Goal: Communication & Community: Connect with others

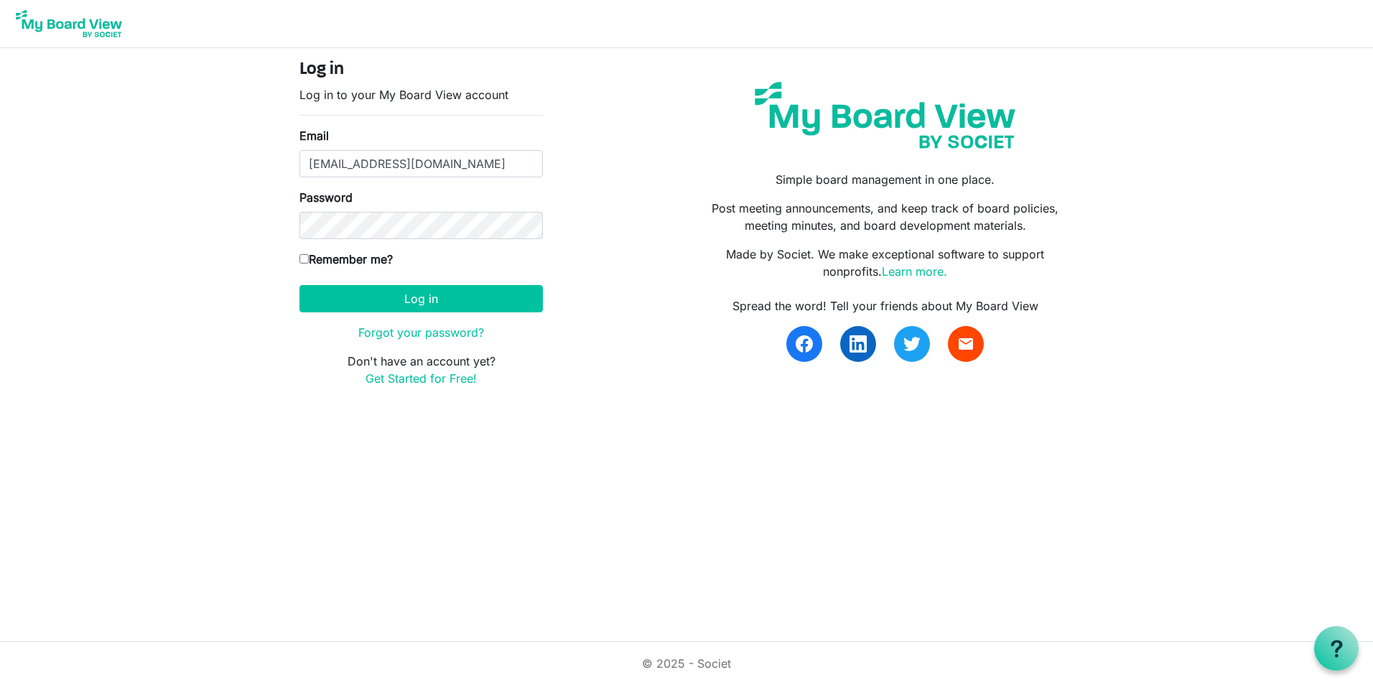
click at [347, 259] on label "Remember me?" at bounding box center [345, 259] width 93 height 17
click at [309, 259] on input "Remember me?" at bounding box center [303, 258] width 9 height 9
checkbox input "true"
click at [398, 307] on button "Log in" at bounding box center [420, 298] width 243 height 27
type input "mgregoire@namisela.org"
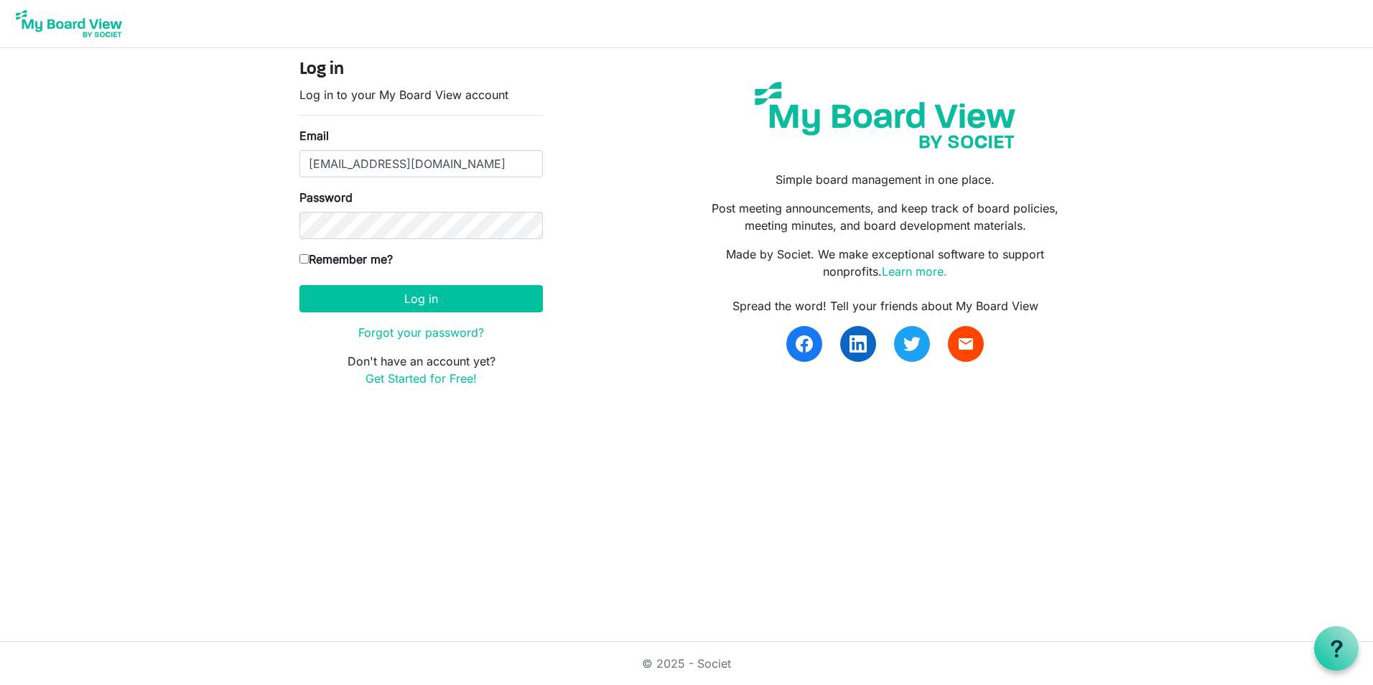
click at [298, 259] on div "Log in Log in to your My Board View account Email mgregoire@namisela.org Passwo…" at bounding box center [421, 229] width 265 height 339
click at [300, 259] on input "Remember me?" at bounding box center [303, 258] width 9 height 9
checkbox input "true"
click at [360, 166] on input "mgregoire@namisela.org" at bounding box center [420, 163] width 243 height 27
click at [259, 288] on body "Log in Log in to your My Board View account Email mgregoire@namisela.org Passwo…" at bounding box center [686, 205] width 1373 height 410
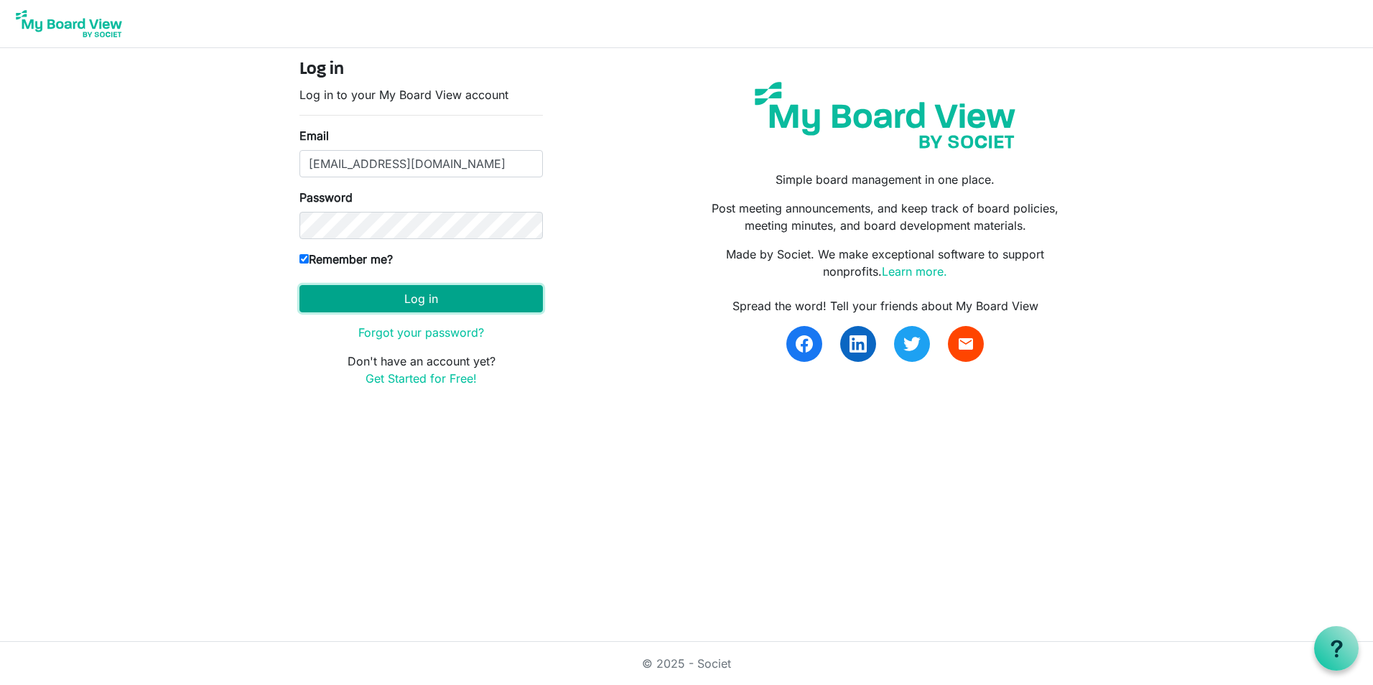
click at [338, 287] on button "Log in" at bounding box center [420, 298] width 243 height 27
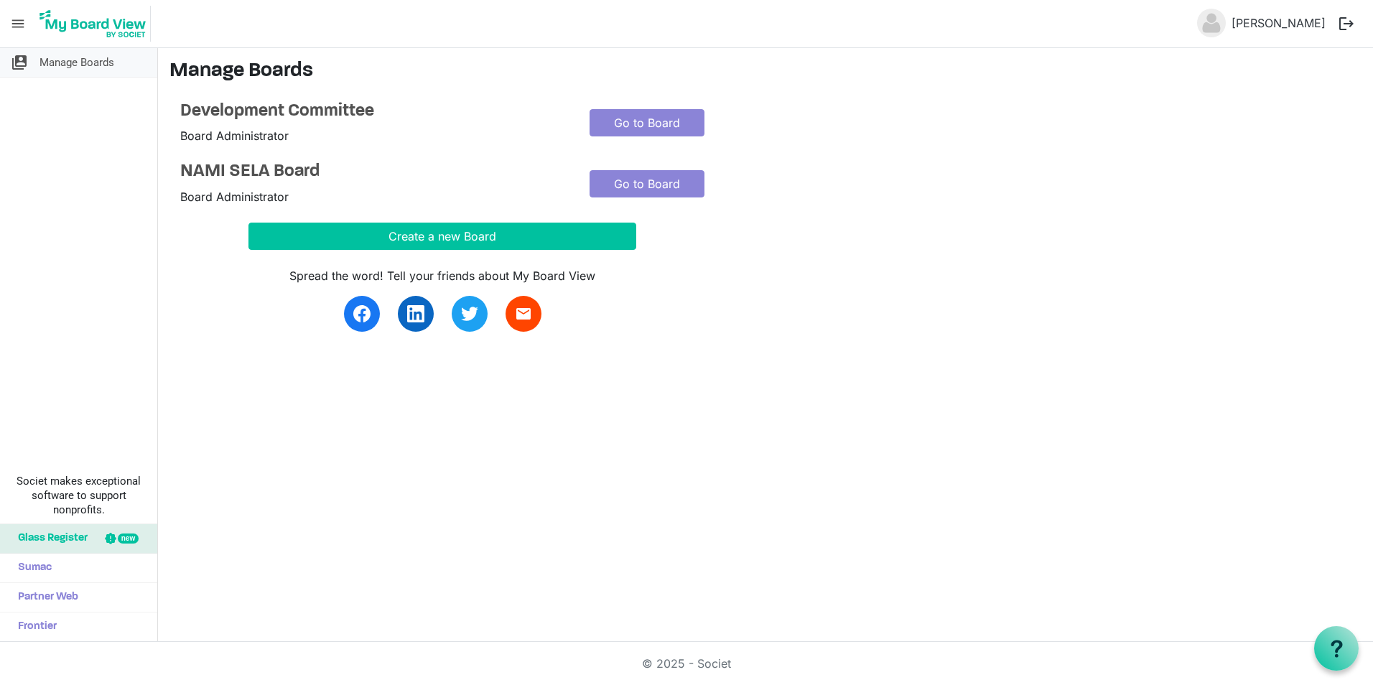
click at [83, 63] on span "Manage Boards" at bounding box center [76, 62] width 75 height 29
click at [21, 28] on span "menu" at bounding box center [17, 23] width 27 height 27
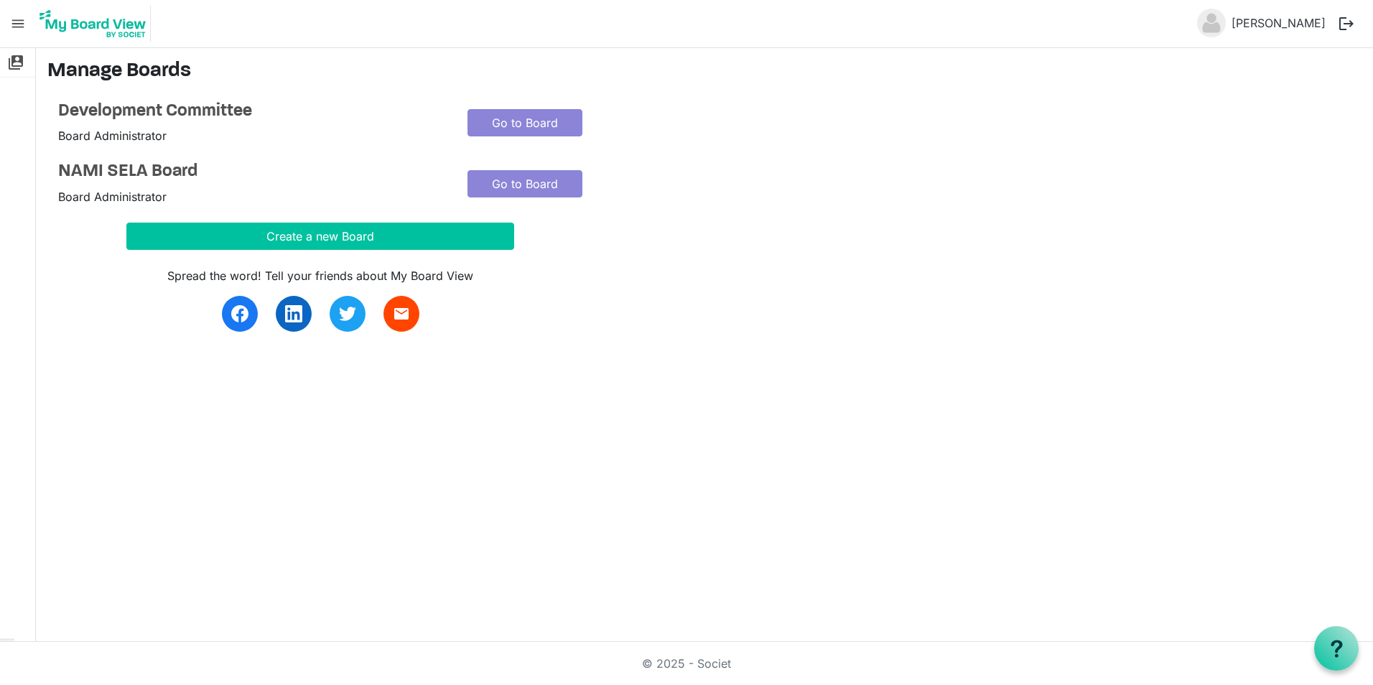
click at [22, 23] on span "menu" at bounding box center [17, 23] width 27 height 27
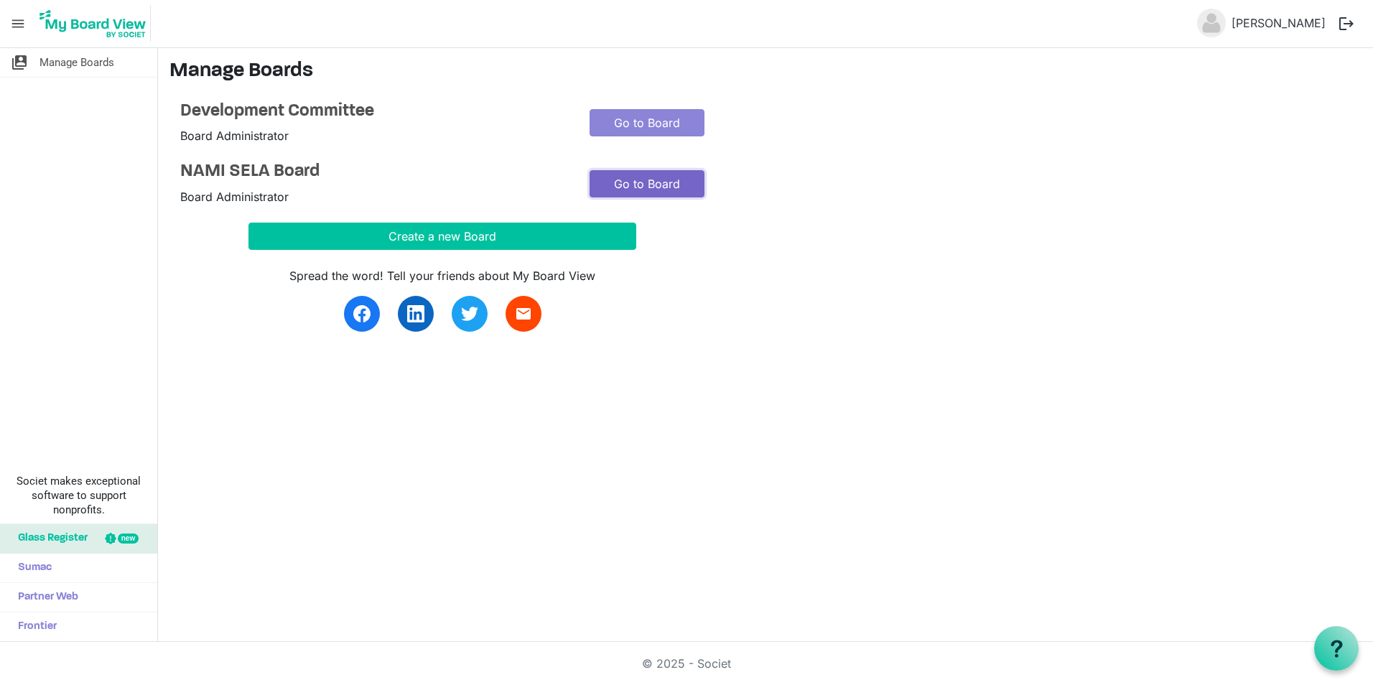
click at [646, 192] on link "Go to Board" at bounding box center [647, 183] width 115 height 27
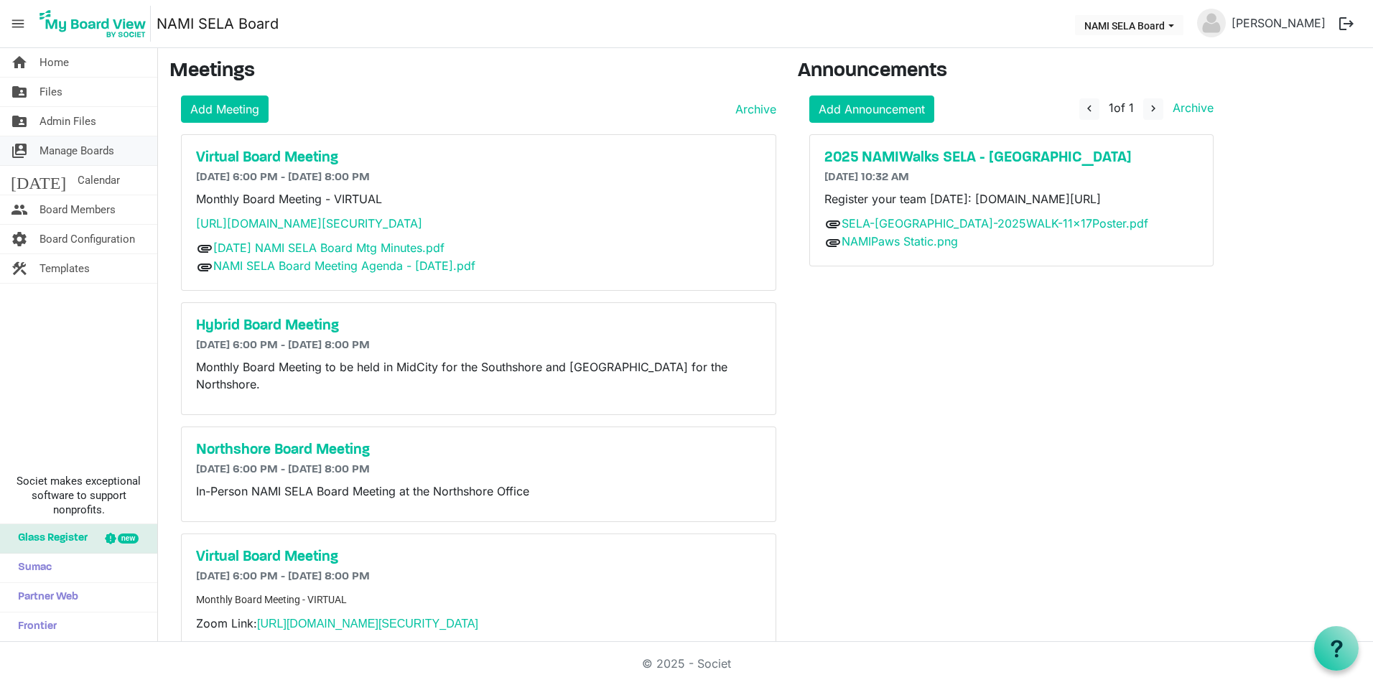
click at [73, 143] on span "Manage Boards" at bounding box center [76, 150] width 75 height 29
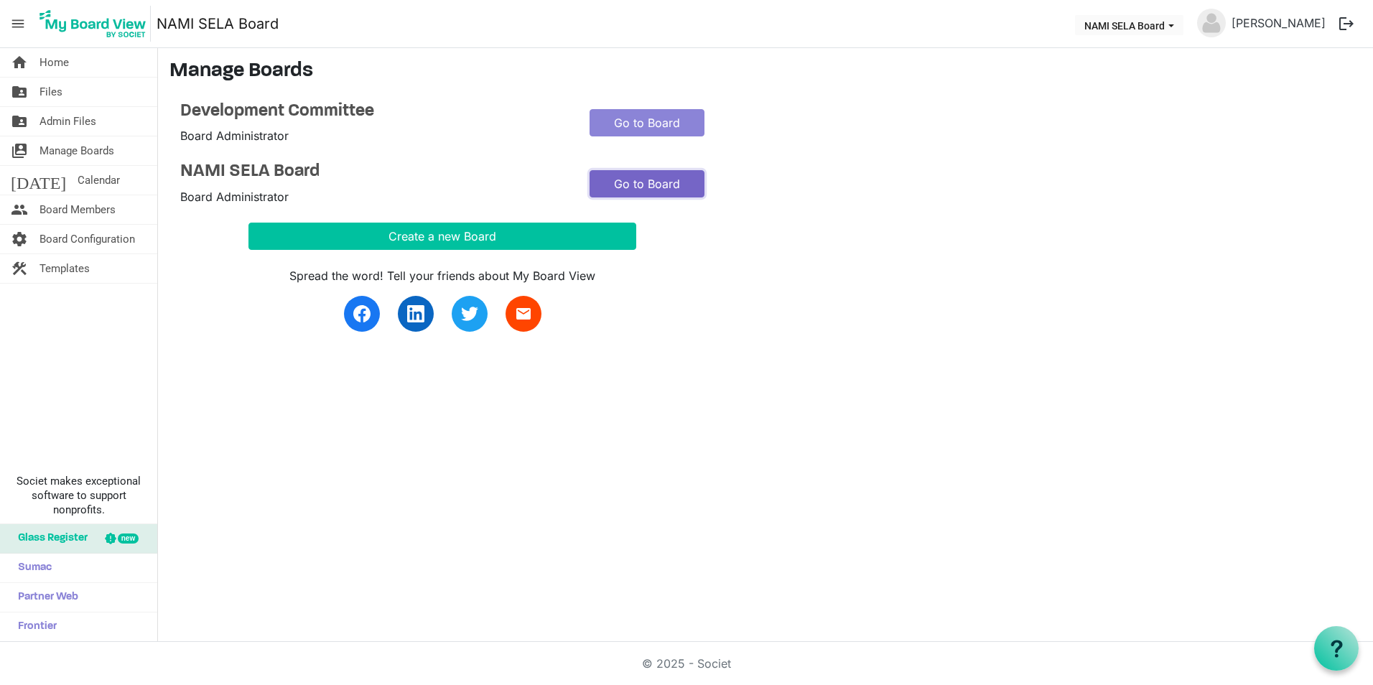
click at [666, 185] on link "Go to Board" at bounding box center [647, 183] width 115 height 27
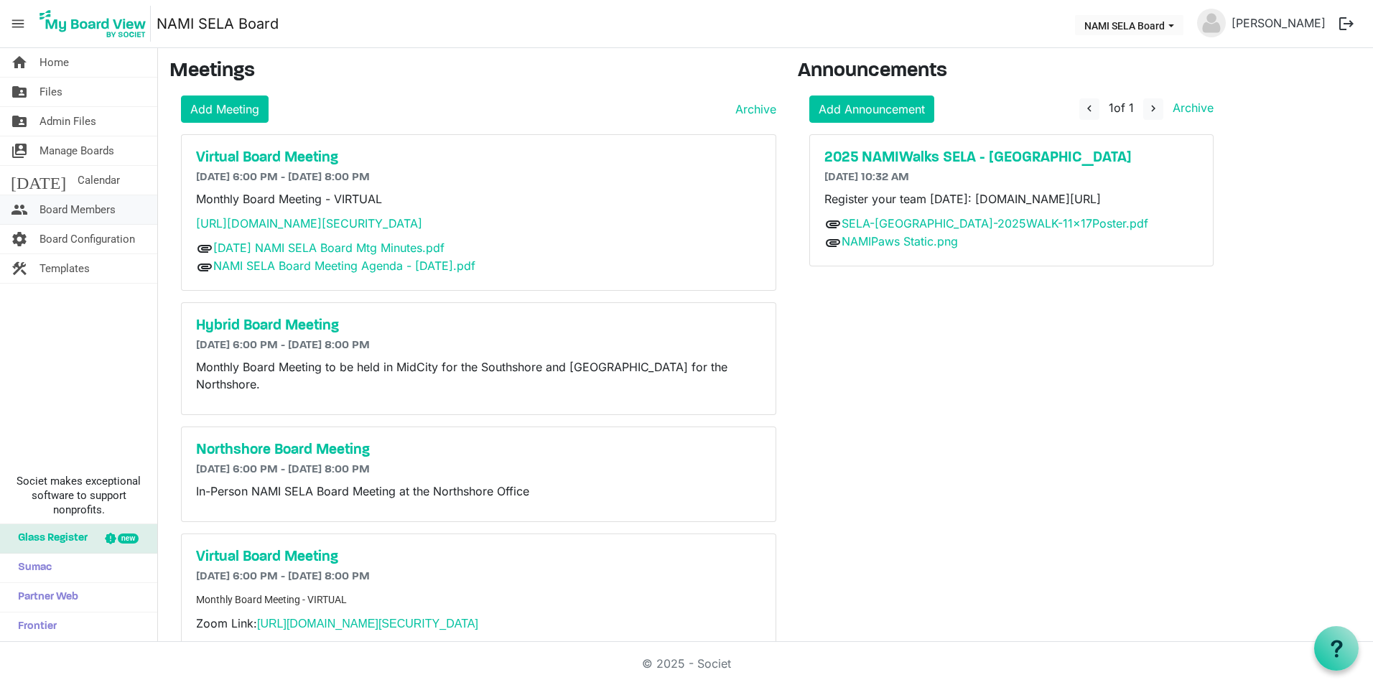
click at [94, 200] on span "Board Members" at bounding box center [77, 209] width 76 height 29
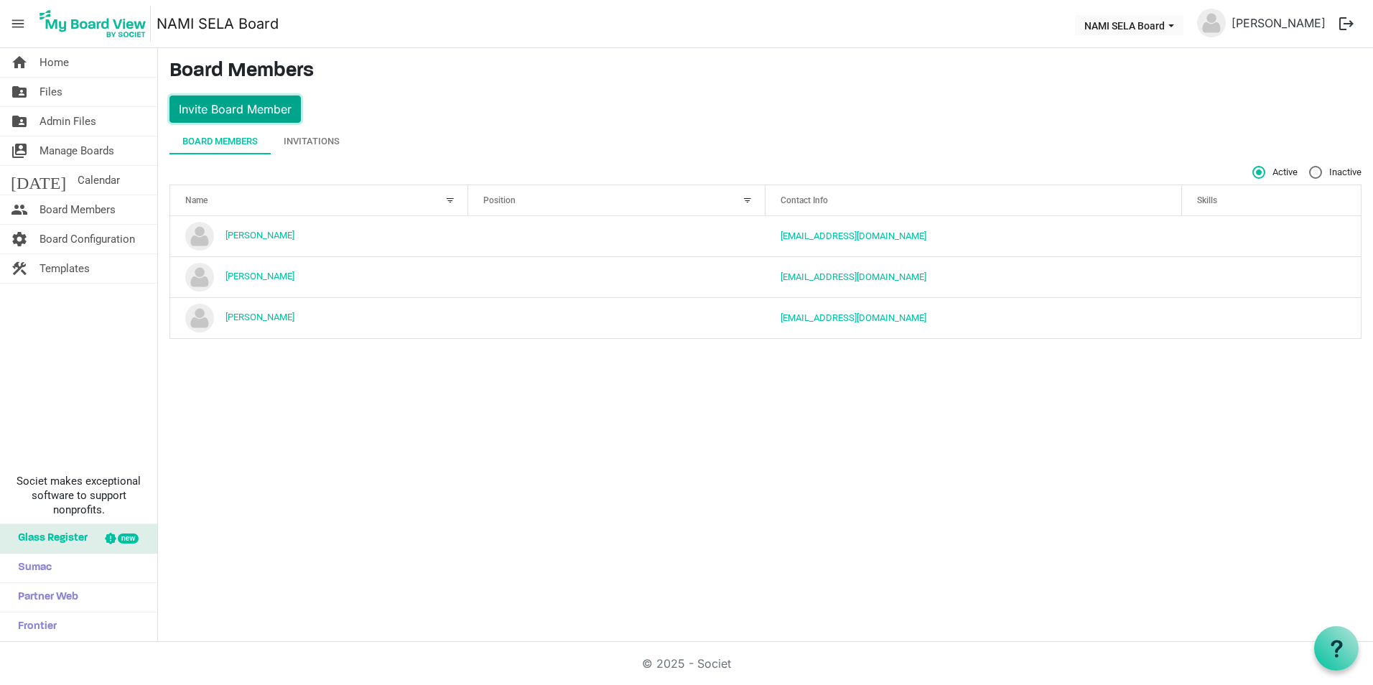
click at [210, 99] on button "Invite Board Member" at bounding box center [234, 109] width 131 height 27
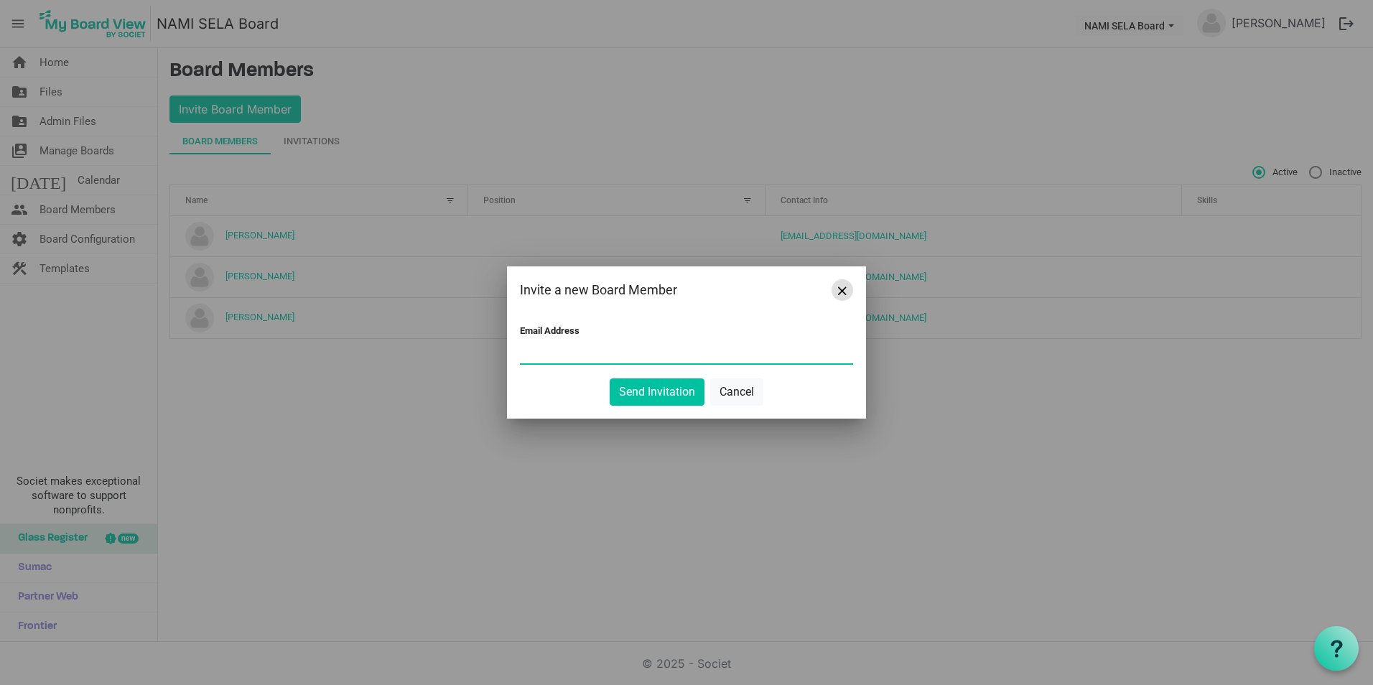
click at [832, 292] on button "Close" at bounding box center [843, 290] width 22 height 22
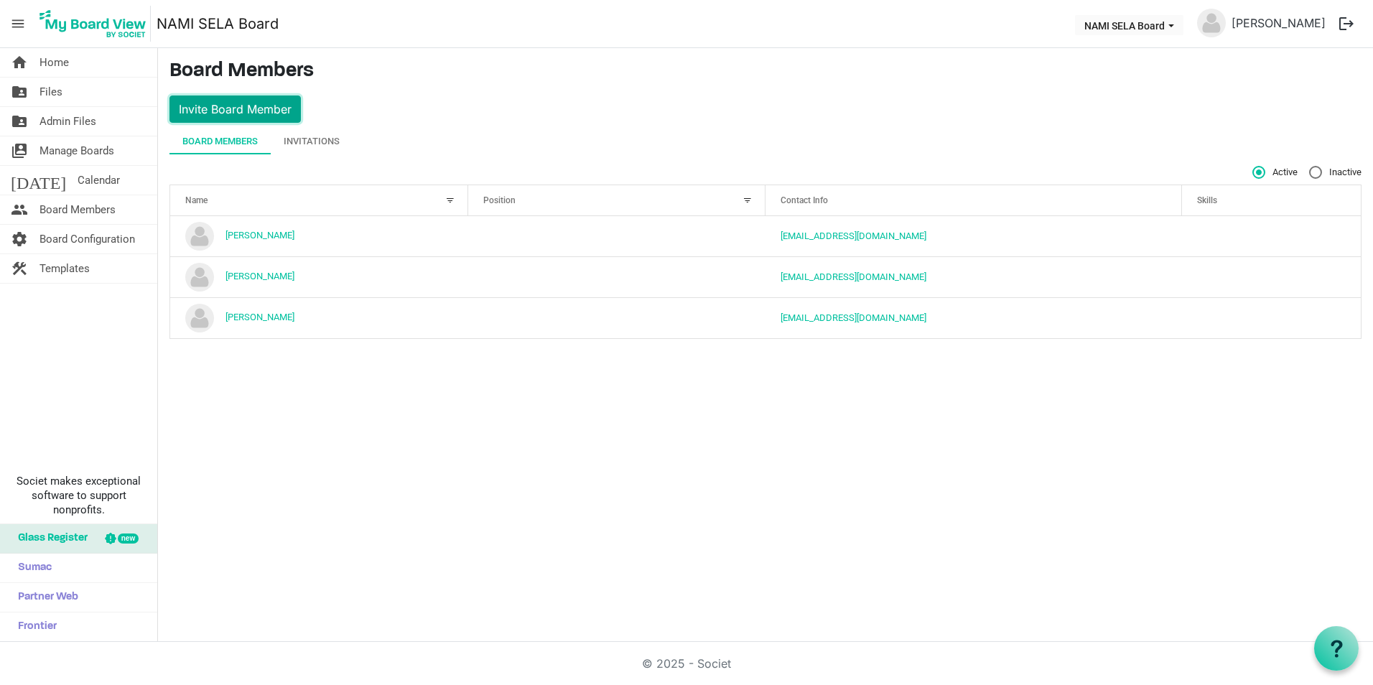
click at [243, 117] on button "Invite Board Member" at bounding box center [234, 109] width 131 height 27
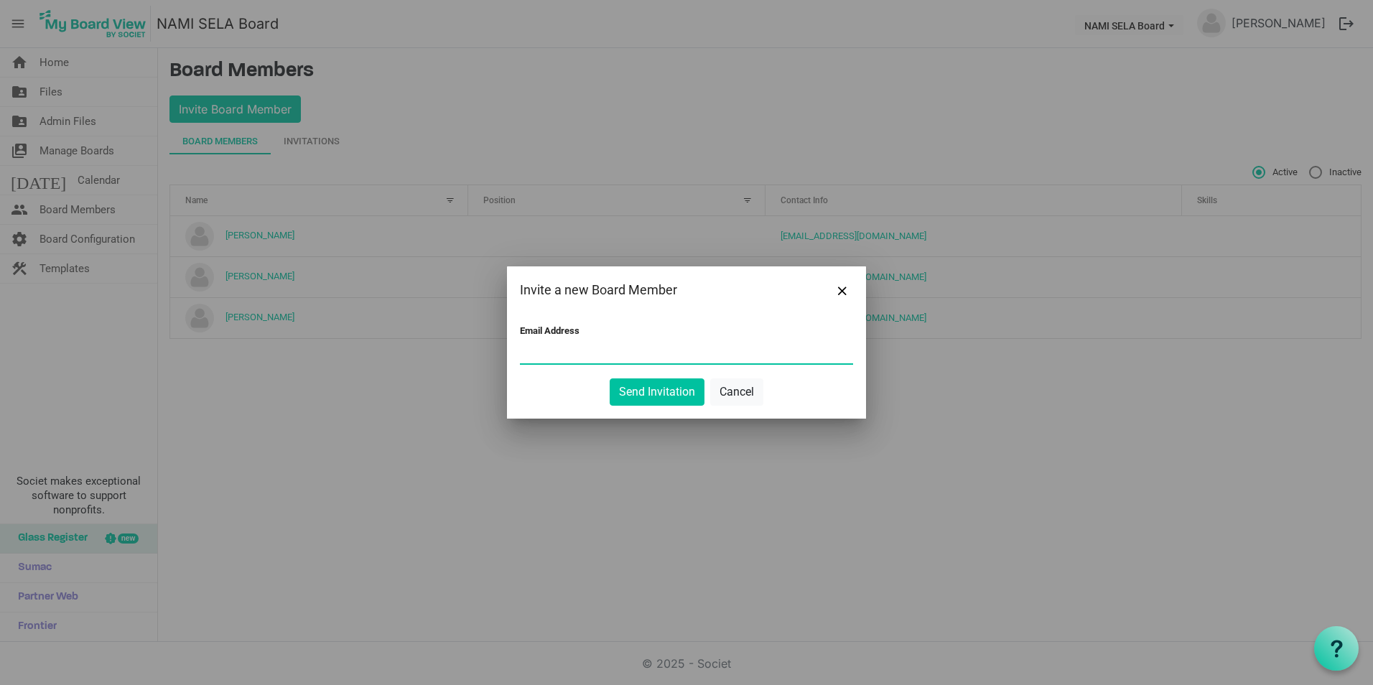
type input "a"
type input "A"
type input "acastrolpc@gmail.com"
click at [689, 398] on button "Send Invitation" at bounding box center [657, 391] width 95 height 27
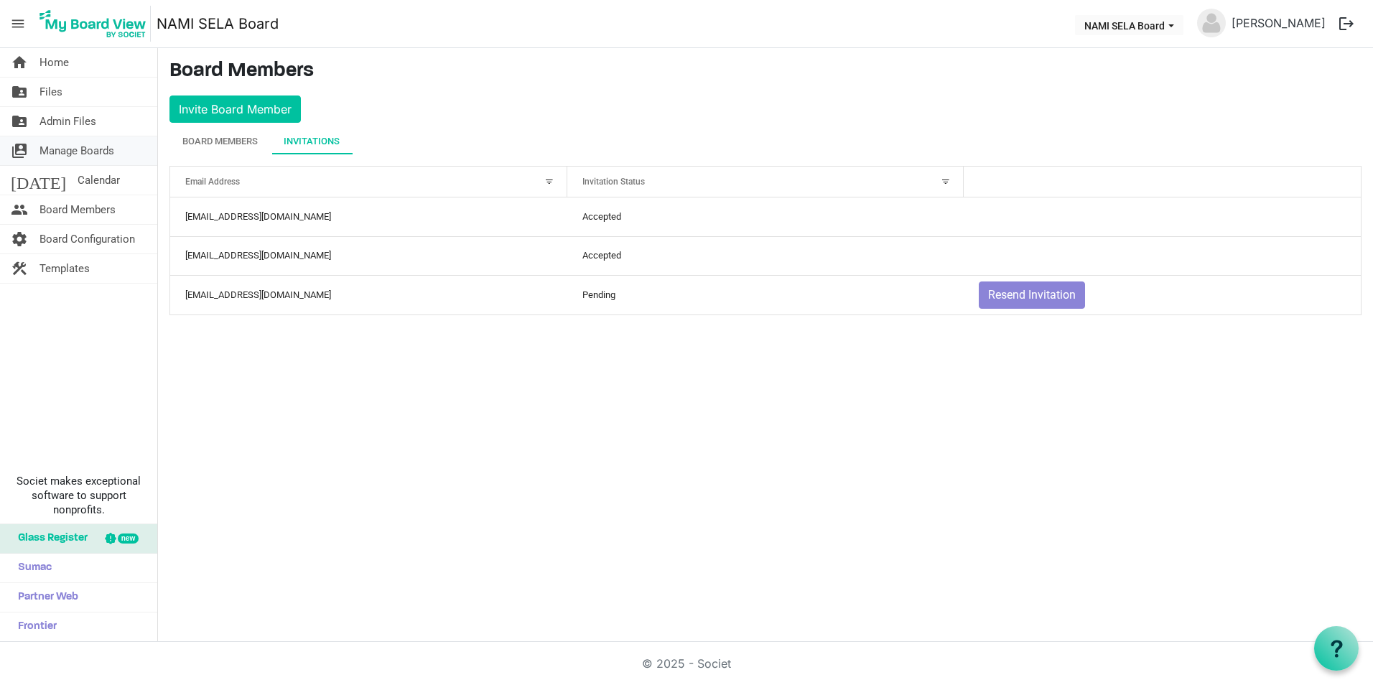
click at [87, 136] on span "Manage Boards" at bounding box center [76, 150] width 75 height 29
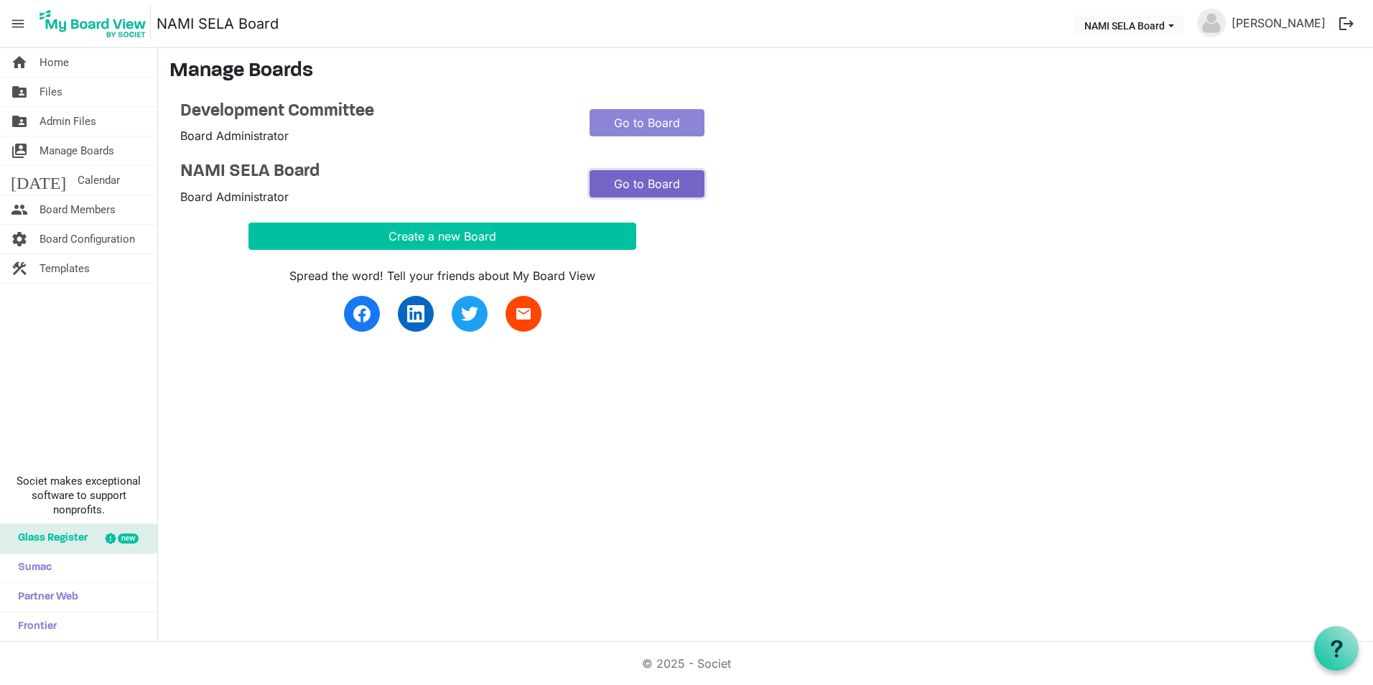
click at [681, 182] on link "Go to Board" at bounding box center [647, 183] width 115 height 27
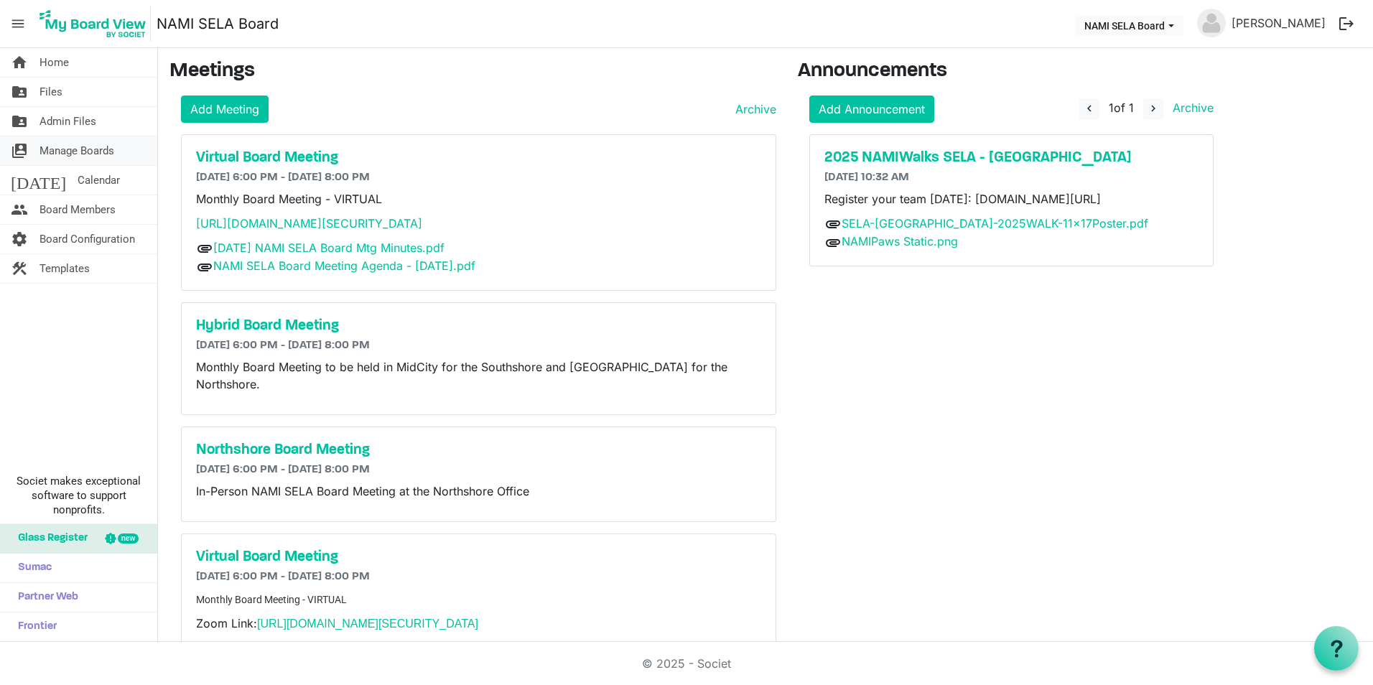
click at [118, 152] on link "switch_account Manage Boards" at bounding box center [78, 150] width 157 height 29
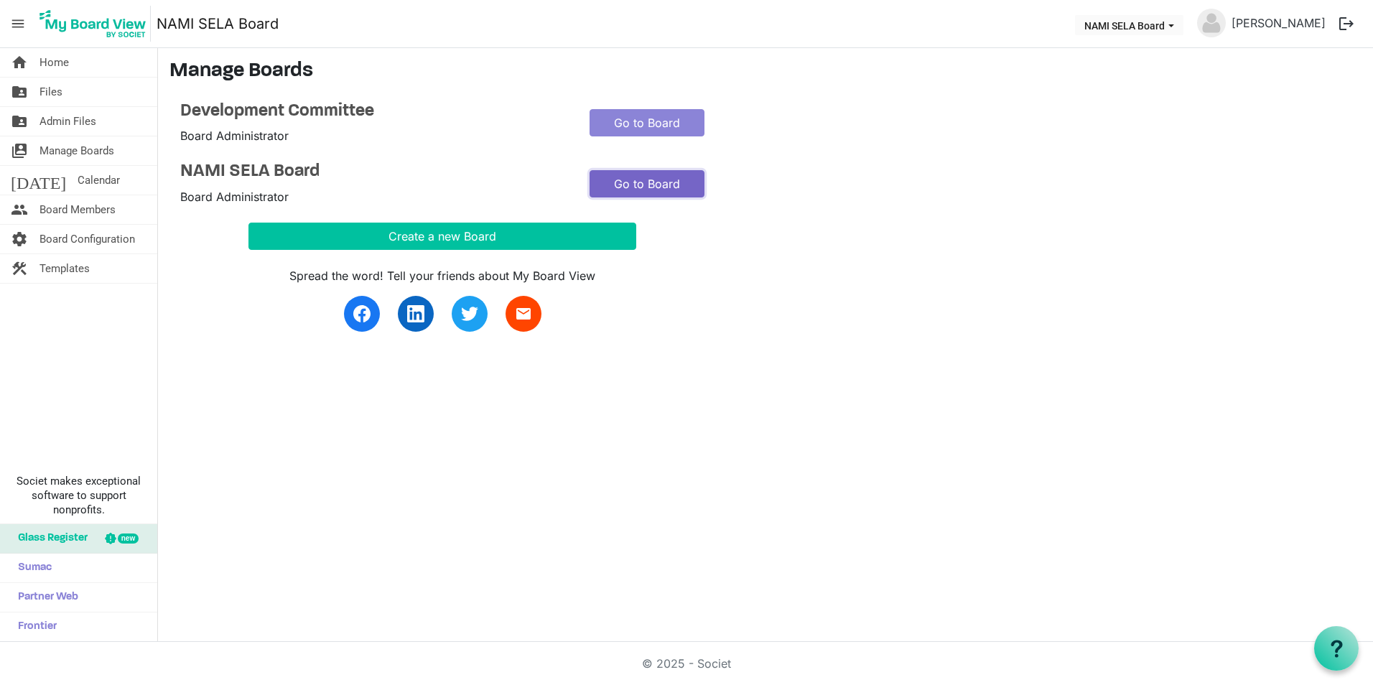
click at [644, 182] on link "Go to Board" at bounding box center [647, 183] width 115 height 27
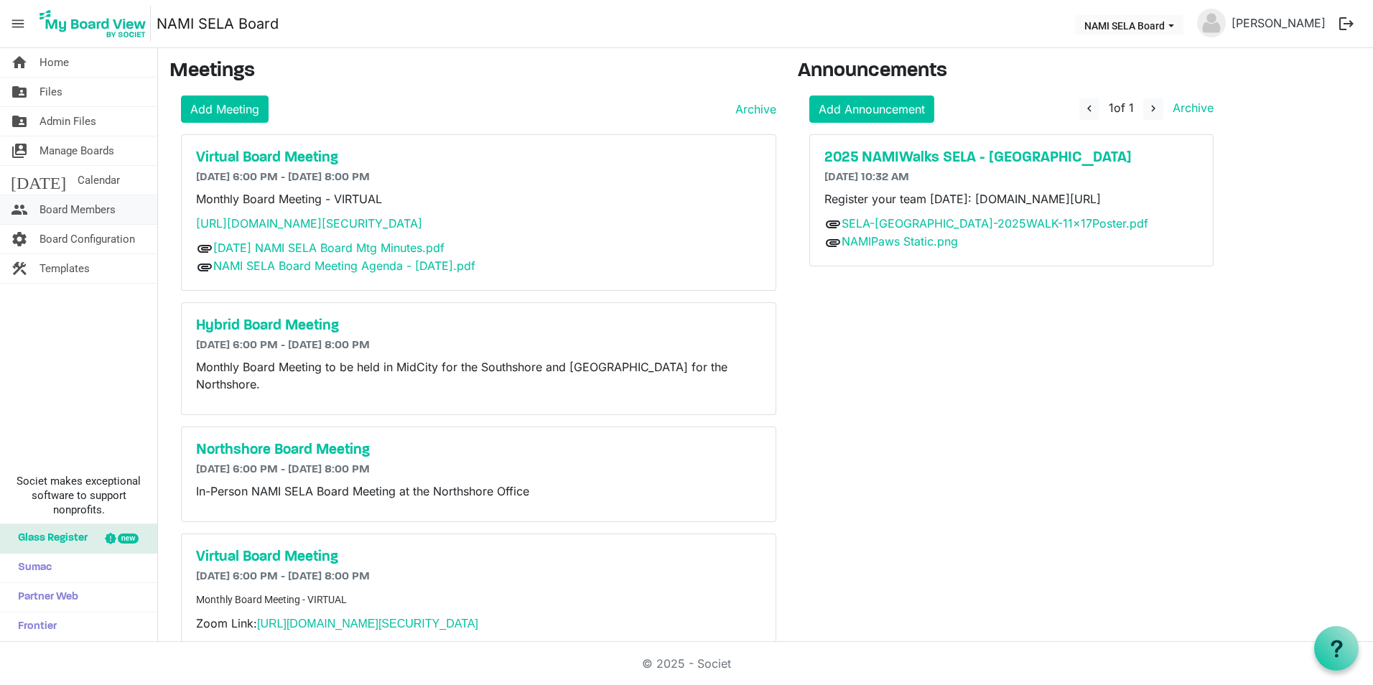
click at [106, 206] on span "Board Members" at bounding box center [77, 209] width 76 height 29
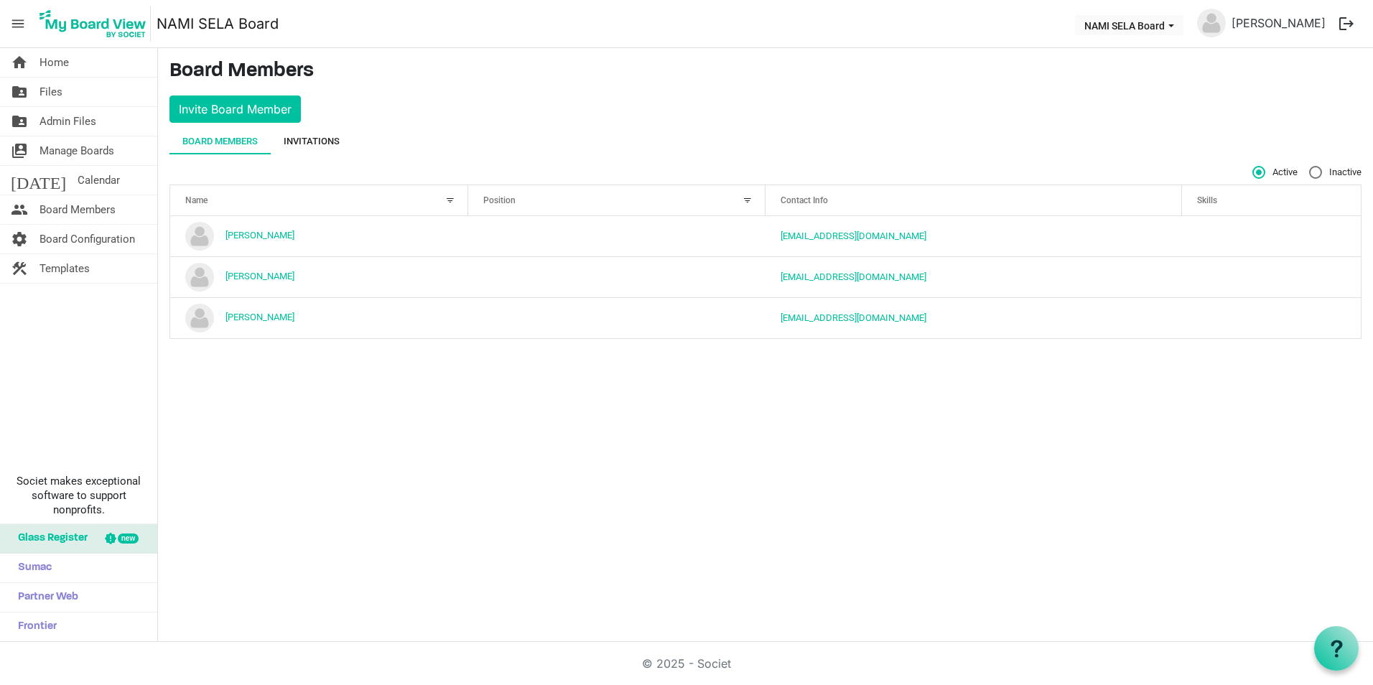
click at [309, 139] on div "Invitations" at bounding box center [312, 141] width 56 height 14
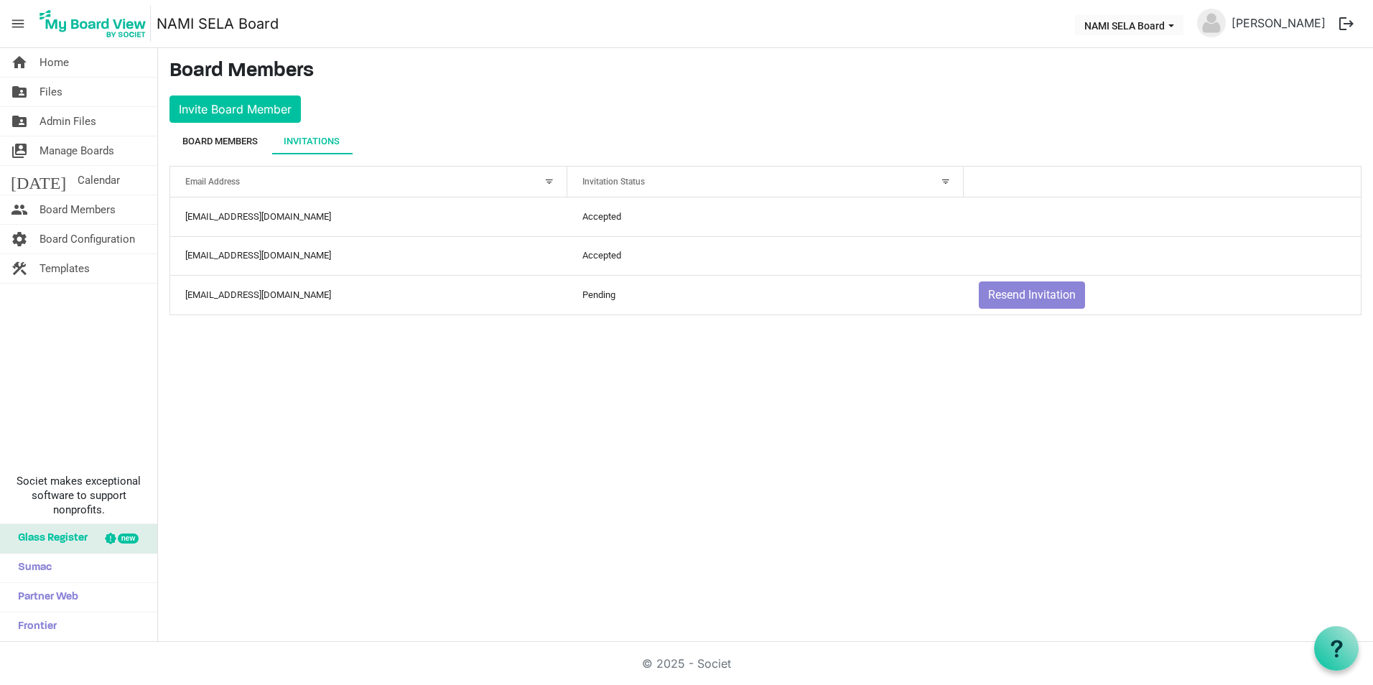
click at [210, 140] on div "Board Members" at bounding box center [219, 141] width 75 height 14
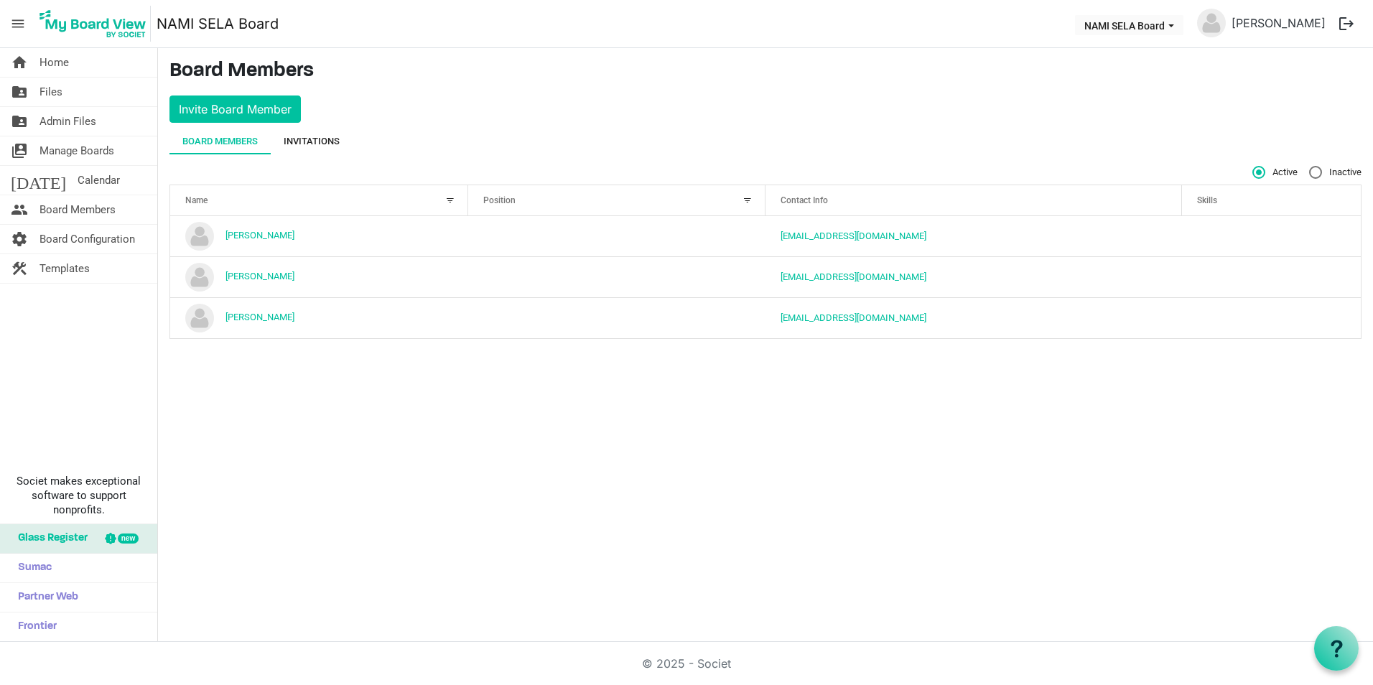
click at [310, 134] on div "Invitations" at bounding box center [312, 141] width 56 height 14
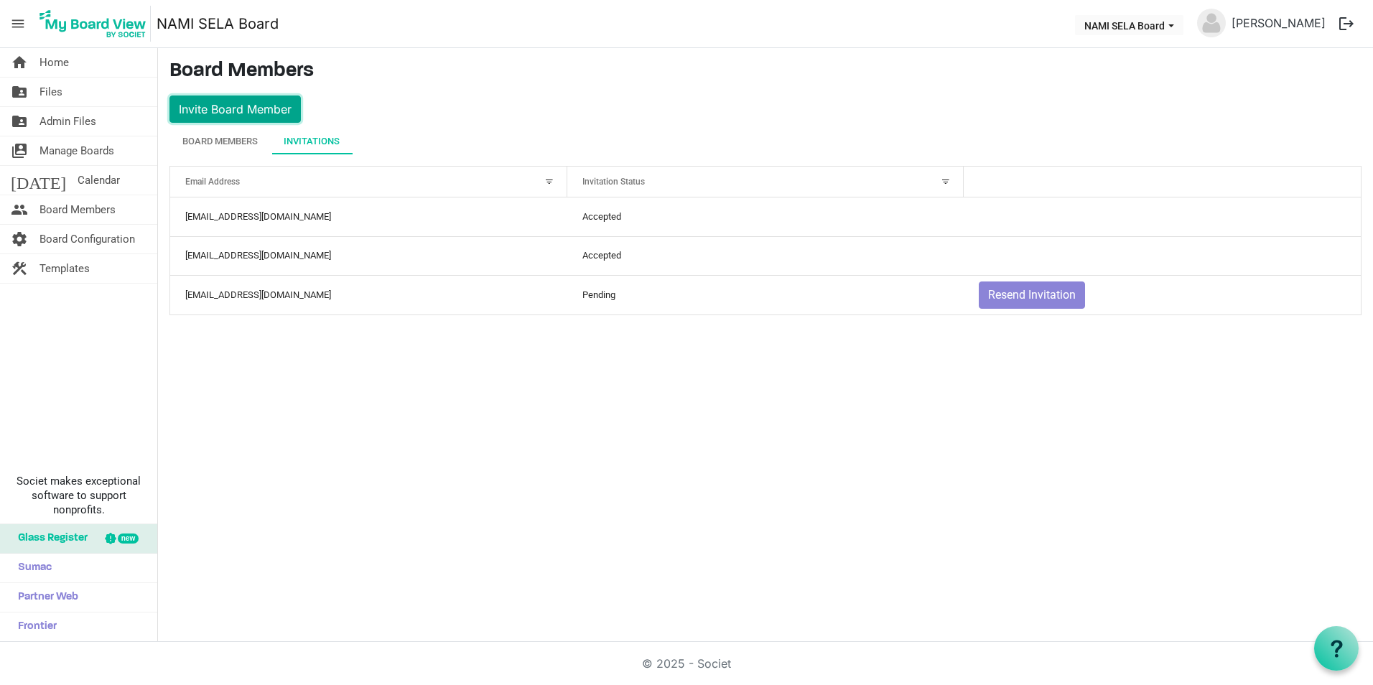
click at [257, 111] on button "Invite Board Member" at bounding box center [234, 109] width 131 height 27
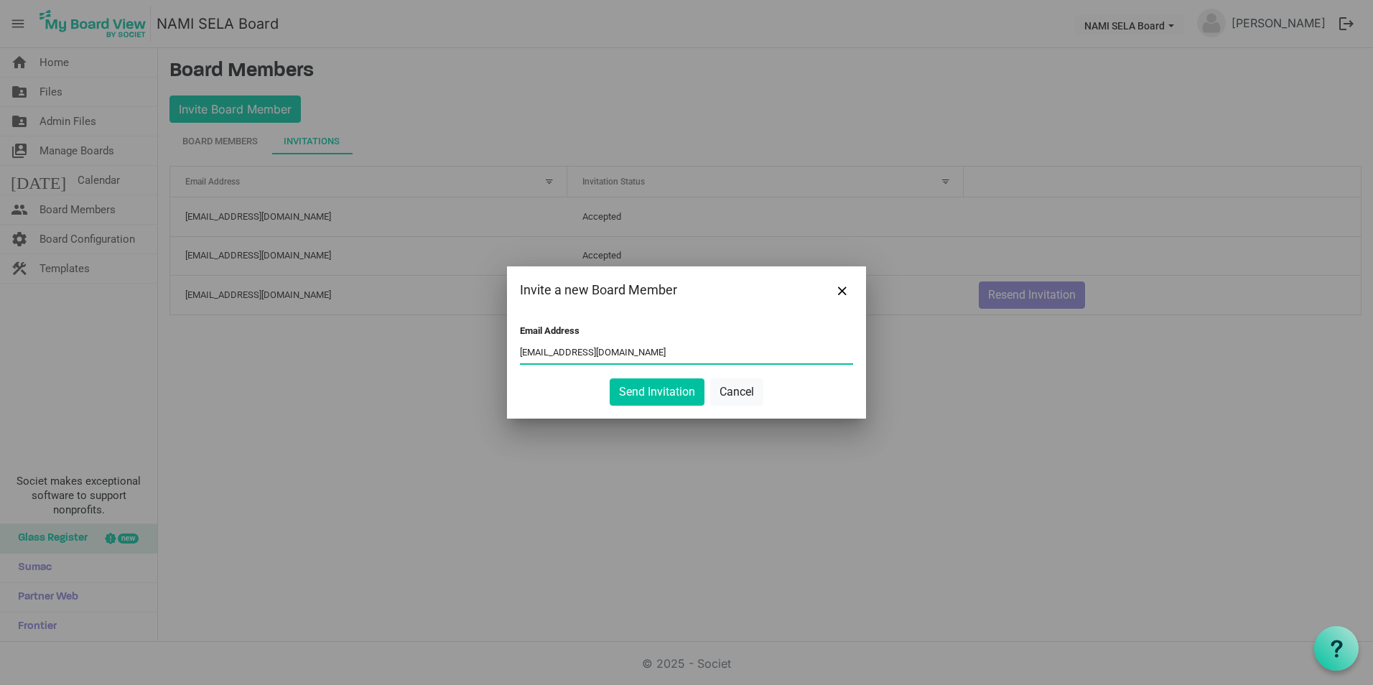
type input "[EMAIL_ADDRESS][DOMAIN_NAME]"
click at [635, 406] on div "Email Address amyybarzabal@gmail.com Send Invitation Cancel" at bounding box center [686, 366] width 359 height 105
click at [653, 396] on button "Send Invitation" at bounding box center [657, 391] width 95 height 27
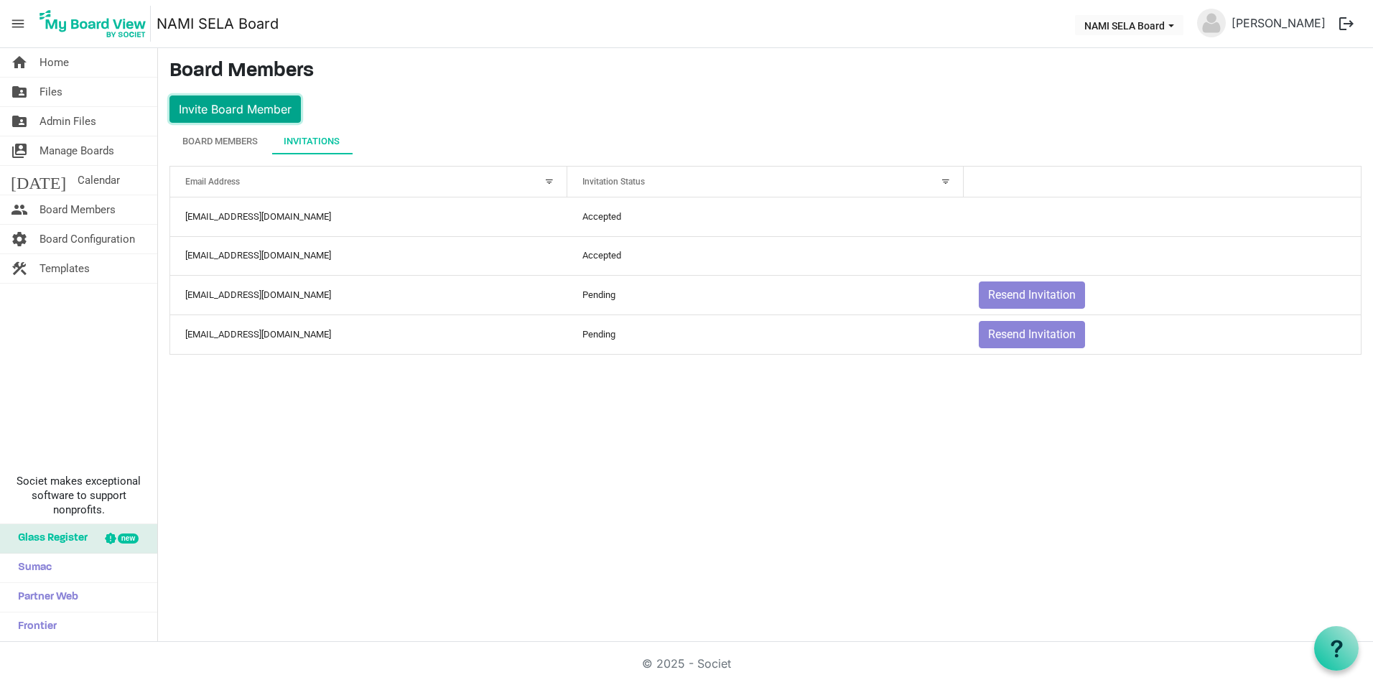
click at [241, 99] on button "Invite Board Member" at bounding box center [234, 109] width 131 height 27
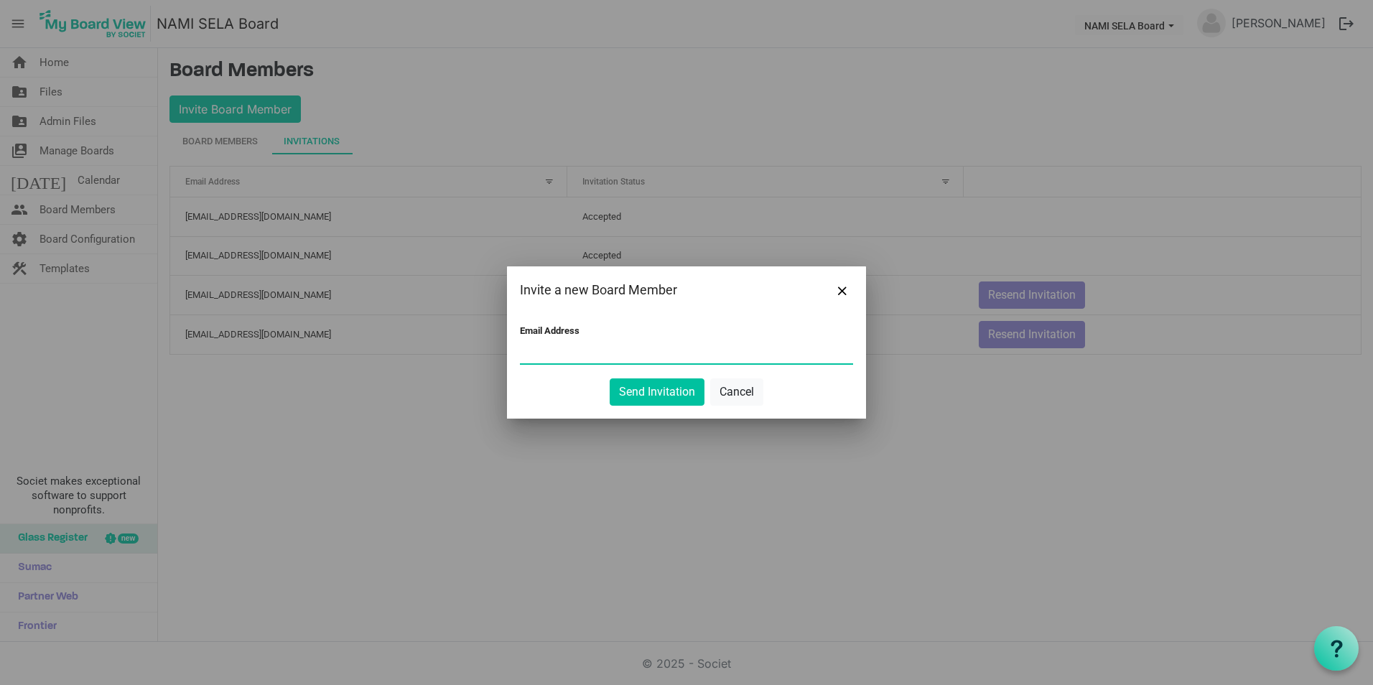
click at [552, 360] on input "Email Address" at bounding box center [686, 353] width 333 height 22
type input "[EMAIL_ADDRESS][DOMAIN_NAME]"
click at [671, 384] on button "Send Invitation" at bounding box center [657, 391] width 95 height 27
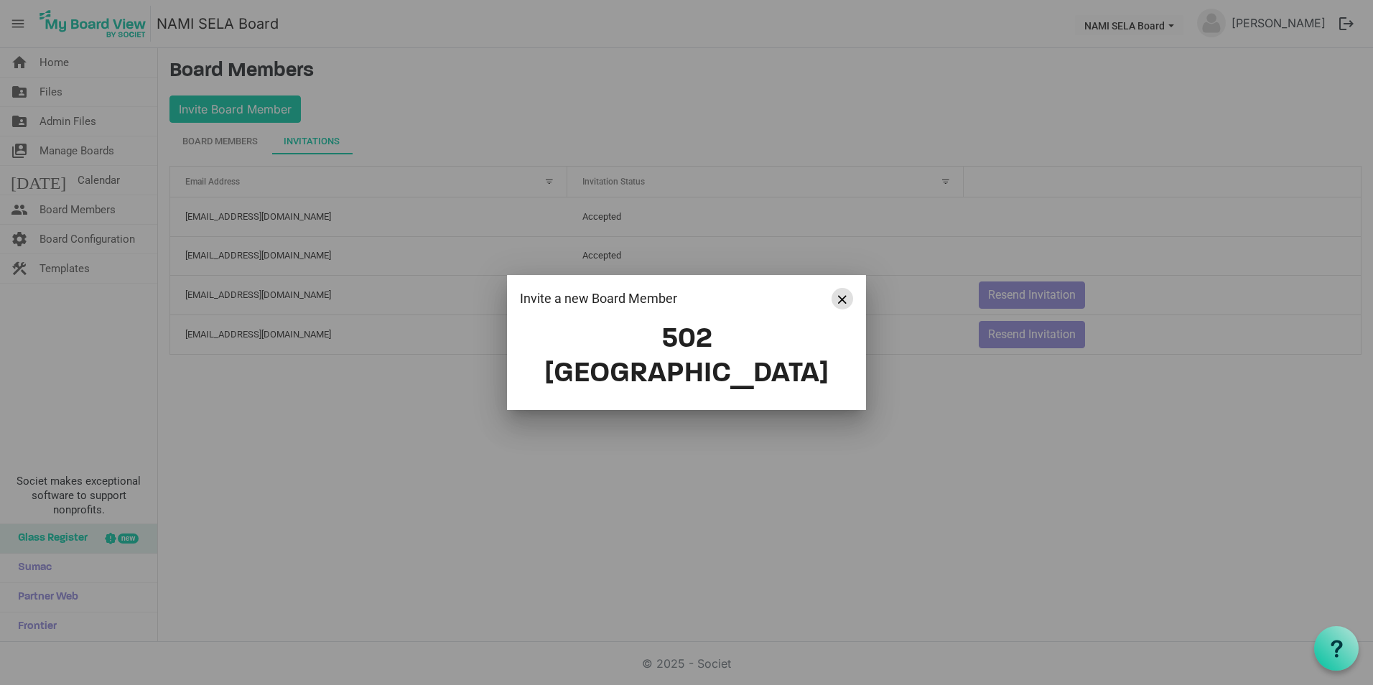
drag, startPoint x: 843, startPoint y: 311, endPoint x: 755, endPoint y: 75, distance: 251.6
click at [843, 310] on button "Close" at bounding box center [843, 299] width 22 height 22
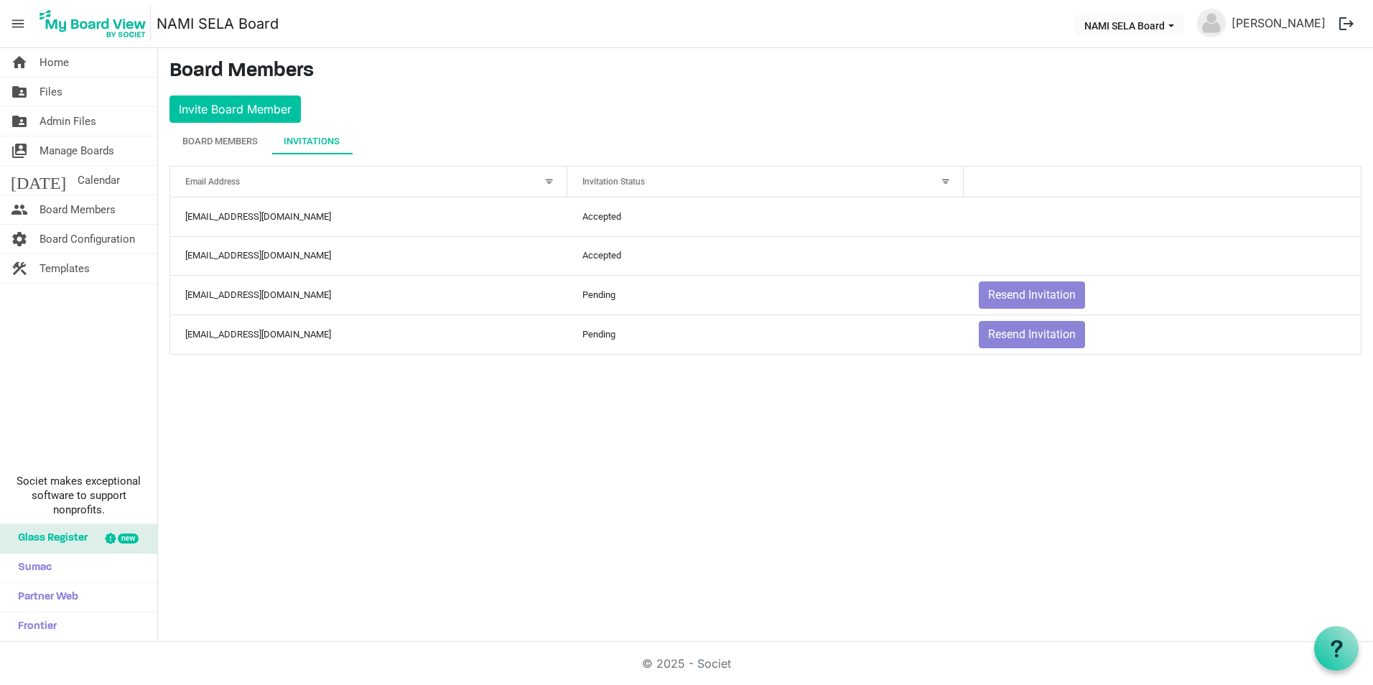
click at [725, 401] on div "home Home folder_shared Files folder_shared Admin Files switch_account Manage B…" at bounding box center [686, 345] width 1373 height 594
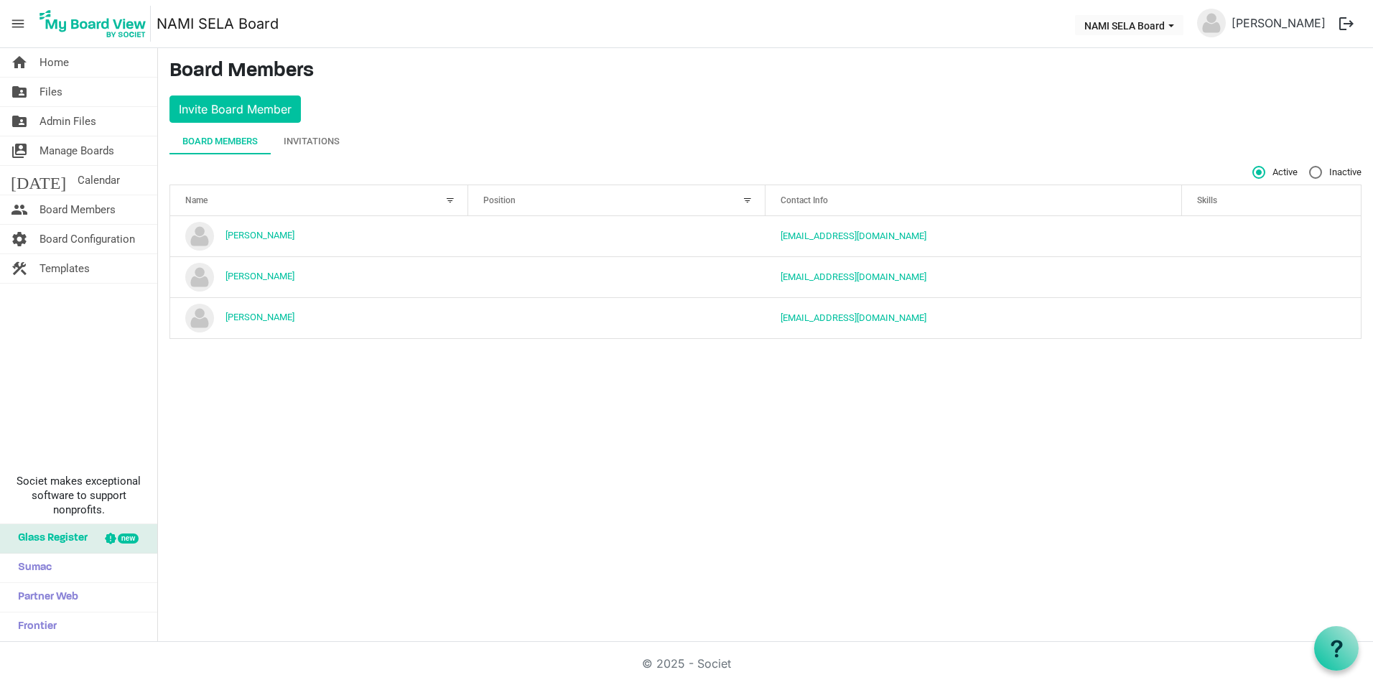
click at [336, 118] on main "Board Members Invite Board Member Board Members Invitations Active Inactive Nam…" at bounding box center [765, 205] width 1215 height 314
click at [315, 138] on div "Invitations" at bounding box center [312, 141] width 56 height 14
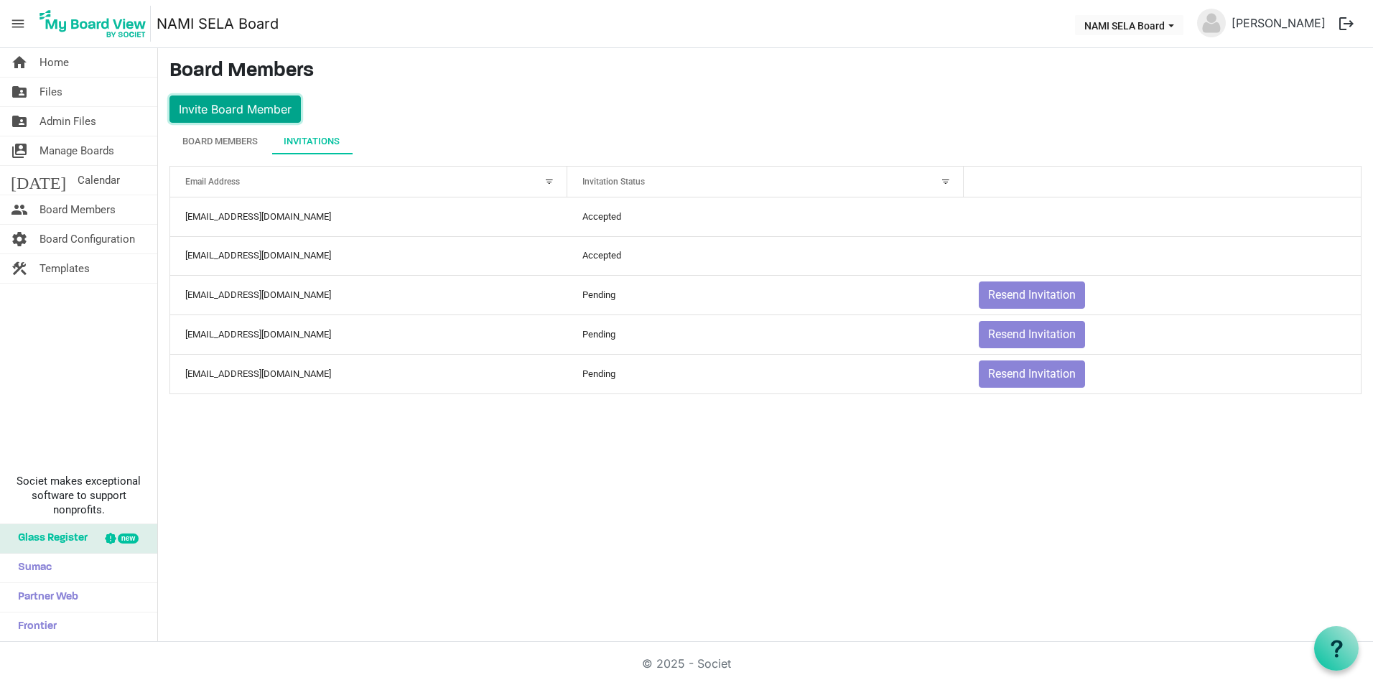
click at [264, 106] on button "Invite Board Member" at bounding box center [234, 109] width 131 height 27
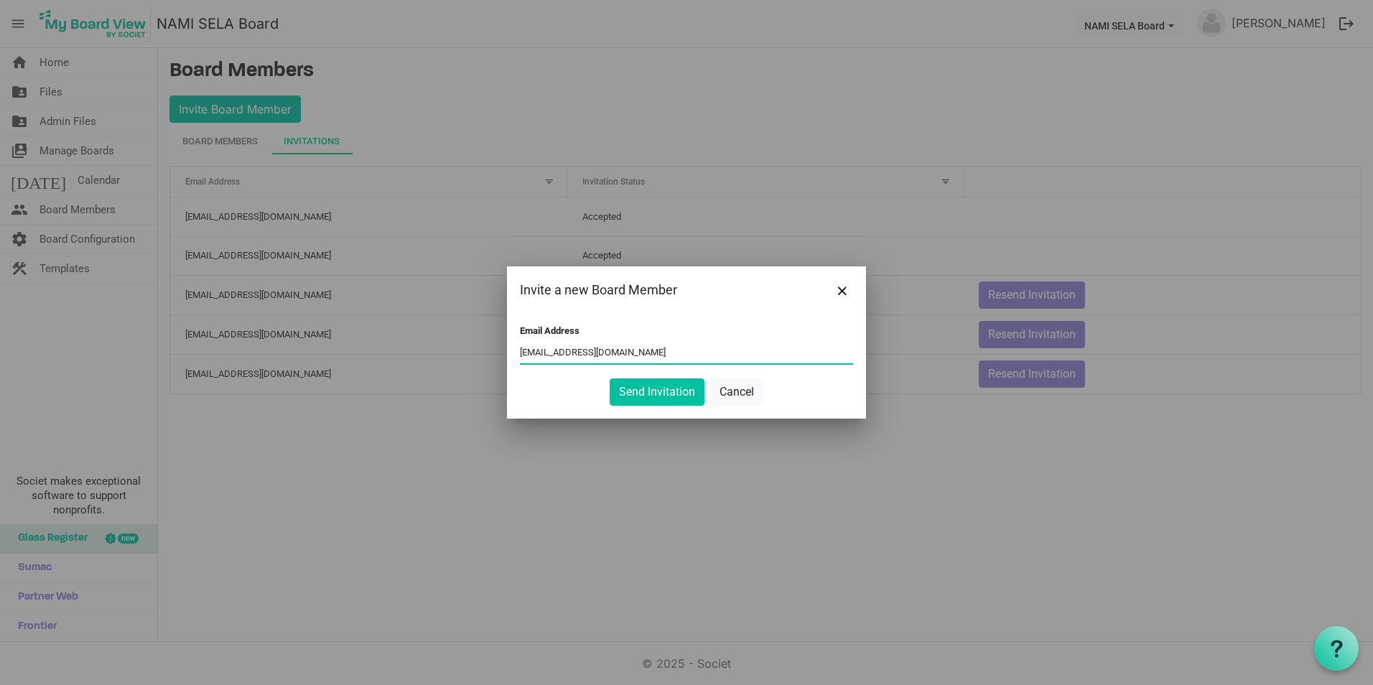
type input "[EMAIL_ADDRESS][DOMAIN_NAME]"
click at [636, 384] on button "Send Invitation" at bounding box center [657, 391] width 95 height 27
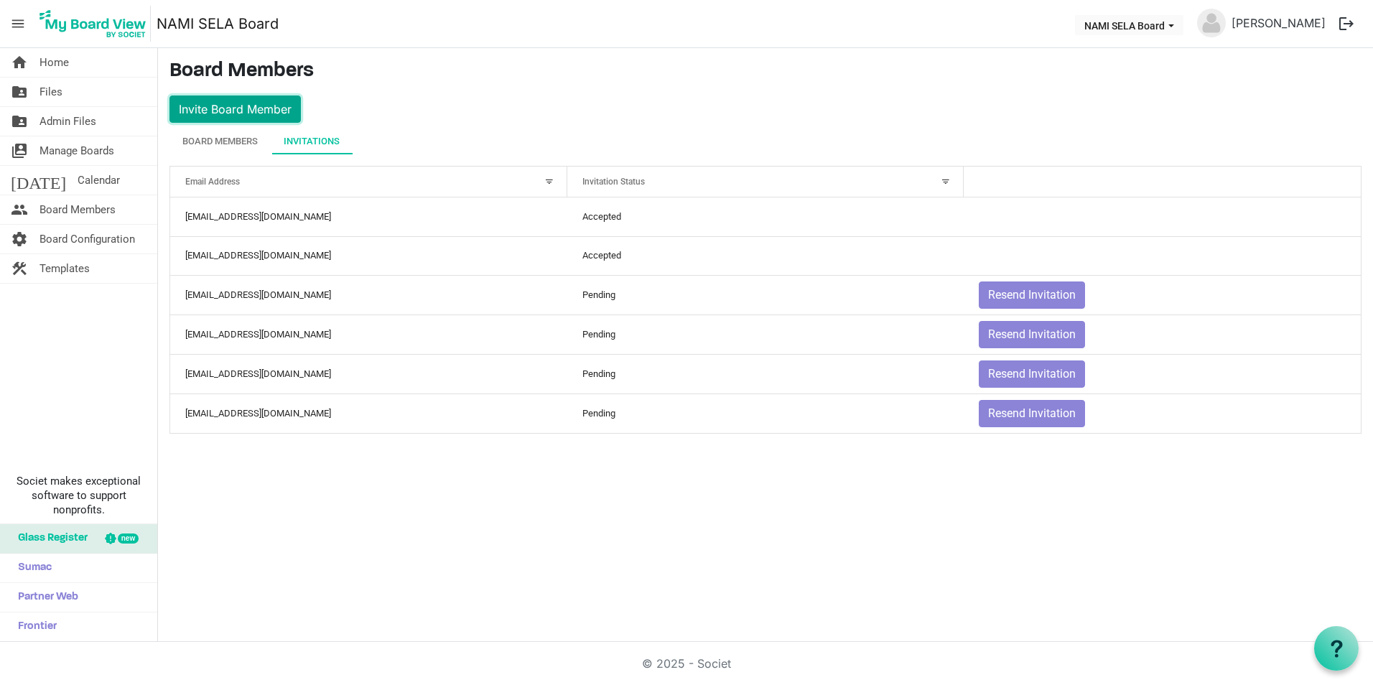
click at [218, 112] on button "Invite Board Member" at bounding box center [234, 109] width 131 height 27
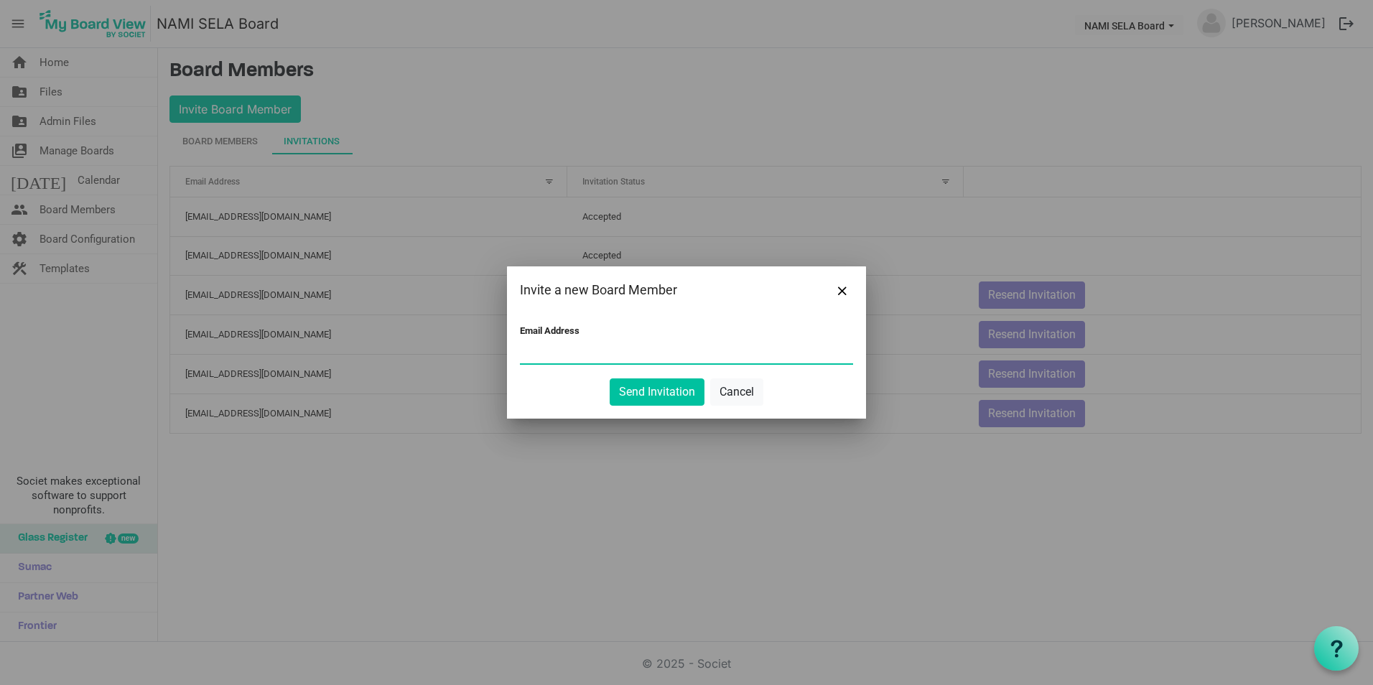
click at [635, 355] on input "Email Address" at bounding box center [686, 353] width 333 height 22
type input "irelsears@alliedpapercompany.com"
click at [634, 391] on button "Send Invitation" at bounding box center [657, 391] width 95 height 27
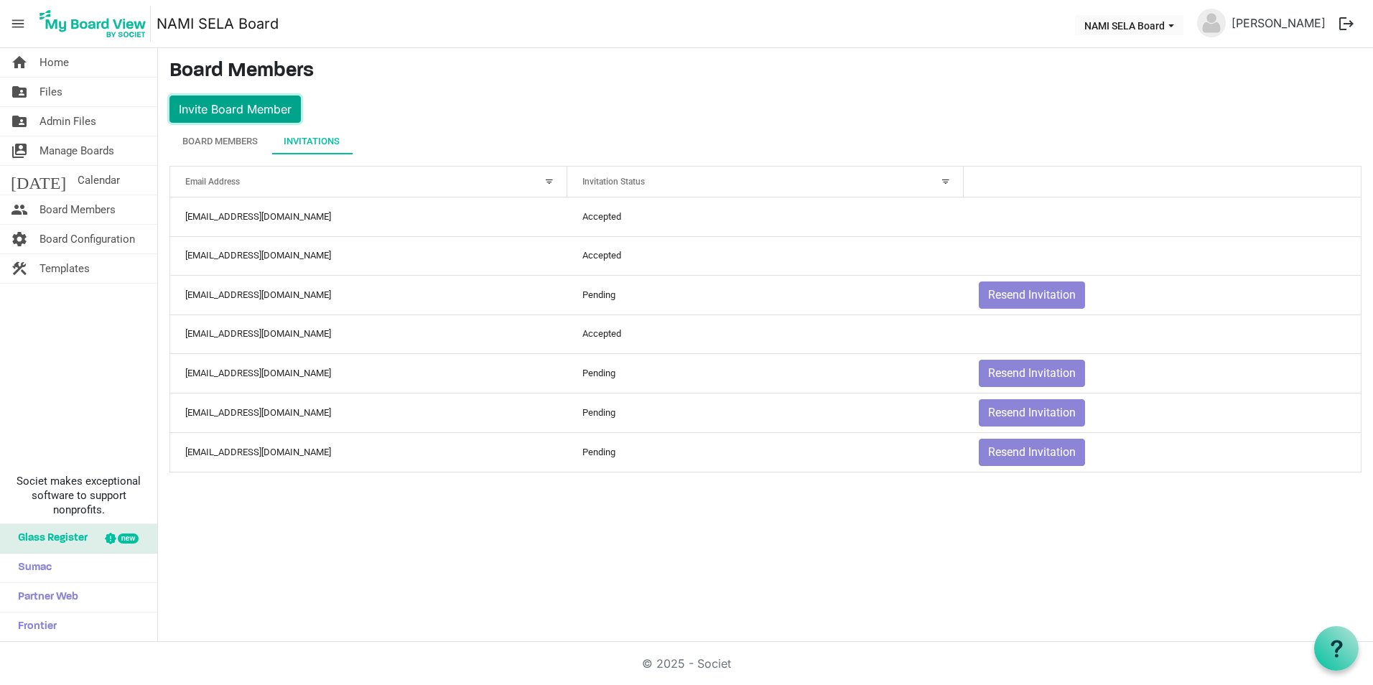
click at [273, 111] on button "Invite Board Member" at bounding box center [234, 109] width 131 height 27
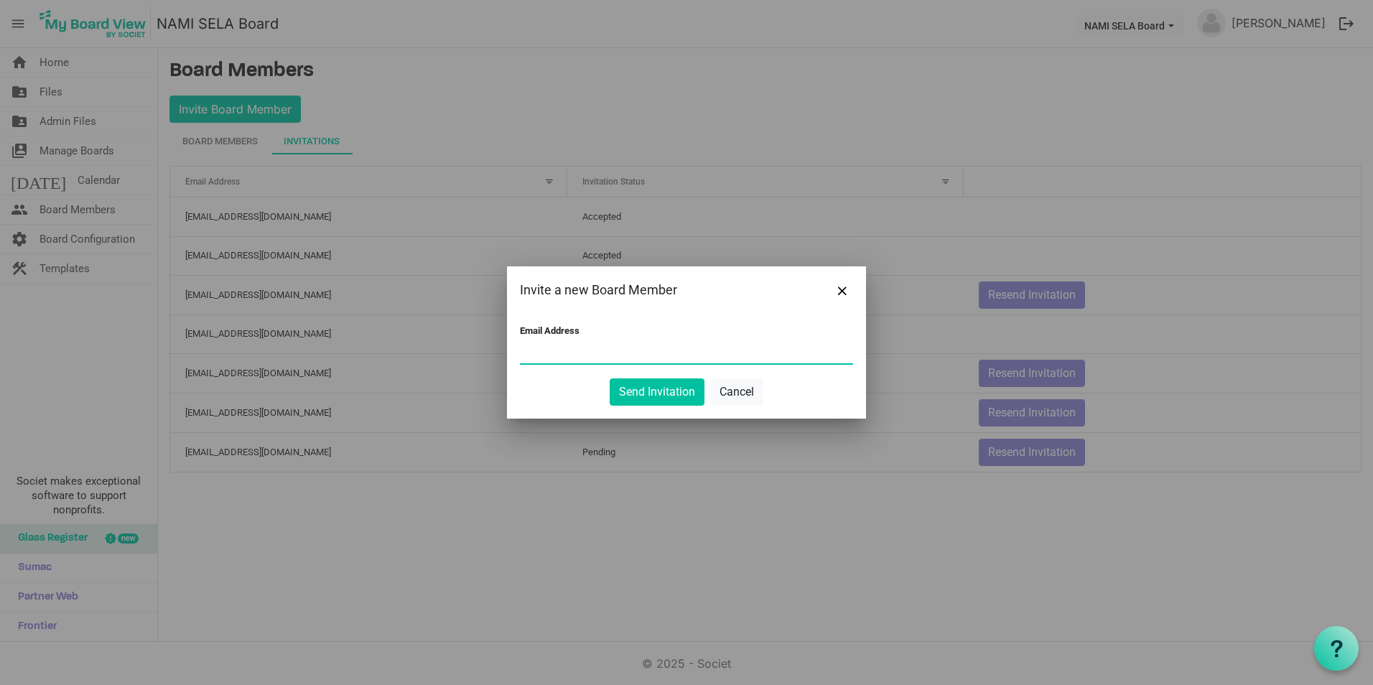
click at [601, 355] on input "Email Address" at bounding box center [686, 353] width 333 height 22
type input "viviana.aldous@gmail.com"
click at [669, 401] on button "Send Invitation" at bounding box center [657, 391] width 95 height 27
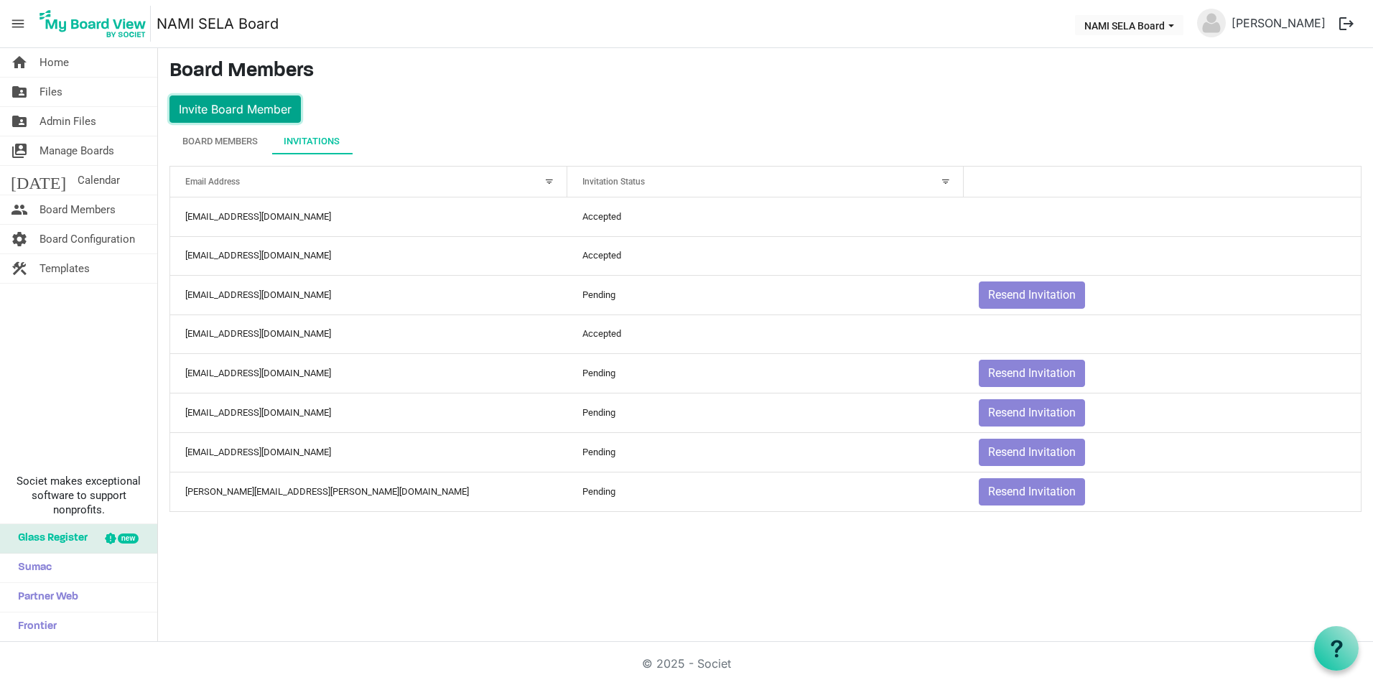
click at [268, 103] on button "Invite Board Member" at bounding box center [234, 109] width 131 height 27
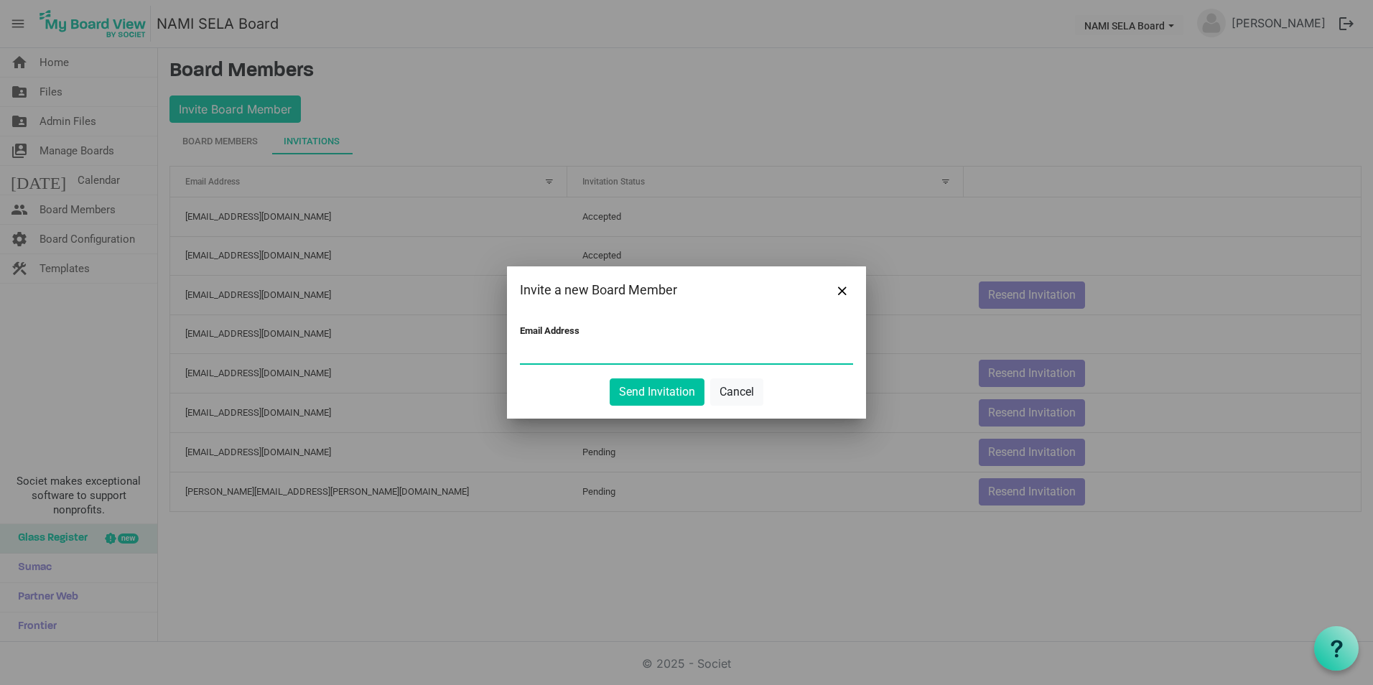
click at [557, 360] on input "Email Address" at bounding box center [686, 353] width 333 height 22
type input "whartonmuller@gmail.com"
click at [631, 393] on button "Send Invitation" at bounding box center [657, 391] width 95 height 27
click at [648, 389] on button "Send Invitation" at bounding box center [657, 391] width 95 height 27
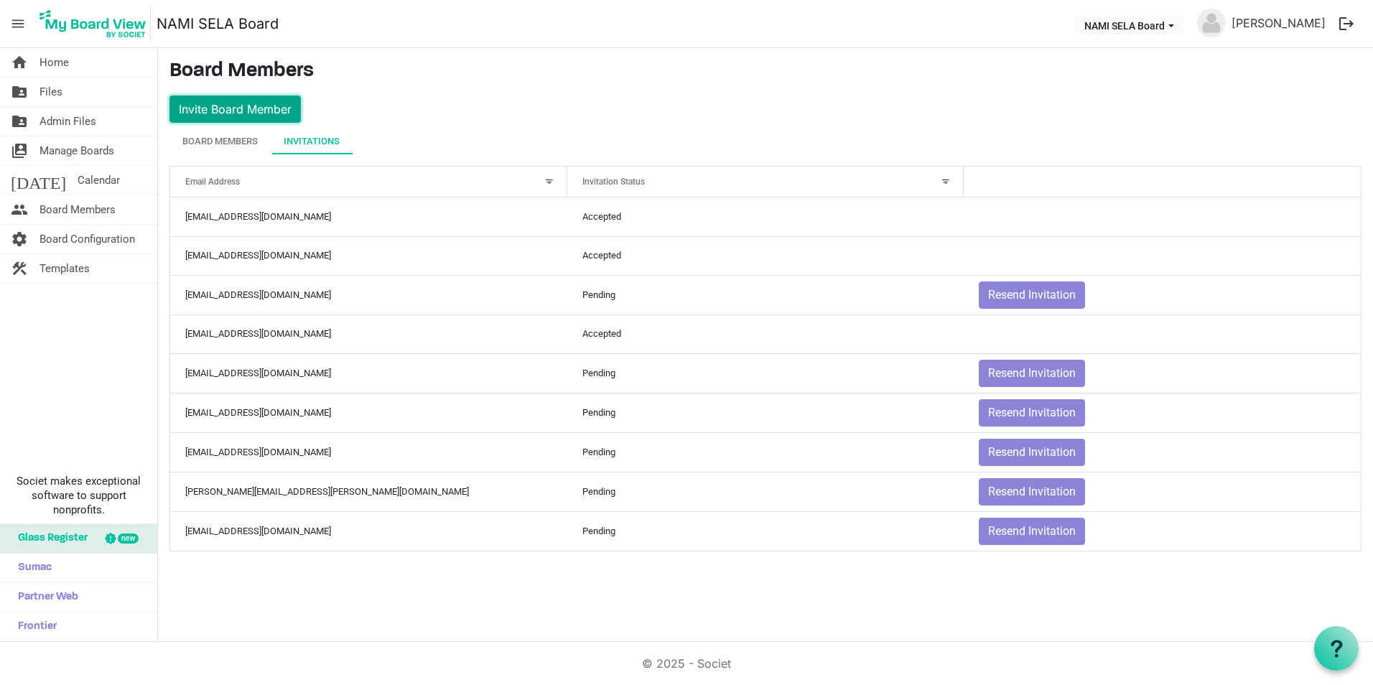
click at [244, 99] on button "Invite Board Member" at bounding box center [234, 109] width 131 height 27
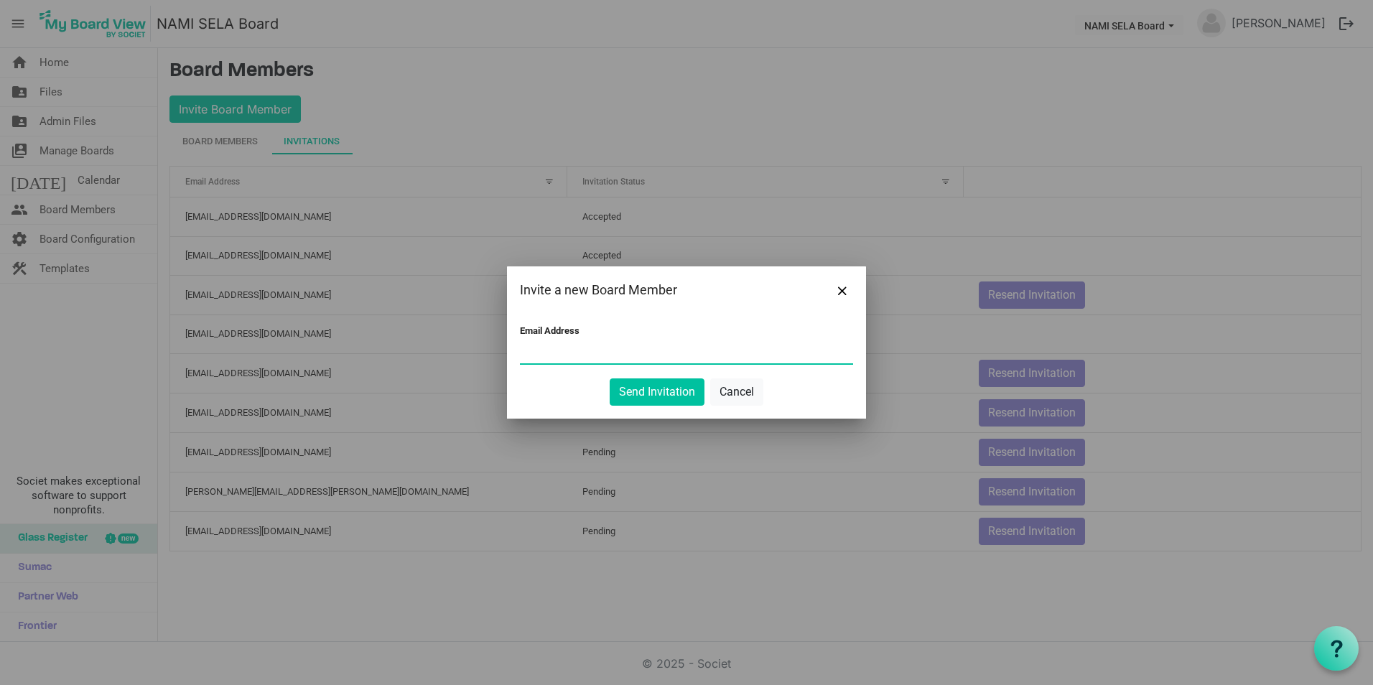
click at [559, 354] on input "Email Address" at bounding box center [686, 353] width 333 height 22
type input "bettybtedesco@gmail.com"
click at [644, 394] on button "Send Invitation" at bounding box center [657, 391] width 95 height 27
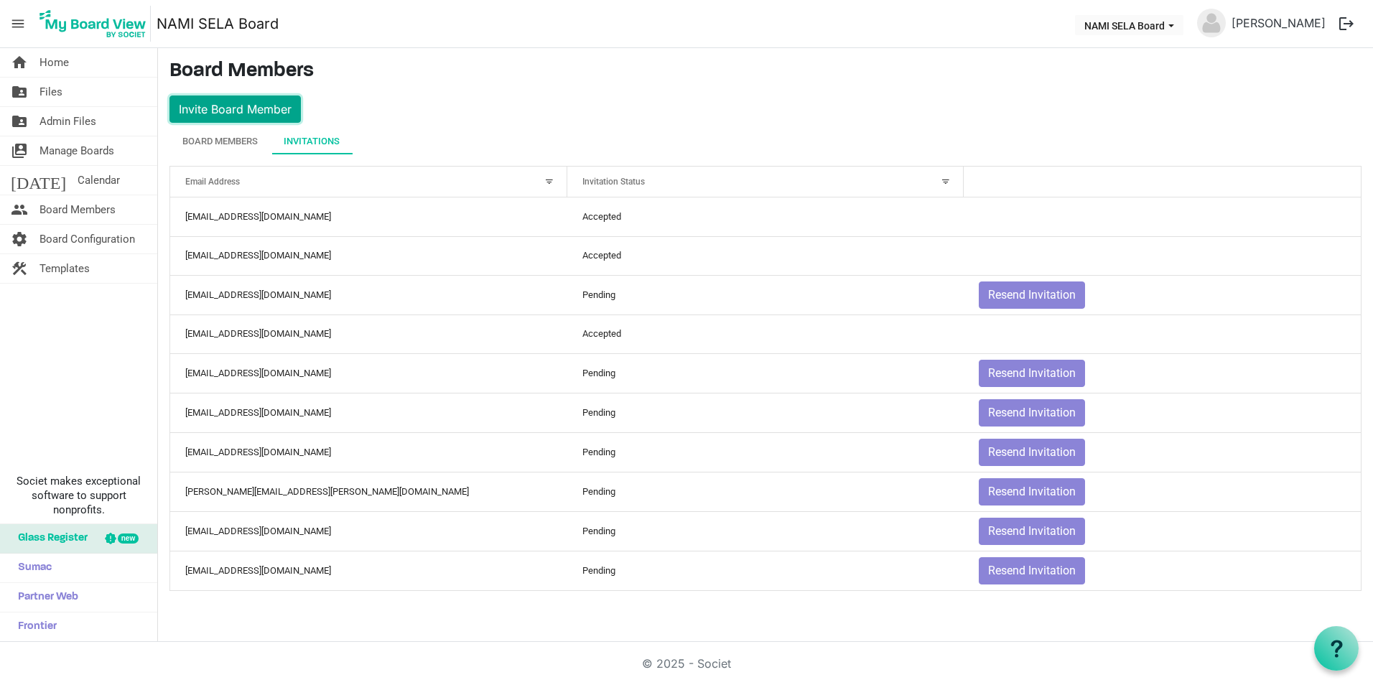
click at [212, 112] on button "Invite Board Member" at bounding box center [234, 109] width 131 height 27
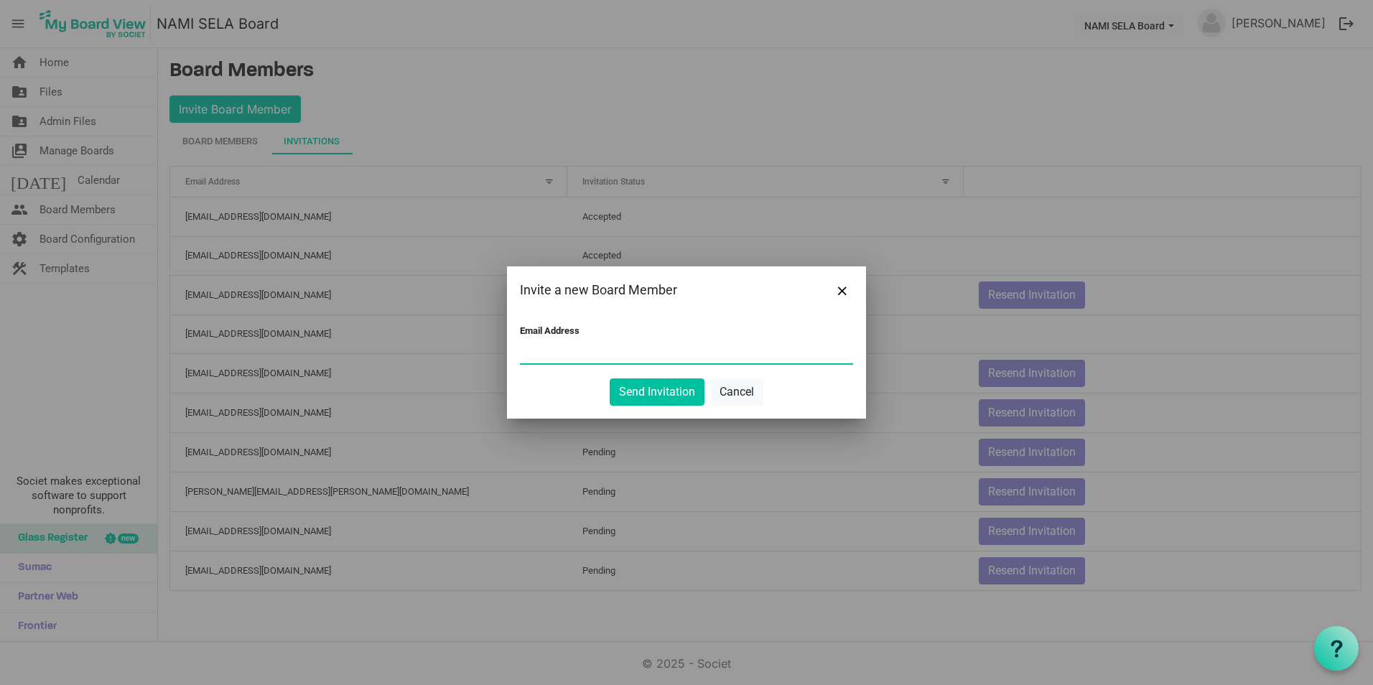
click at [592, 350] on input "Email Address" at bounding box center [686, 353] width 333 height 22
type input "jessicabrewster@charter.net"
click at [667, 387] on button "Send Invitation" at bounding box center [657, 391] width 95 height 27
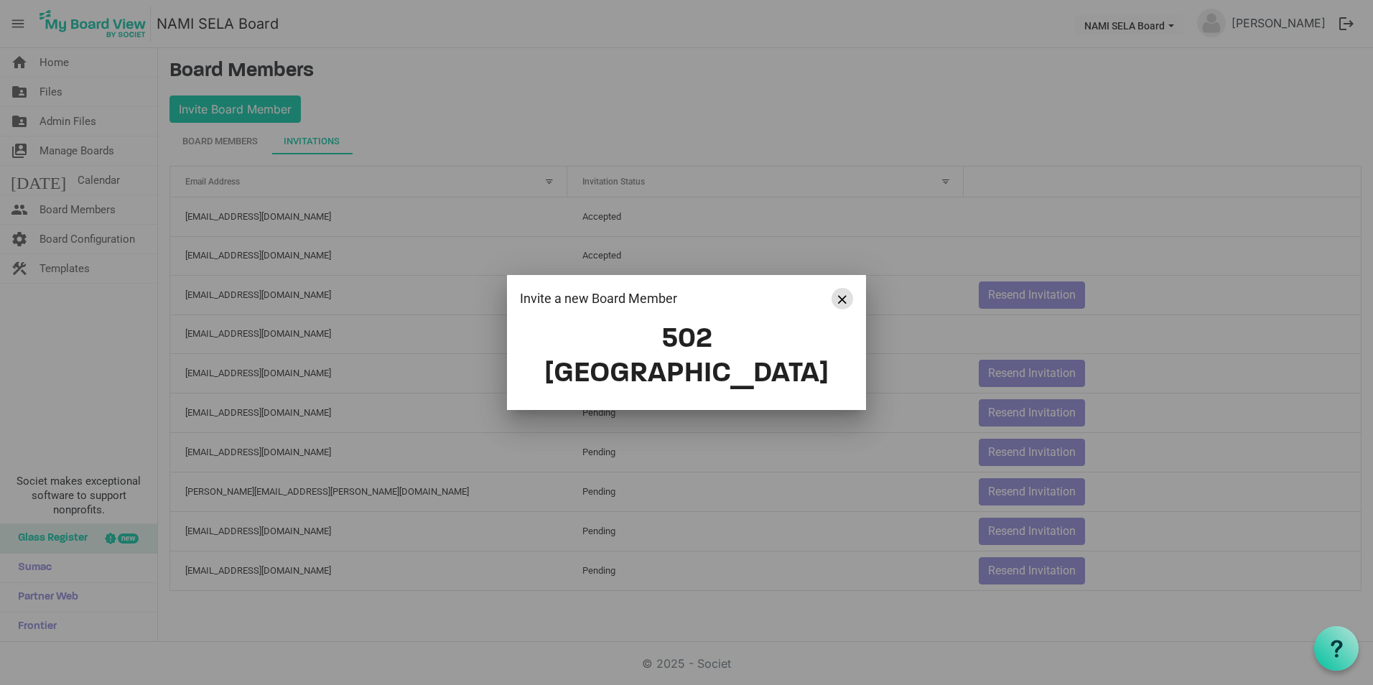
click at [839, 304] on span "Close" at bounding box center [842, 299] width 9 height 9
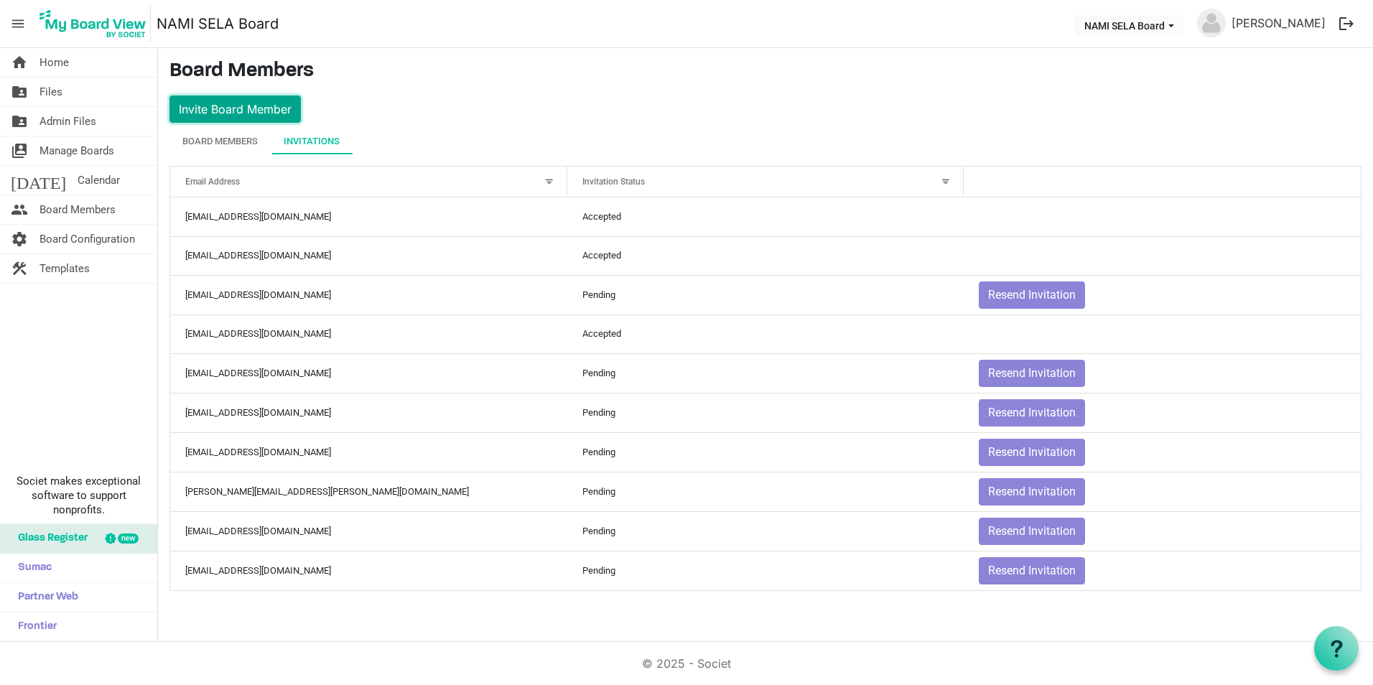
click at [240, 111] on button "Invite Board Member" at bounding box center [234, 109] width 131 height 27
click at [506, 111] on main "Board Members Invite Board Member Board Members Invitations Active Inactive Nam…" at bounding box center [765, 331] width 1215 height 566
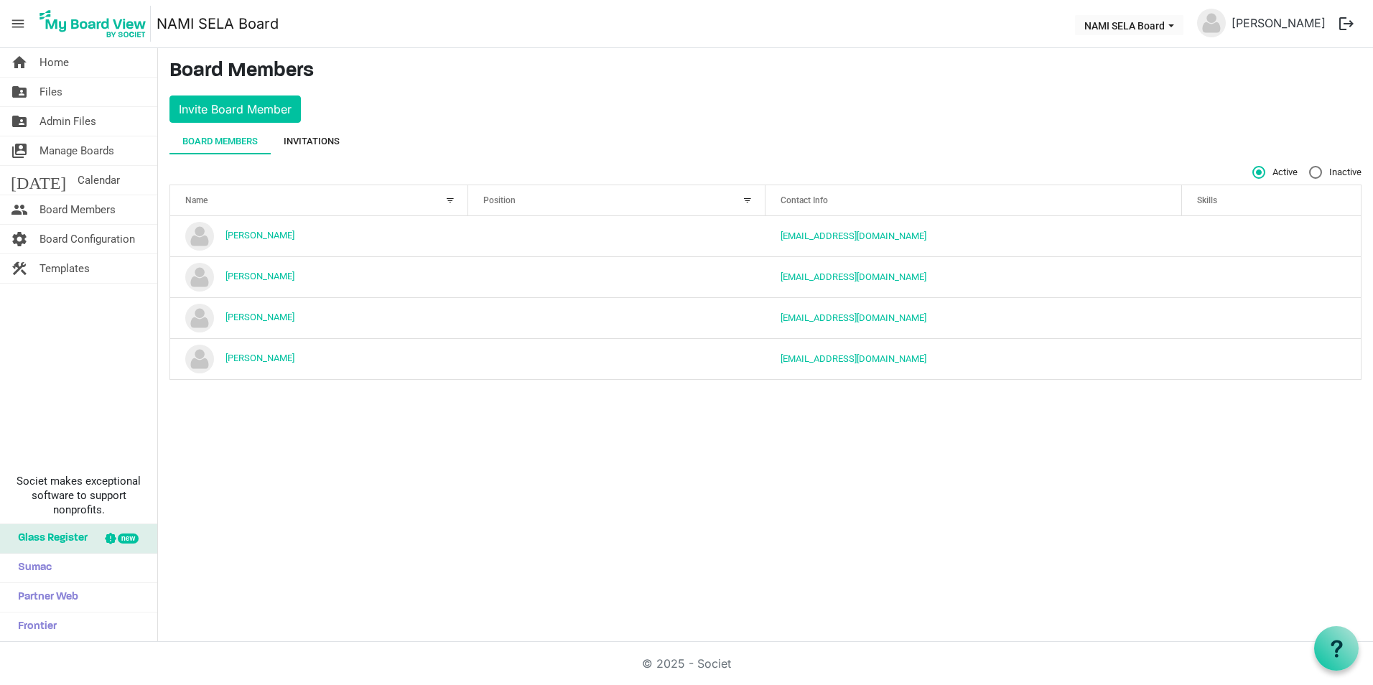
click at [321, 135] on div "Invitations" at bounding box center [312, 141] width 56 height 14
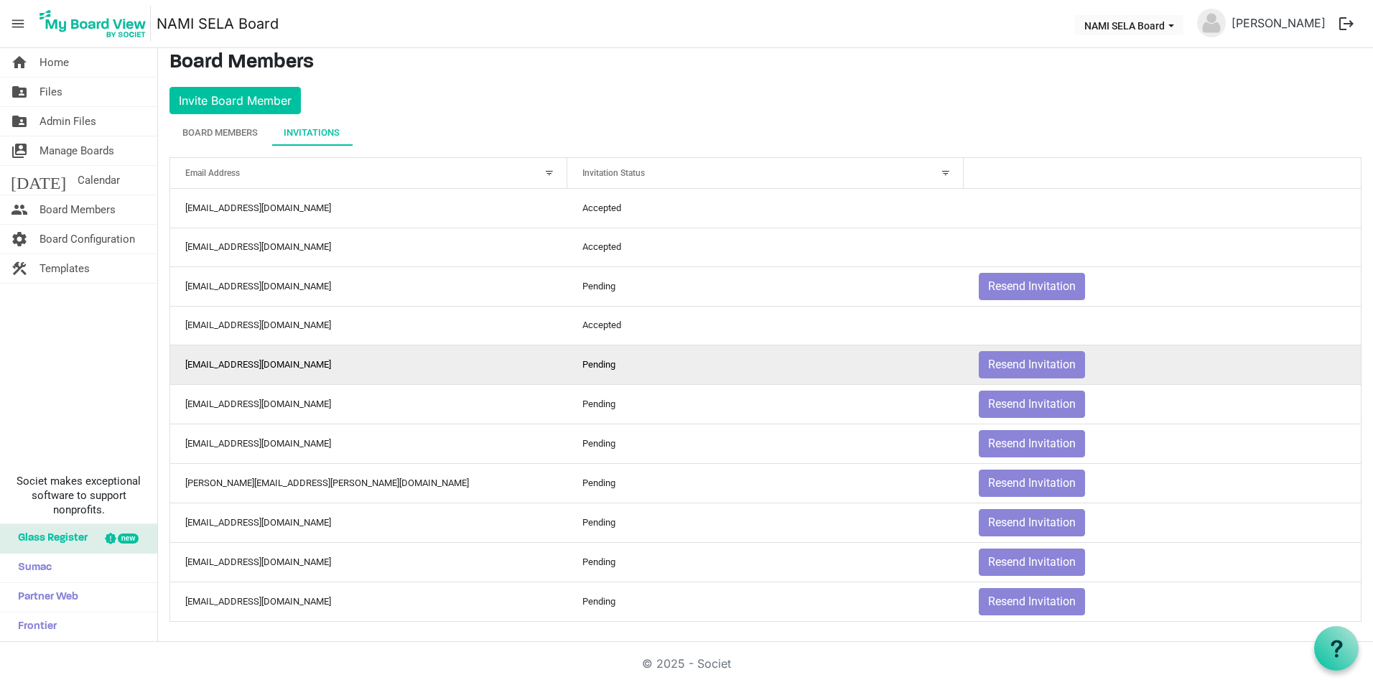
scroll to position [11, 0]
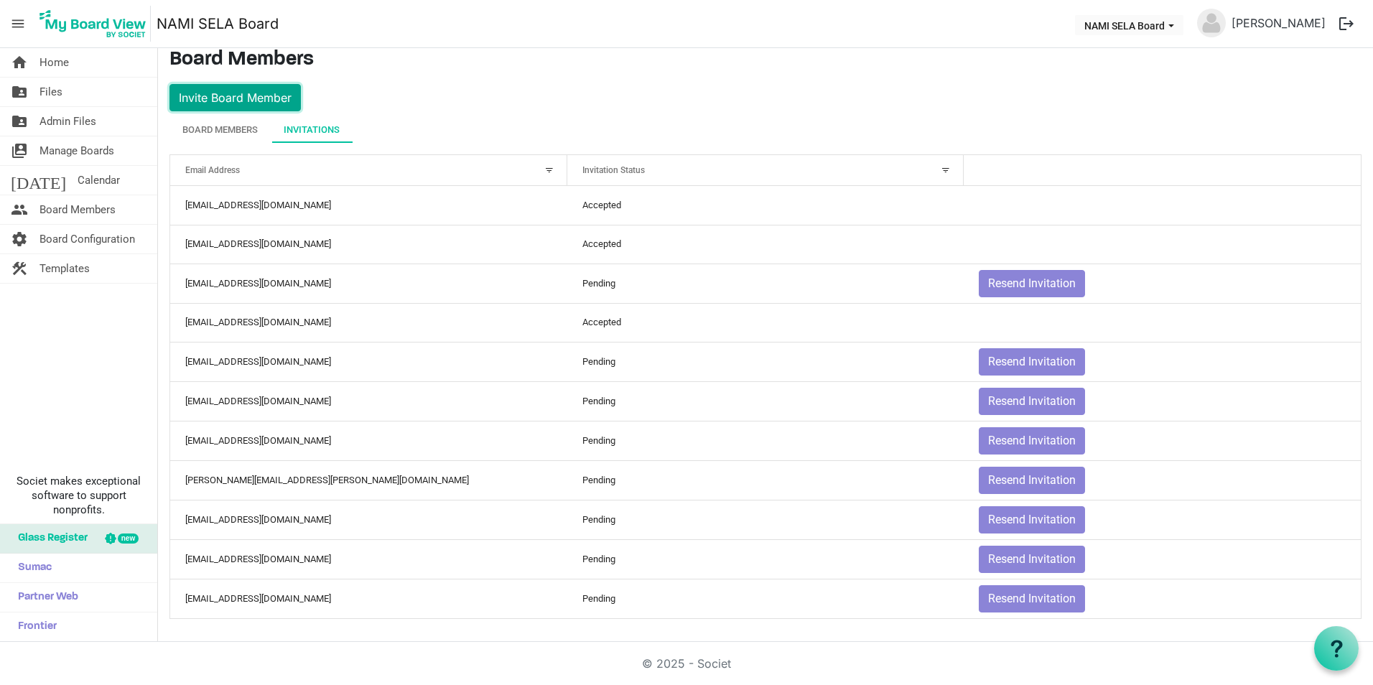
click at [253, 85] on button "Invite Board Member" at bounding box center [234, 97] width 131 height 27
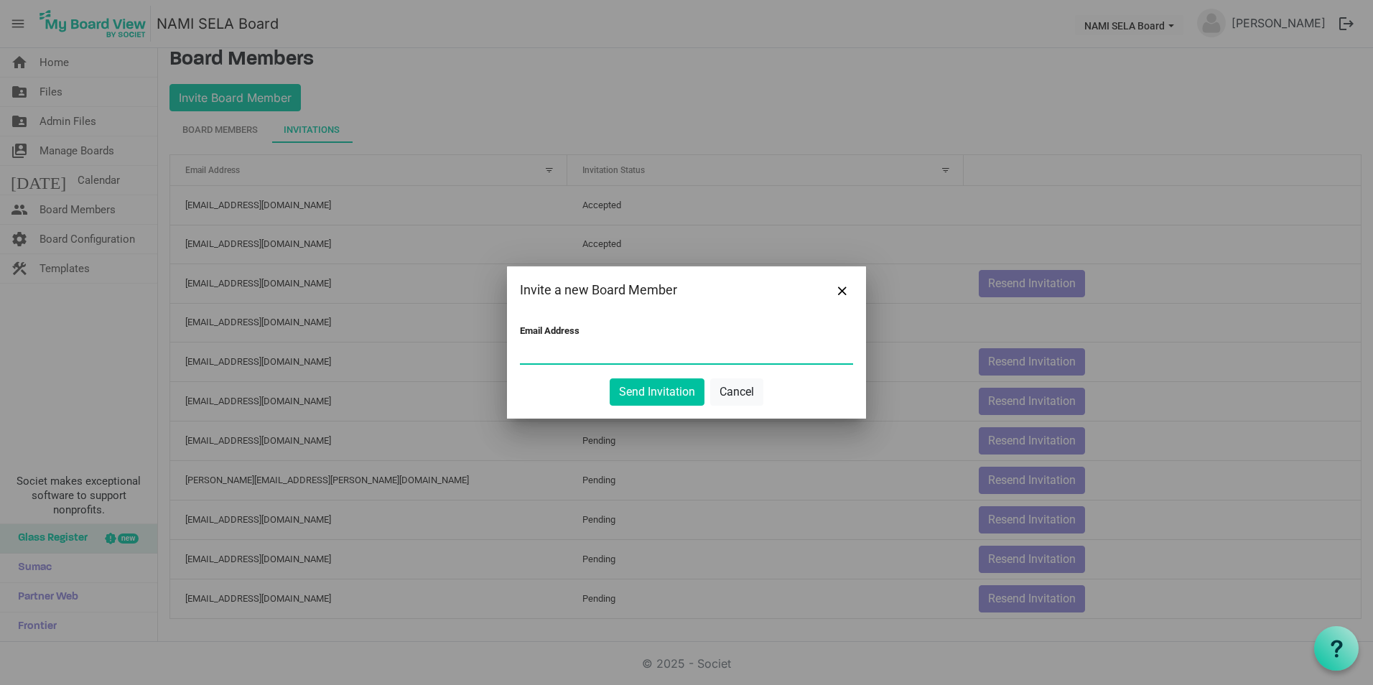
click at [562, 354] on input "Email Address" at bounding box center [686, 353] width 333 height 22
type input "cynthia.quigley@lcmchealth.org"
click at [669, 389] on button "Send Invitation" at bounding box center [657, 391] width 95 height 27
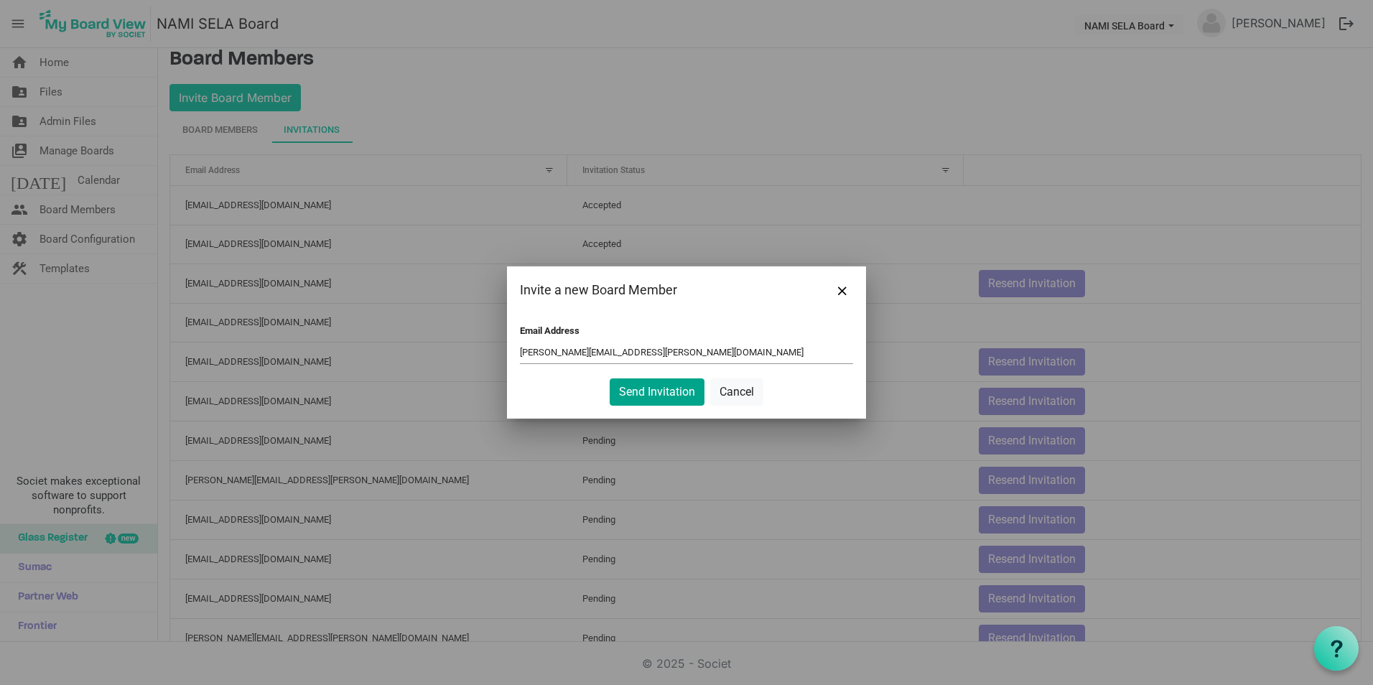
scroll to position [0, 0]
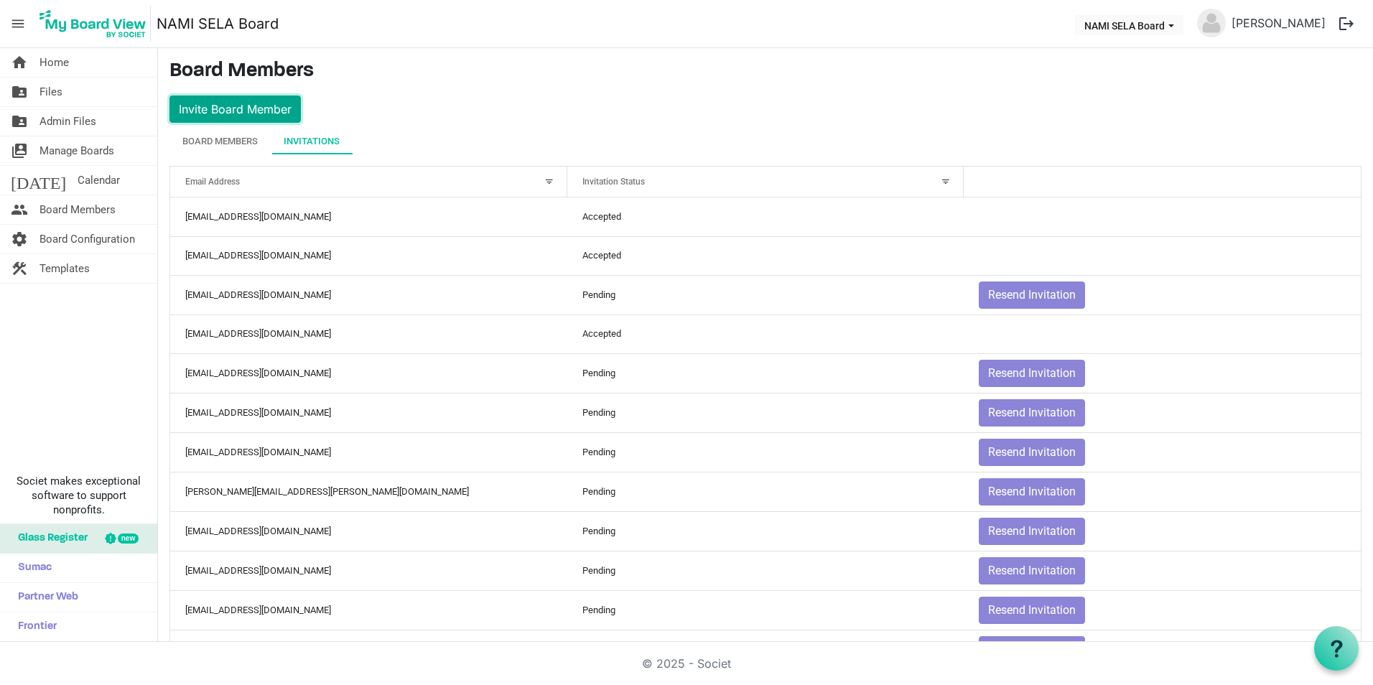
click at [246, 109] on button "Invite Board Member" at bounding box center [234, 109] width 131 height 27
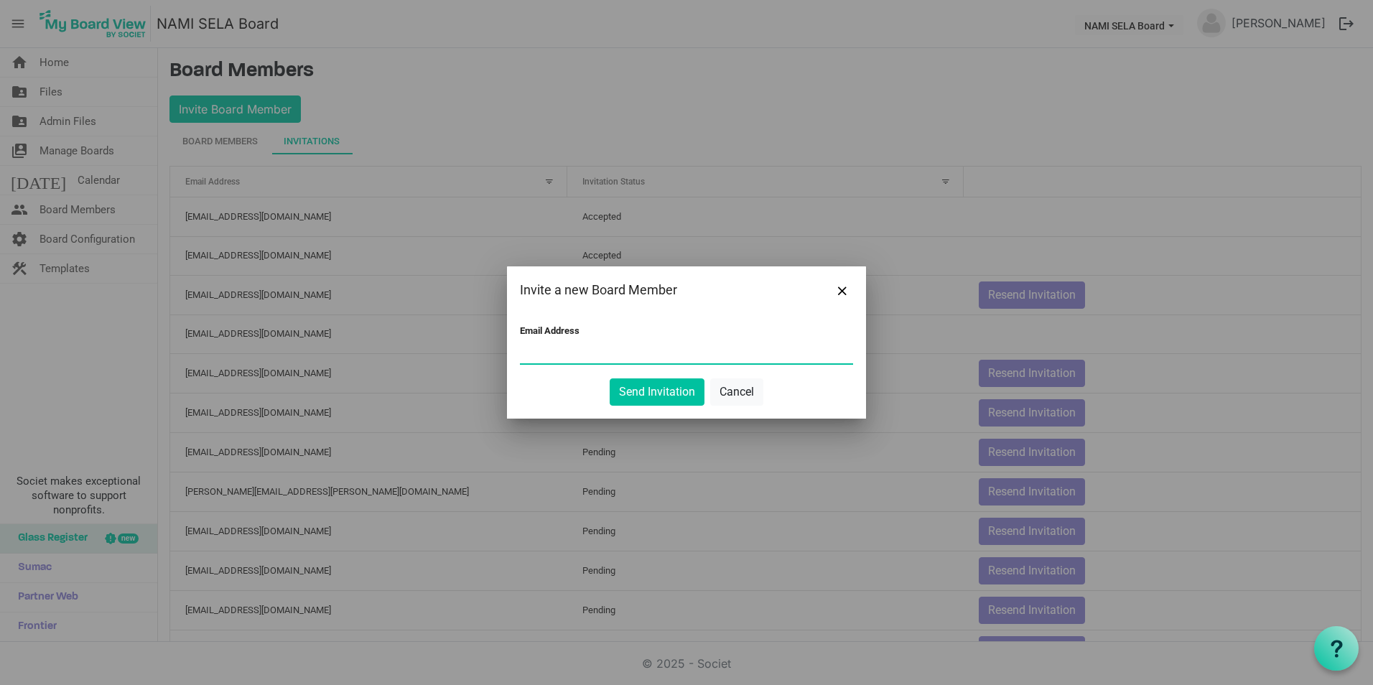
click at [565, 356] on input "Email Address" at bounding box center [686, 353] width 333 height 22
type input "rmbrumfield@stpgov.org"
click at [673, 384] on button "Send Invitation" at bounding box center [657, 391] width 95 height 27
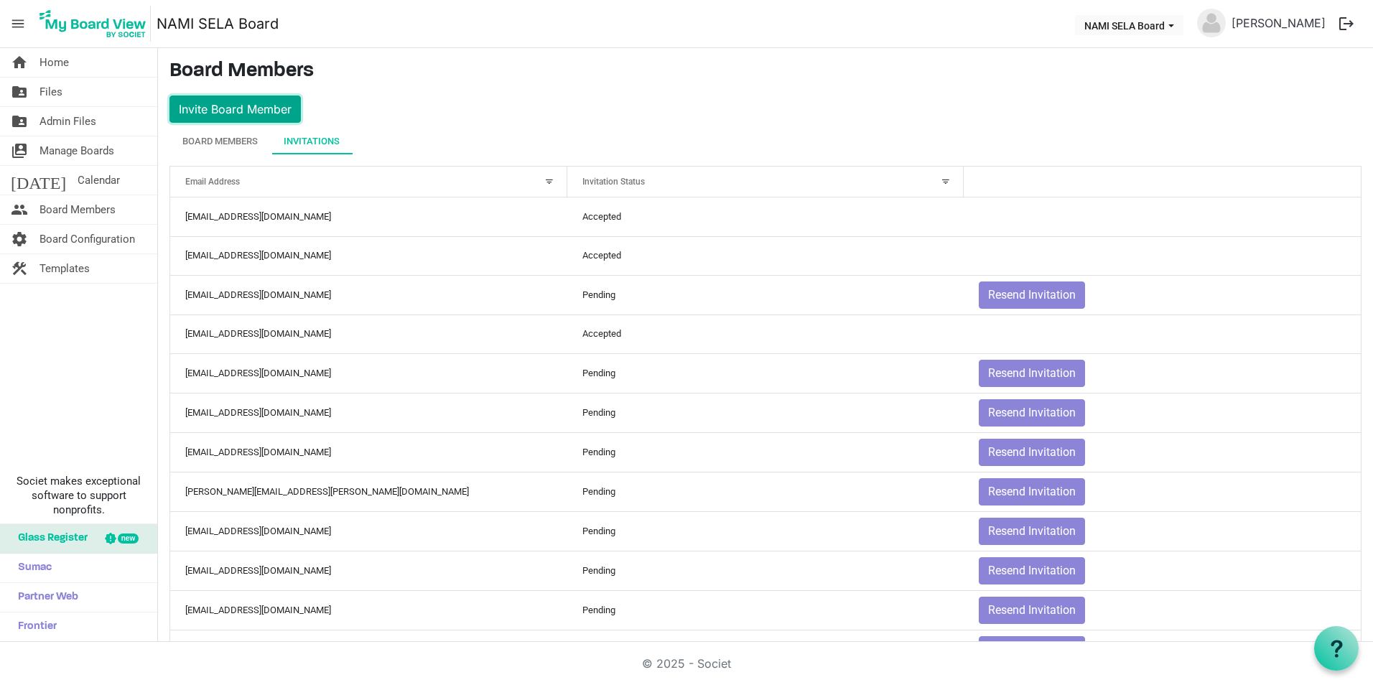
click at [251, 99] on button "Invite Board Member" at bounding box center [234, 109] width 131 height 27
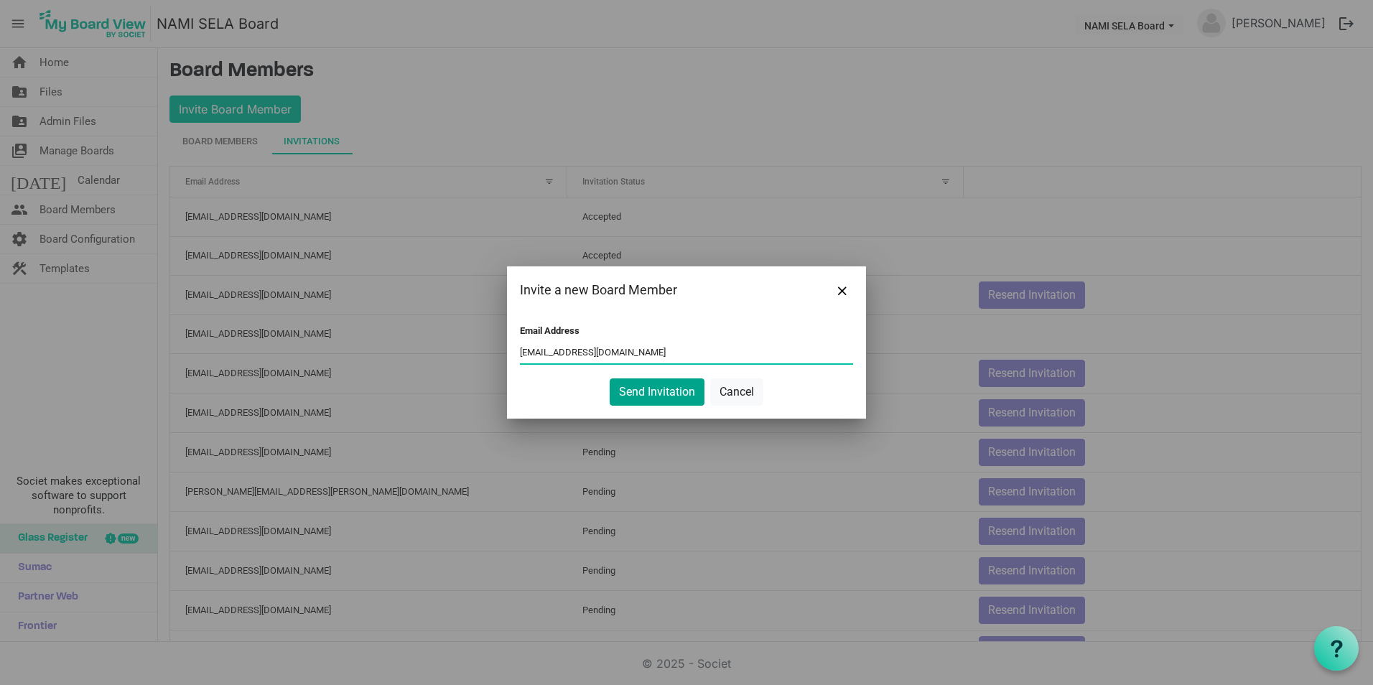
type input "dcatherman@aol.com"
click at [669, 386] on button "Send Invitation" at bounding box center [657, 391] width 95 height 27
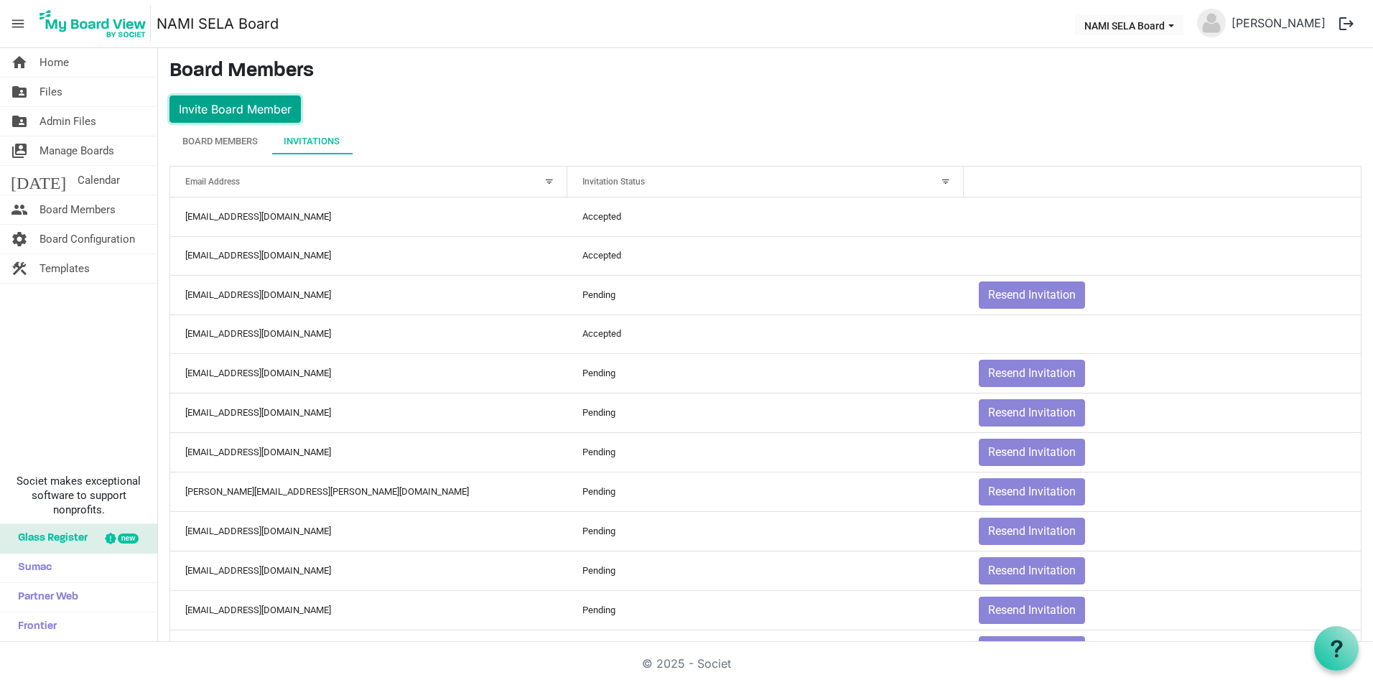
click at [228, 109] on button "Invite Board Member" at bounding box center [234, 109] width 131 height 27
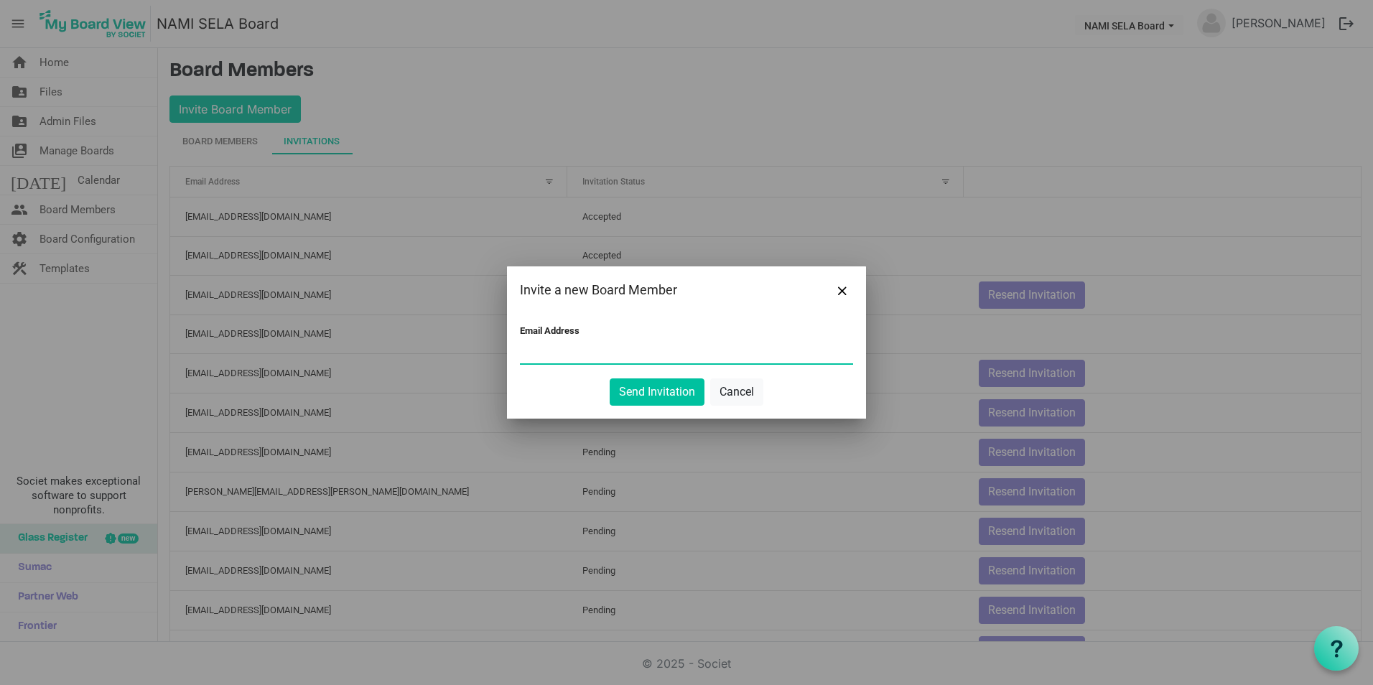
click at [554, 352] on input "Email Address" at bounding box center [686, 353] width 333 height 22
type input "smschexnayder@hotmail.com"
click at [659, 396] on button "Send Invitation" at bounding box center [657, 391] width 95 height 27
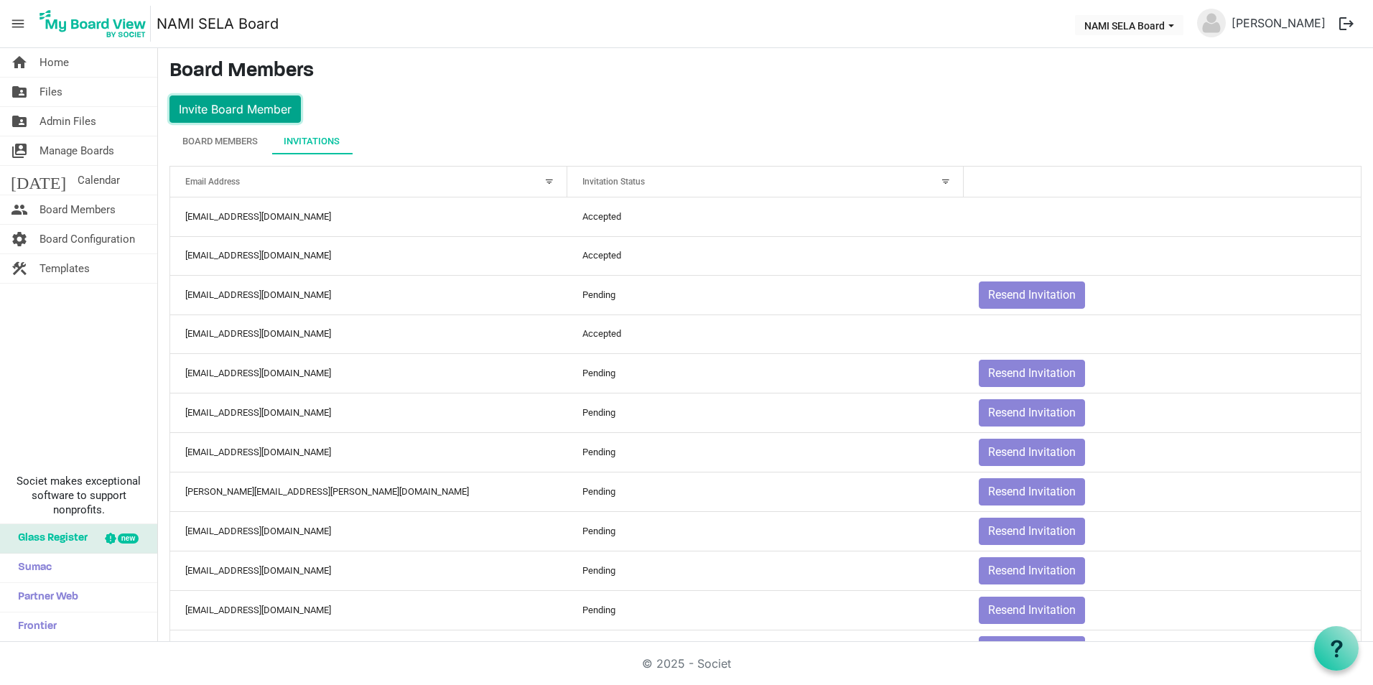
click at [253, 105] on button "Invite Board Member" at bounding box center [234, 109] width 131 height 27
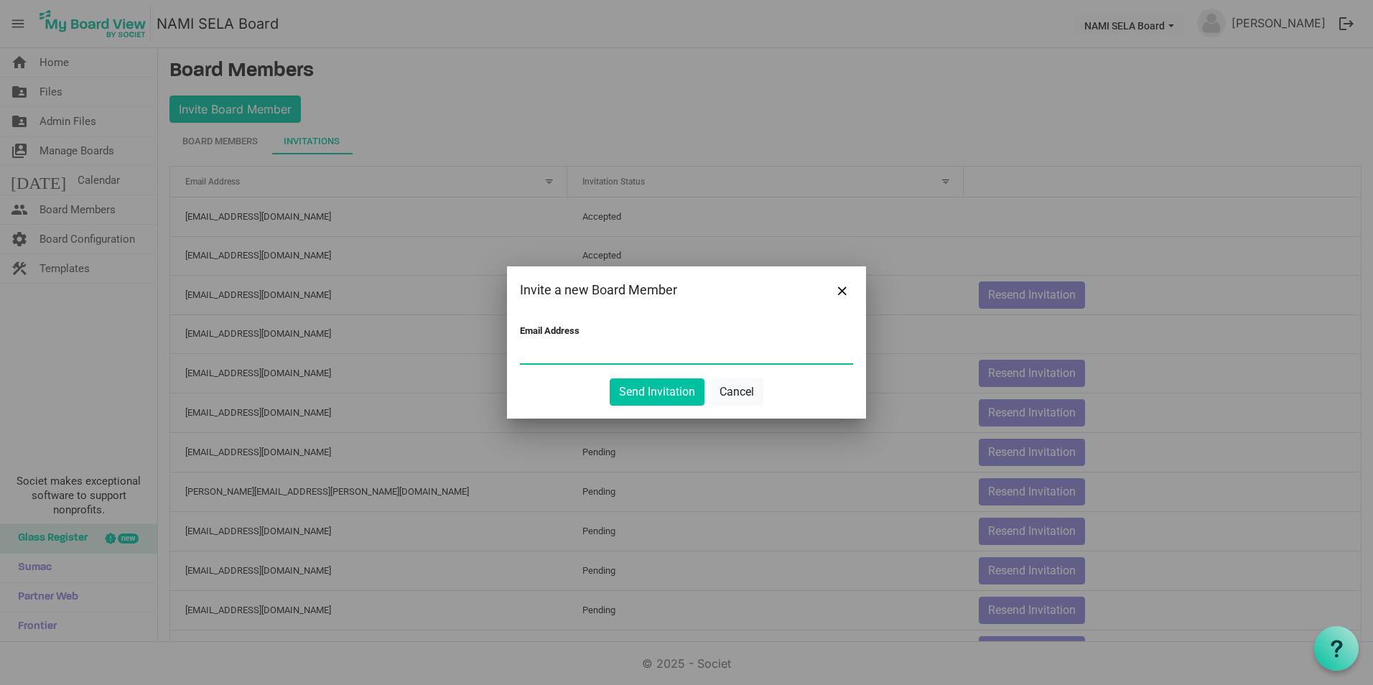
click at [580, 354] on input "Email Address" at bounding box center [686, 353] width 333 height 22
click at [847, 292] on button "Close" at bounding box center [843, 290] width 22 height 22
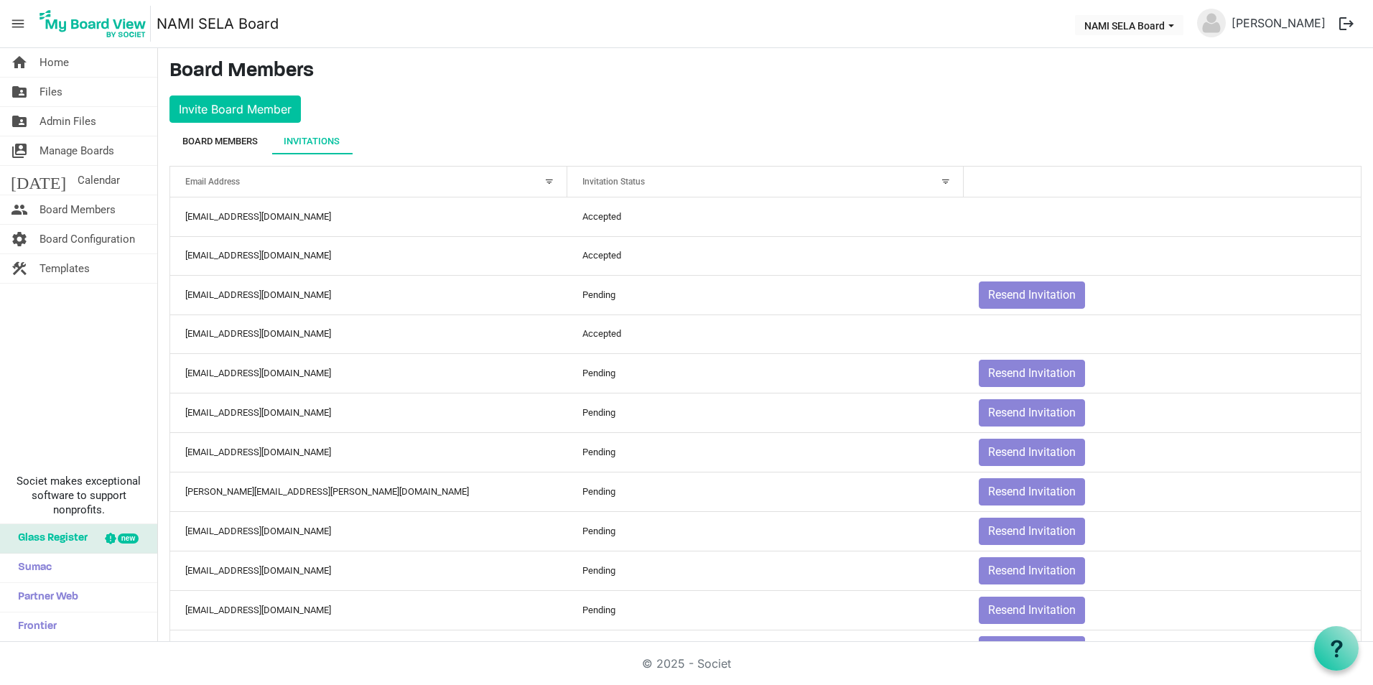
click at [218, 140] on div "Board Members" at bounding box center [219, 141] width 75 height 14
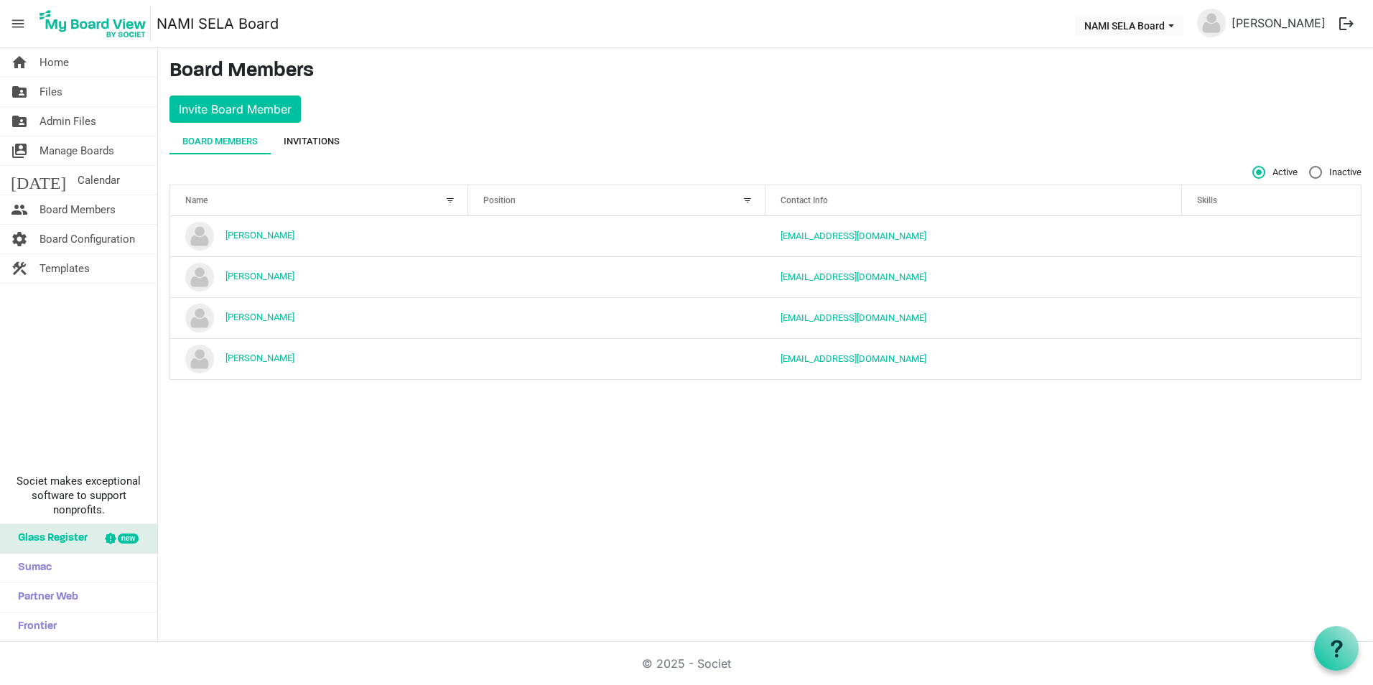
click at [335, 139] on div "Invitations" at bounding box center [312, 141] width 56 height 14
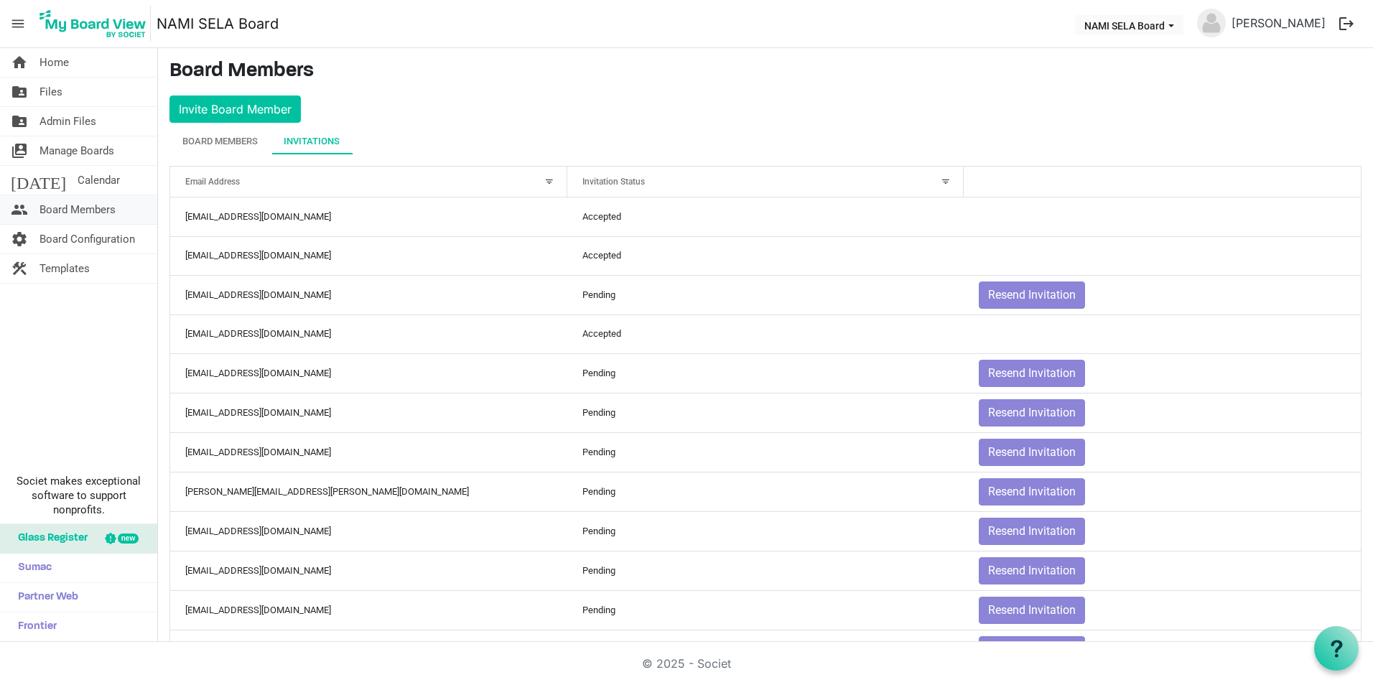
click at [62, 197] on span "Board Members" at bounding box center [77, 209] width 76 height 29
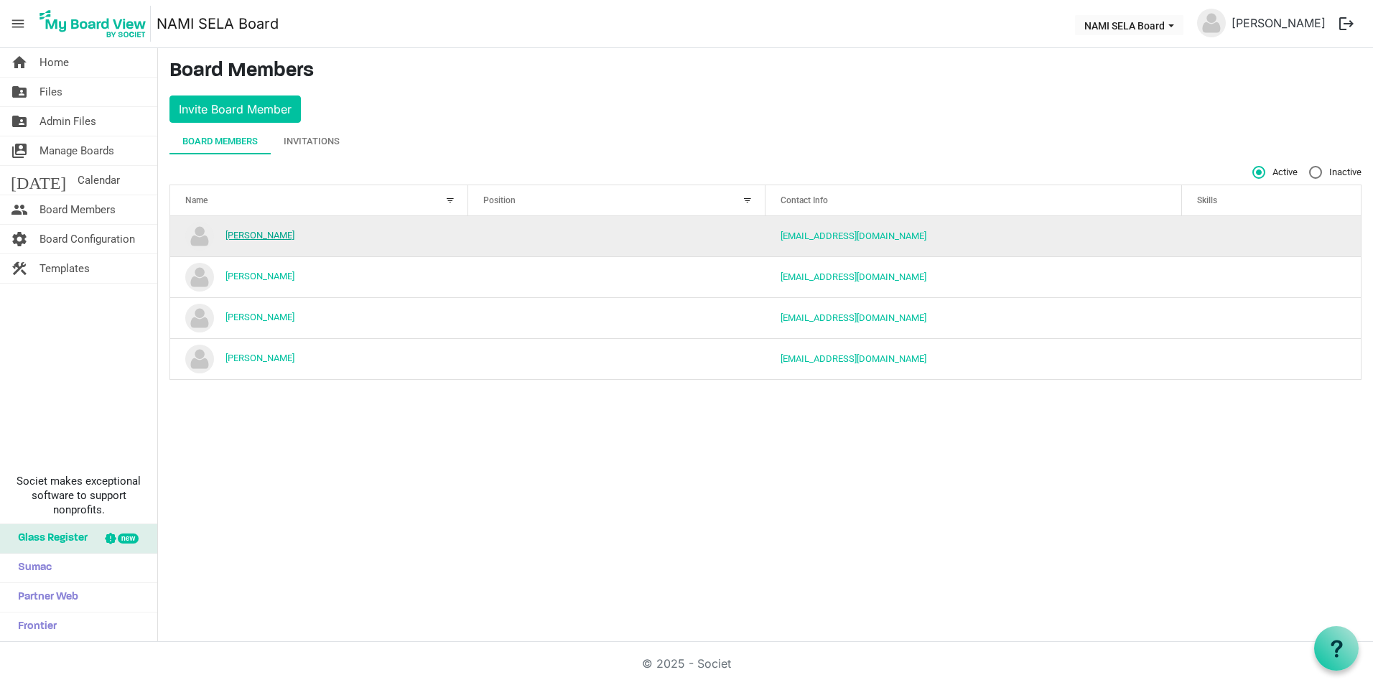
click at [258, 237] on link "[PERSON_NAME]" at bounding box center [259, 235] width 69 height 11
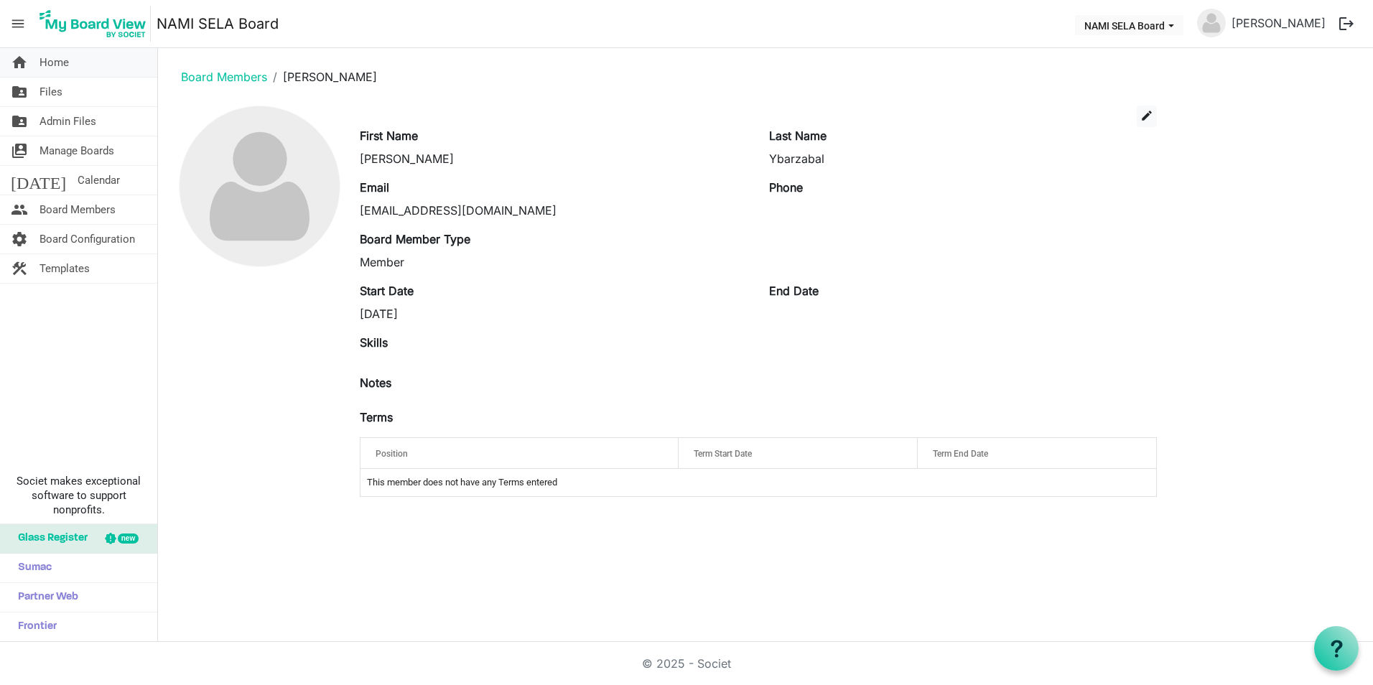
click at [49, 66] on span "Home" at bounding box center [53, 62] width 29 height 29
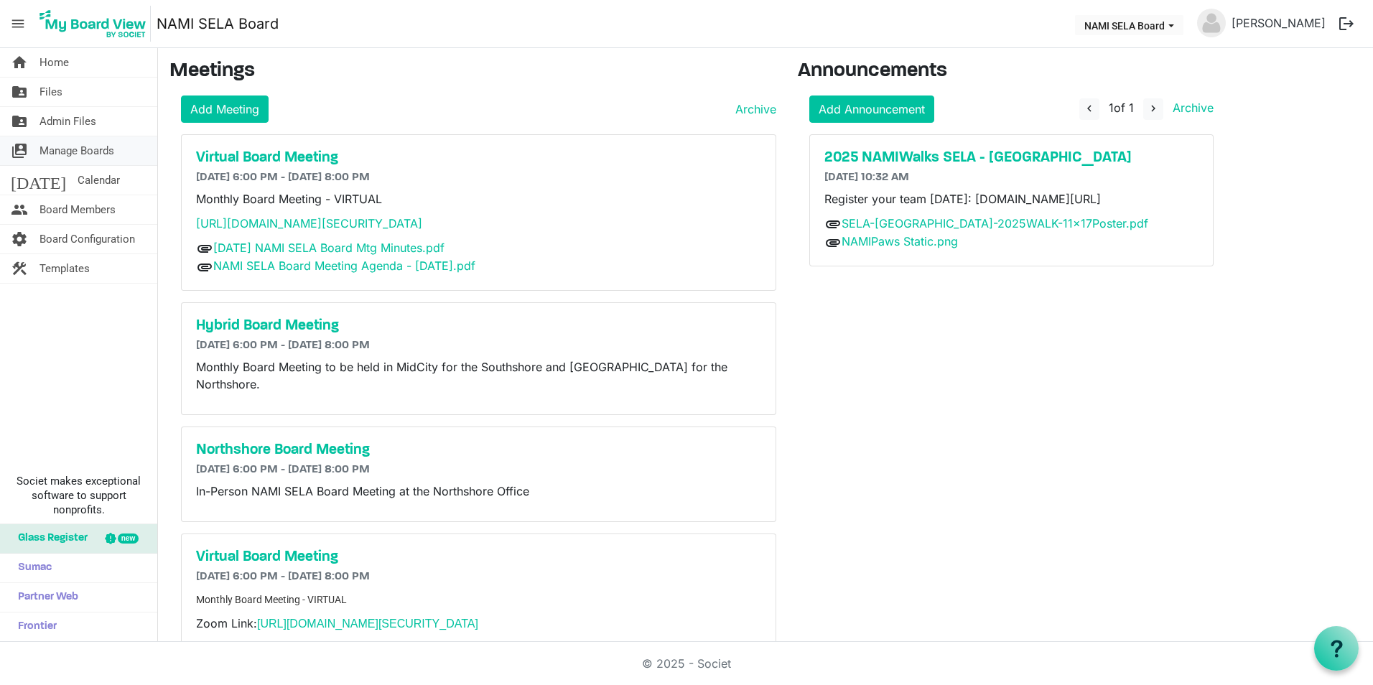
click at [96, 141] on span "Manage Boards" at bounding box center [76, 150] width 75 height 29
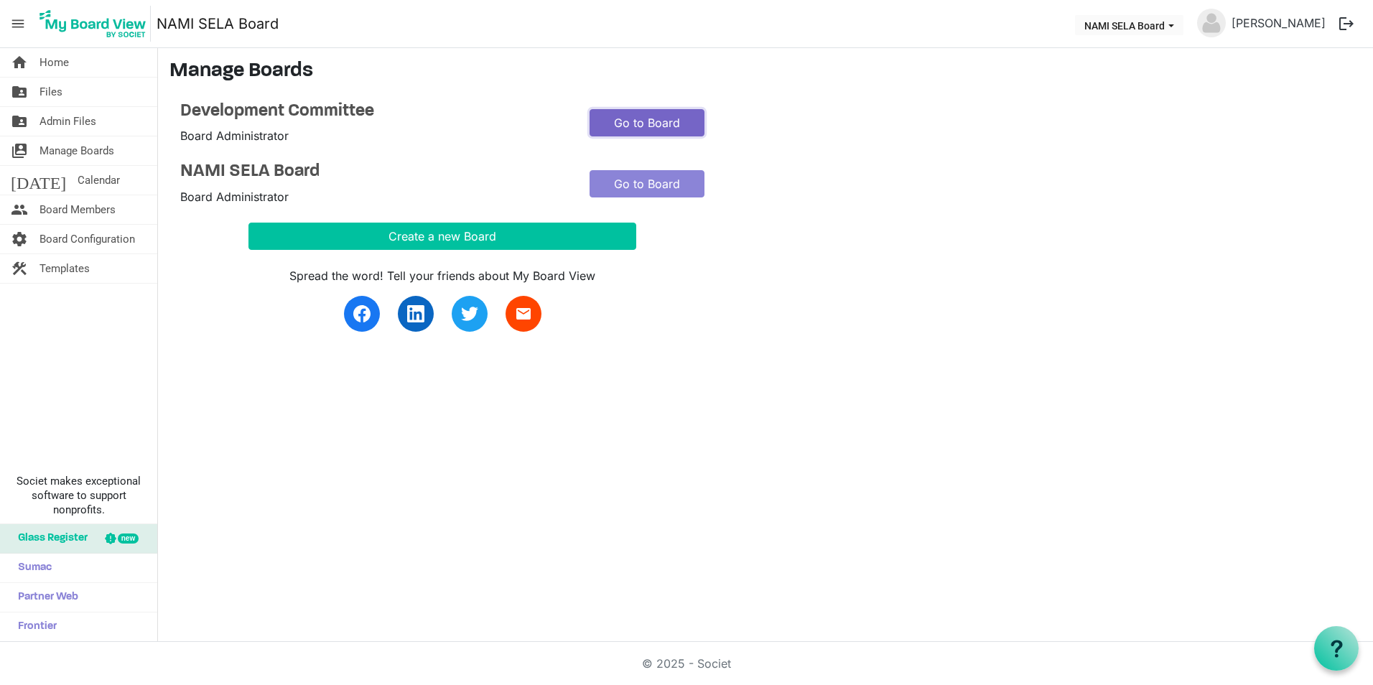
click at [628, 119] on link "Go to Board" at bounding box center [647, 122] width 115 height 27
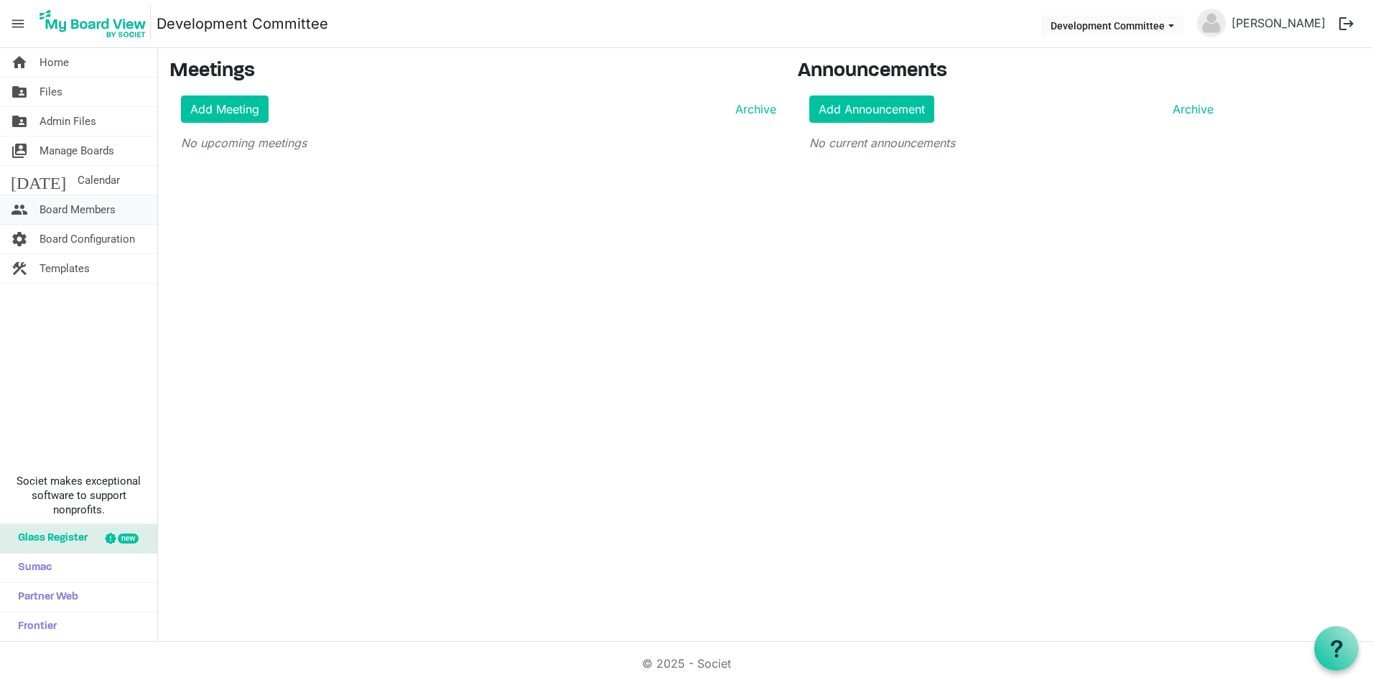
click at [83, 210] on span "Board Members" at bounding box center [77, 209] width 76 height 29
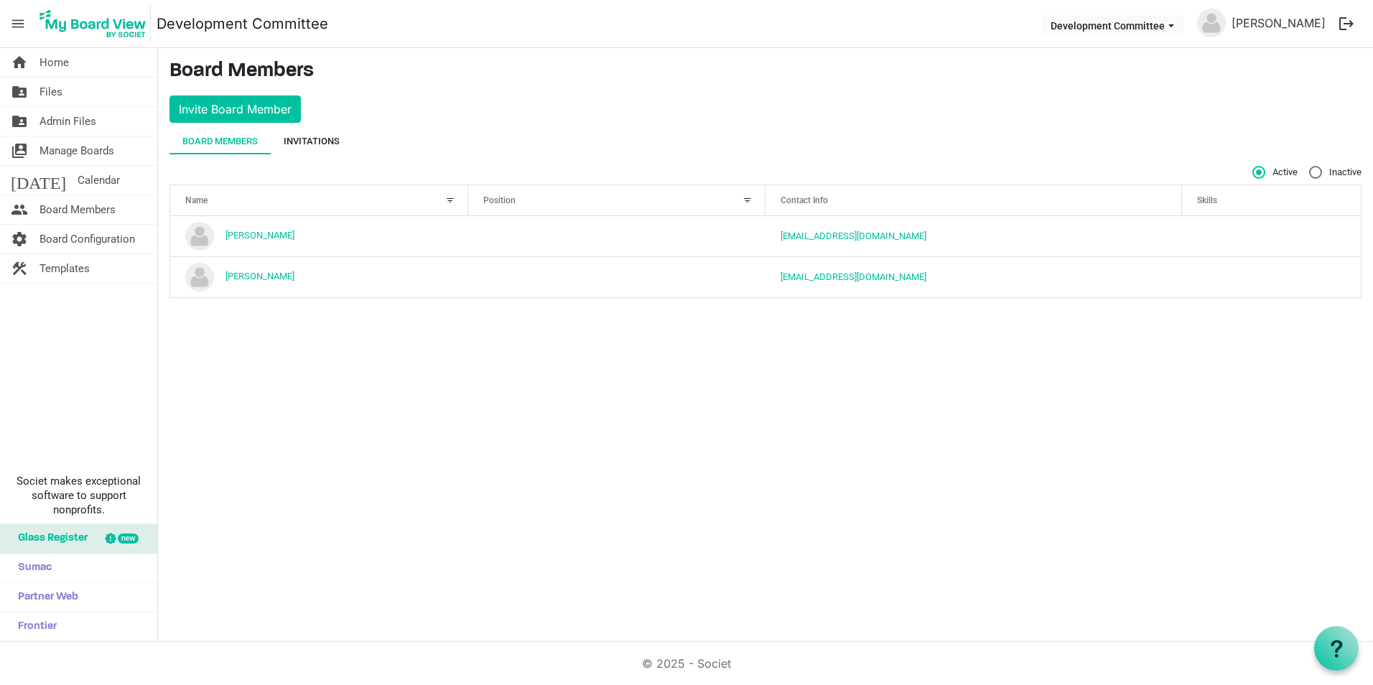
click at [322, 149] on div "Invitations" at bounding box center [312, 142] width 56 height 26
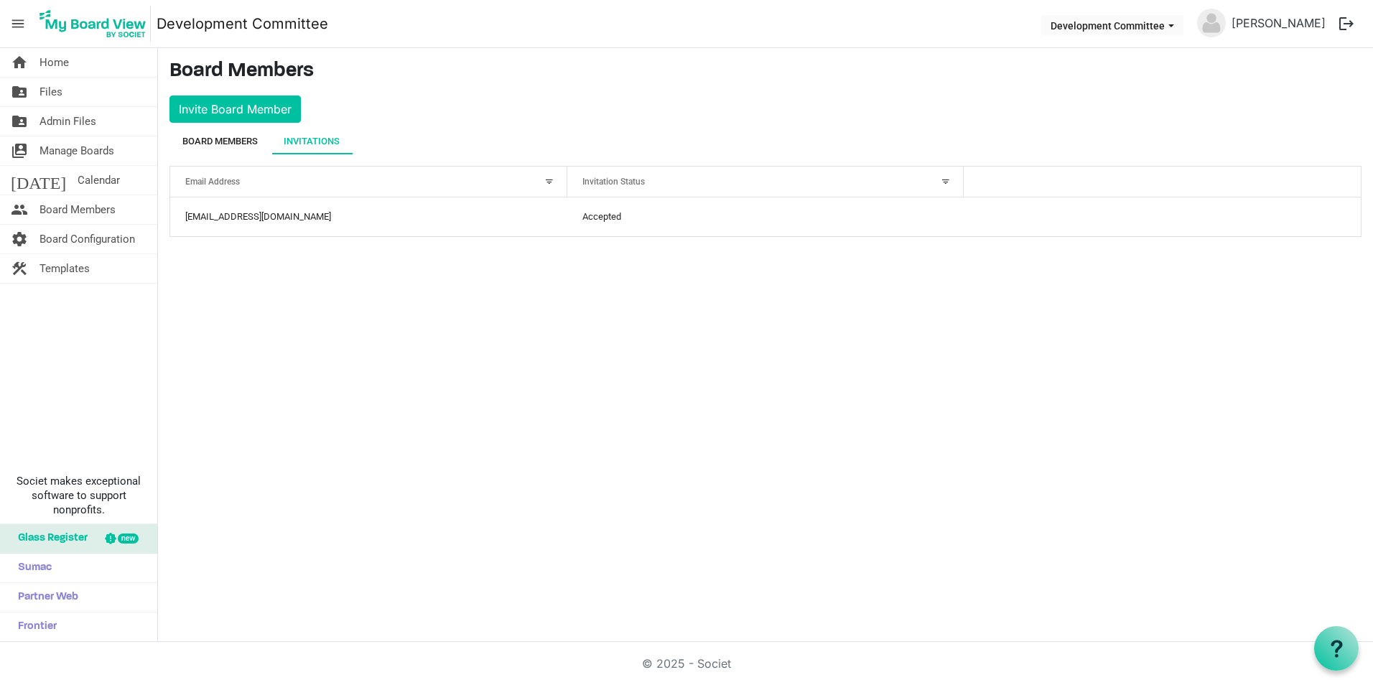
click at [239, 143] on div "Board Members" at bounding box center [219, 141] width 75 height 14
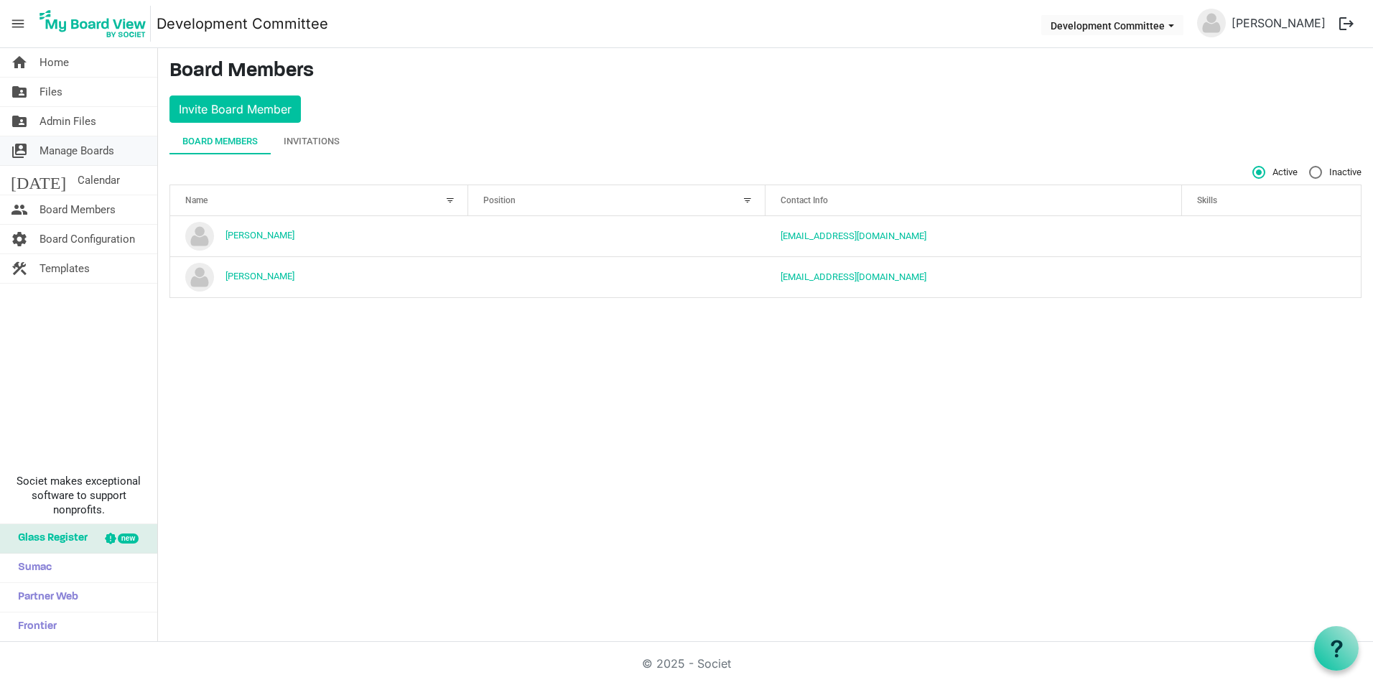
click at [61, 147] on span "Manage Boards" at bounding box center [76, 150] width 75 height 29
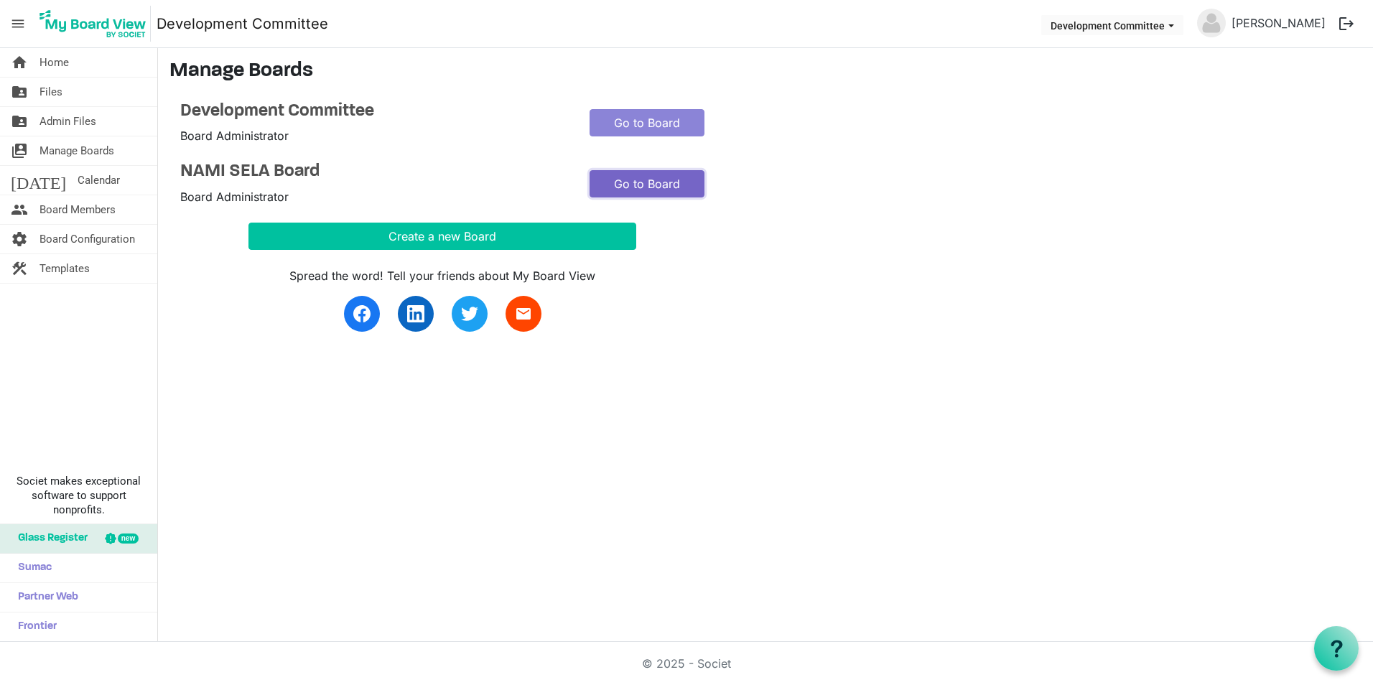
click at [653, 174] on link "Go to Board" at bounding box center [647, 183] width 115 height 27
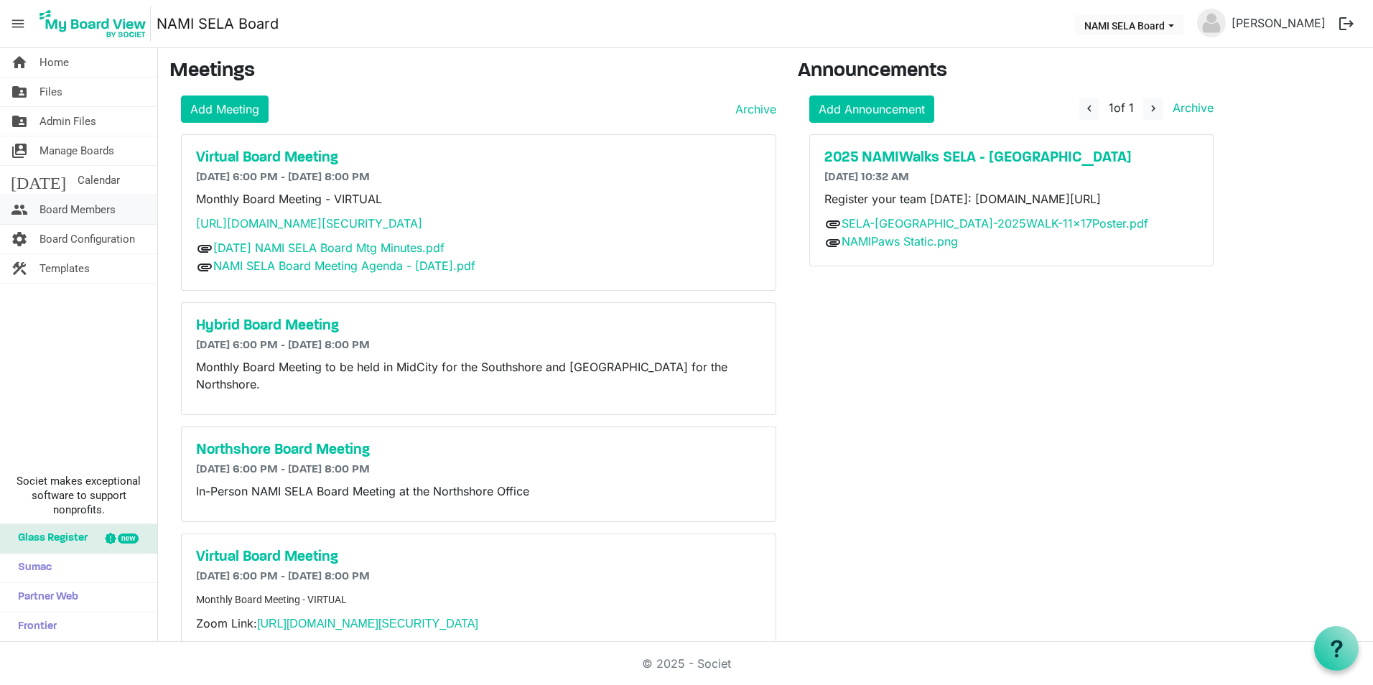
click at [66, 203] on span "Board Members" at bounding box center [77, 209] width 76 height 29
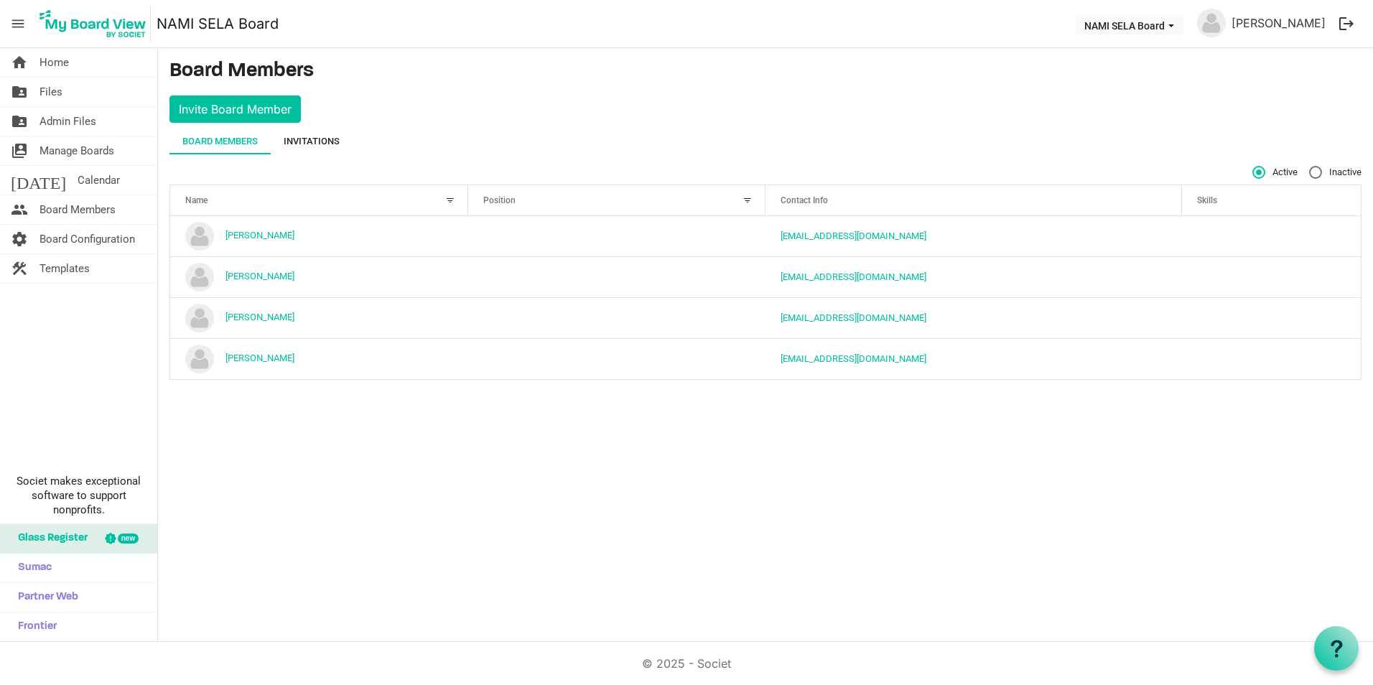
click at [303, 139] on div "Invitations" at bounding box center [312, 141] width 56 height 14
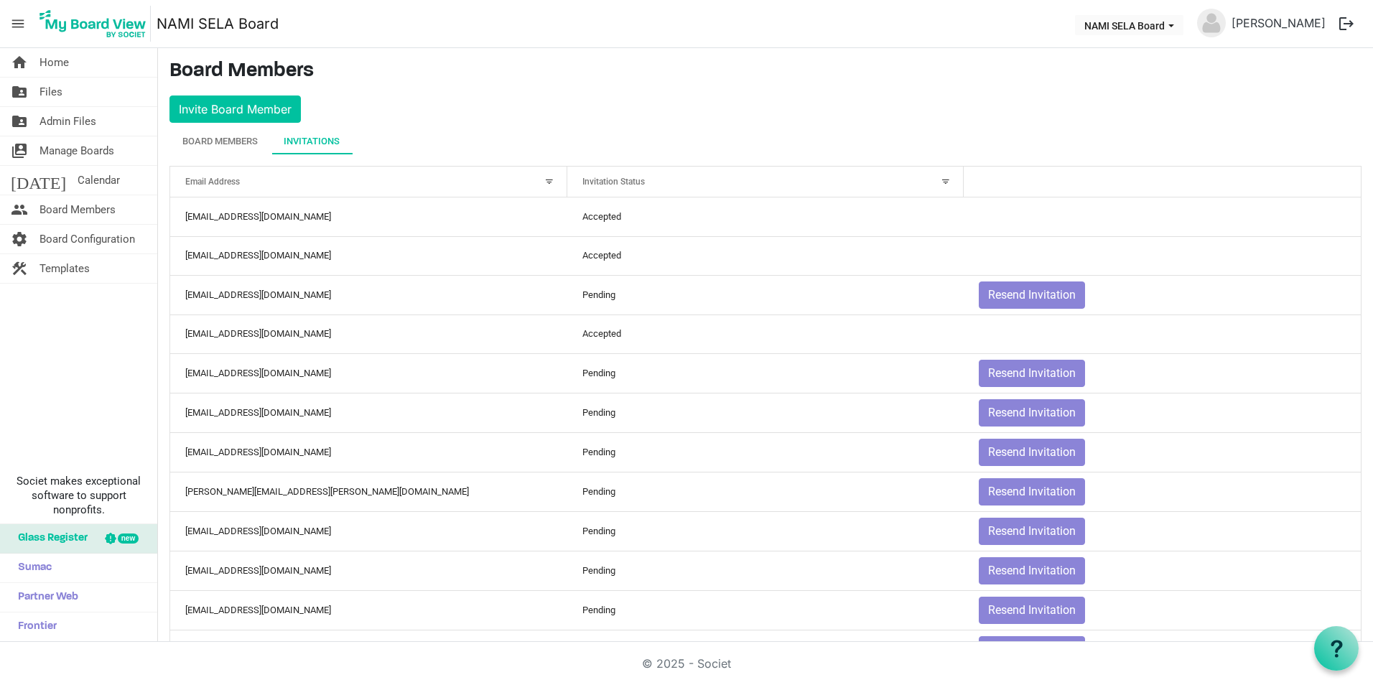
click at [628, 121] on main "Board Members Invite Board Member Board Members Invitations Active Inactive Nam…" at bounding box center [765, 429] width 1215 height 763
click at [73, 62] on link "home Home" at bounding box center [78, 62] width 157 height 29
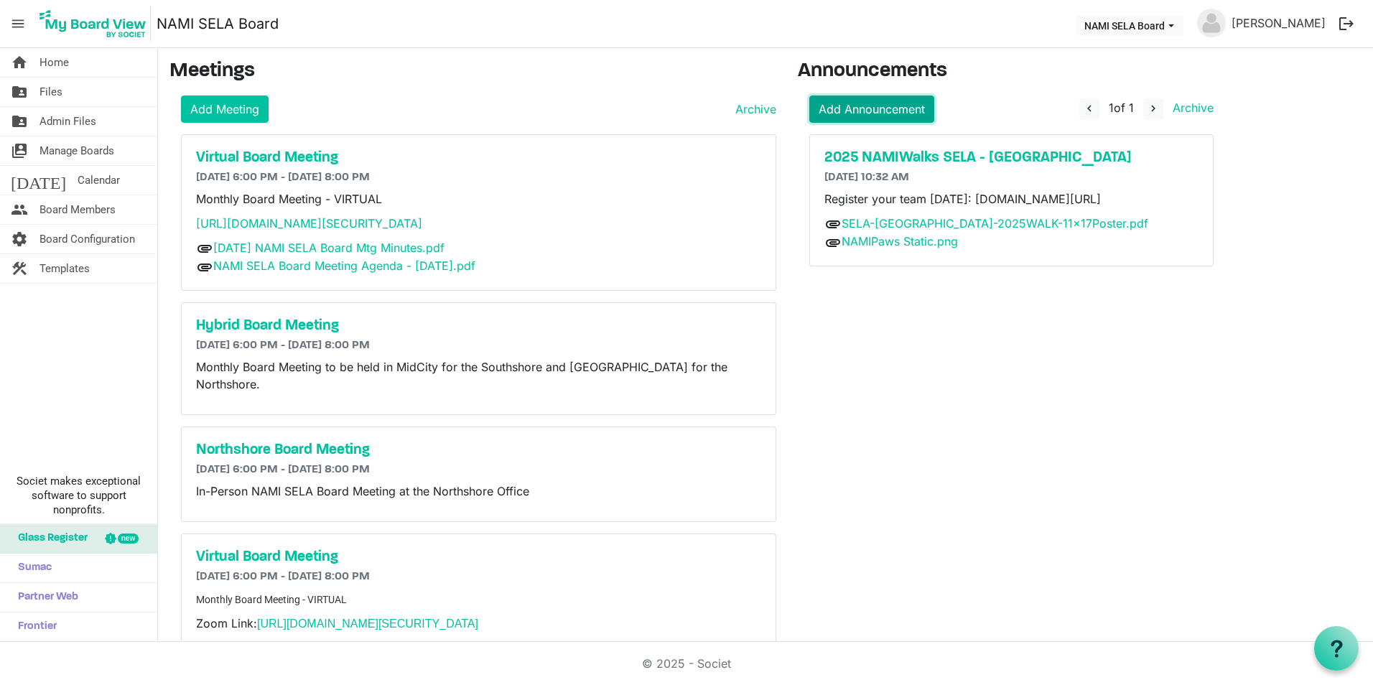
click at [894, 117] on link "Add Announcement" at bounding box center [871, 109] width 125 height 27
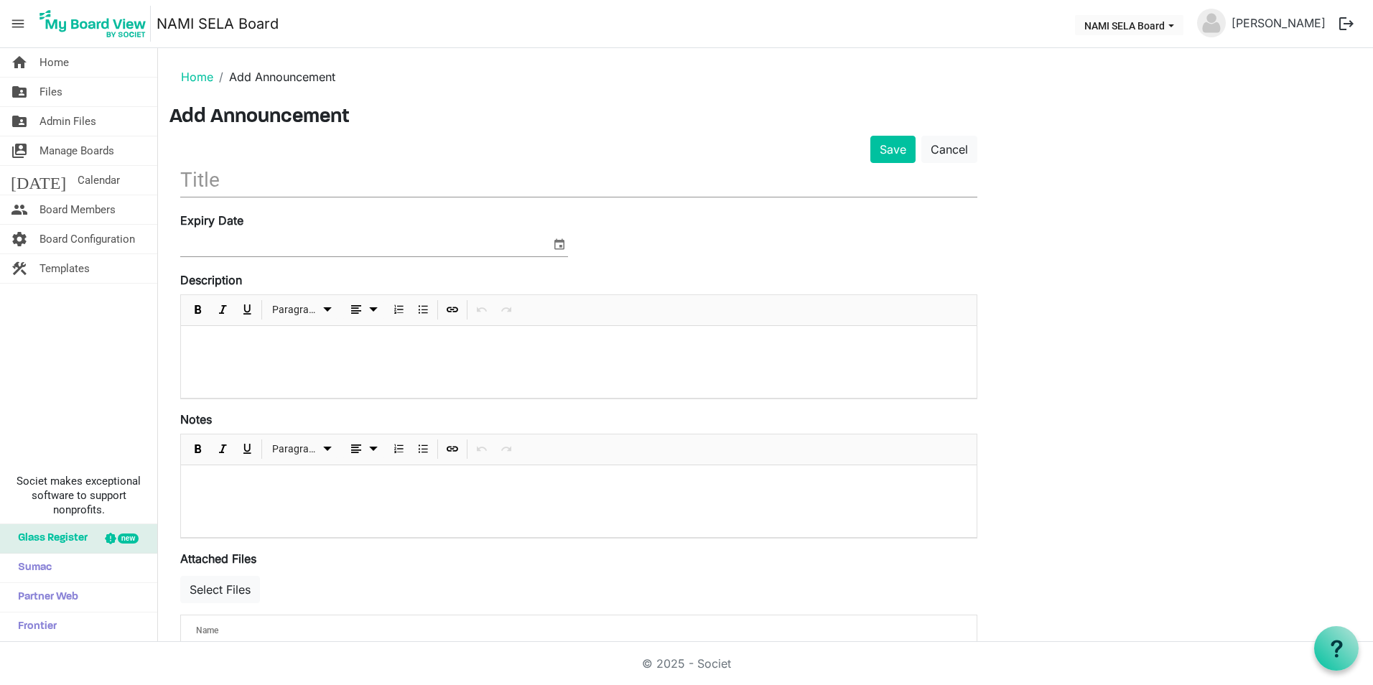
drag, startPoint x: 233, startPoint y: 195, endPoint x: 222, endPoint y: 218, distance: 25.7
drag, startPoint x: 222, startPoint y: 218, endPoint x: 200, endPoint y: 180, distance: 44.7
click at [200, 180] on input "text" at bounding box center [578, 180] width 797 height 34
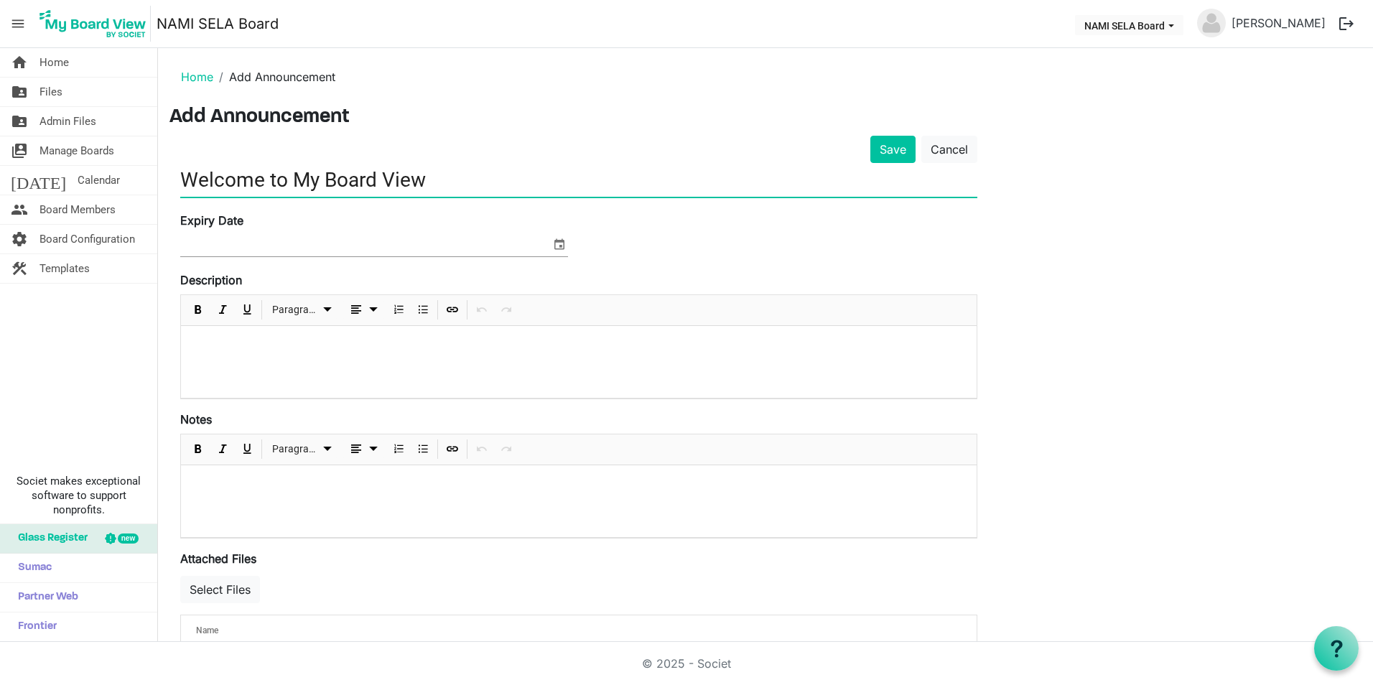
type input "Welcome to My Board View"
click at [245, 332] on div at bounding box center [579, 362] width 796 height 72
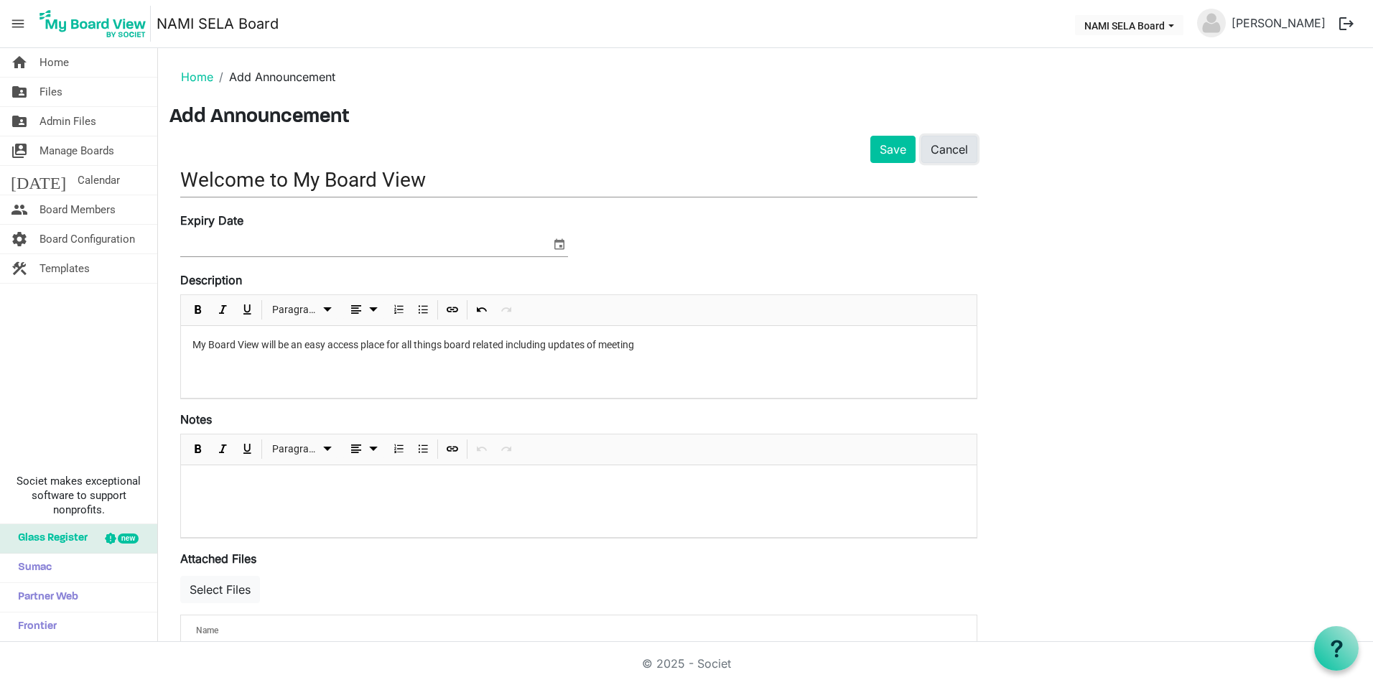
click at [959, 139] on link "Cancel" at bounding box center [949, 149] width 56 height 27
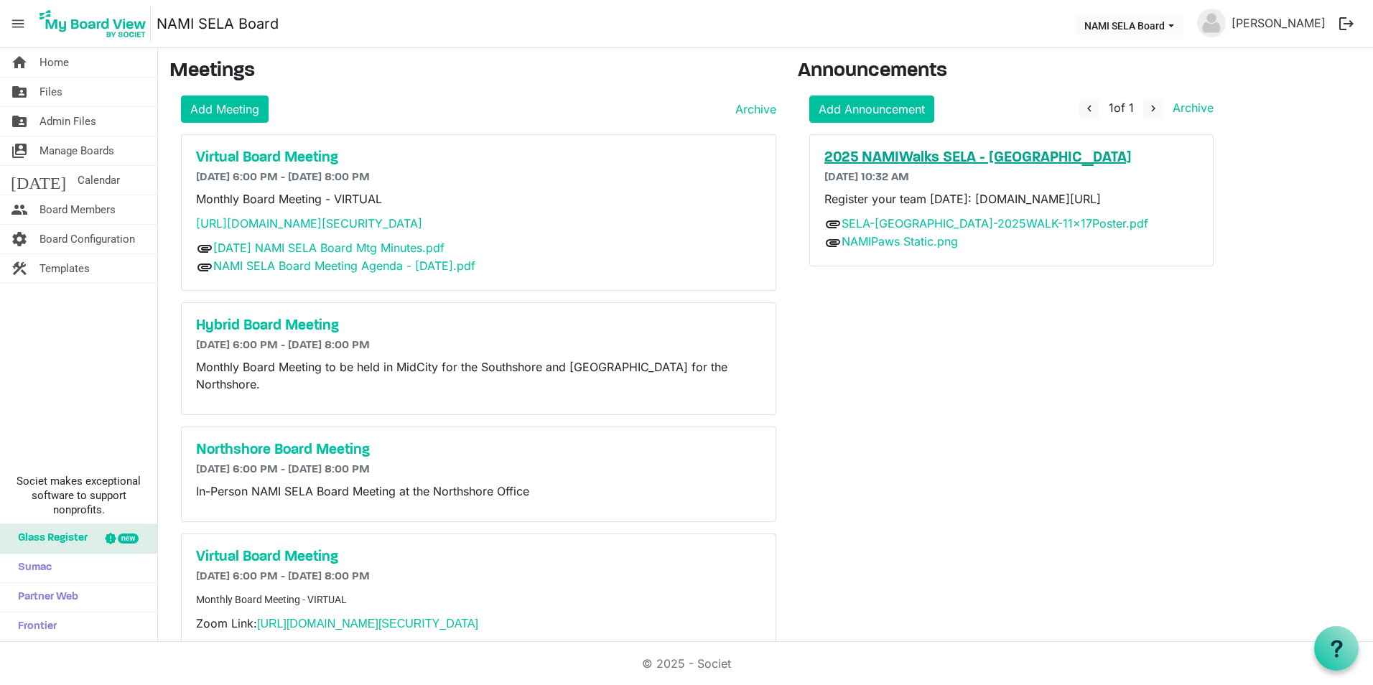
click at [910, 149] on h5 "2025 NAMIWalks SELA - Southshore" at bounding box center [1011, 157] width 374 height 17
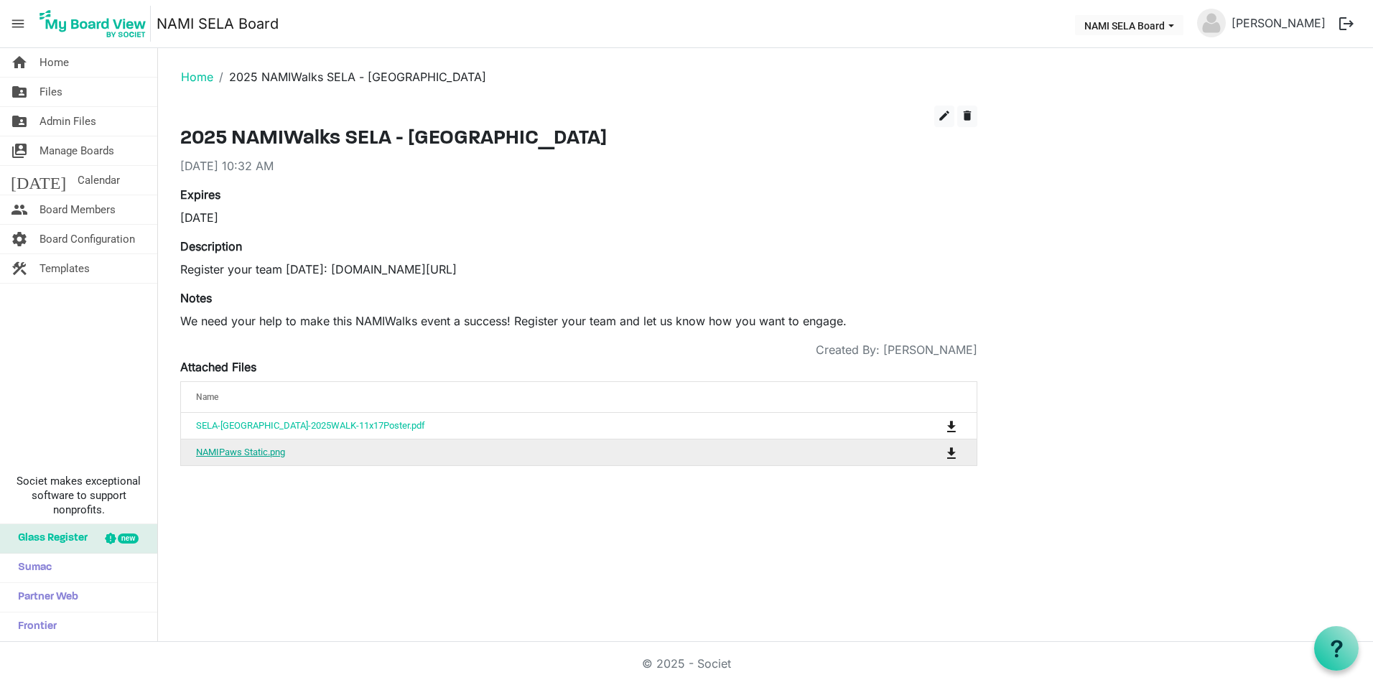
click at [240, 450] on link "NAMIPaws Static.png" at bounding box center [240, 452] width 89 height 11
drag, startPoint x: 631, startPoint y: 195, endPoint x: 543, endPoint y: 184, distance: 89.0
click at [631, 195] on div "Expires [DATE]" at bounding box center [578, 212] width 819 height 52
click at [75, 57] on link "home Home" at bounding box center [78, 62] width 157 height 29
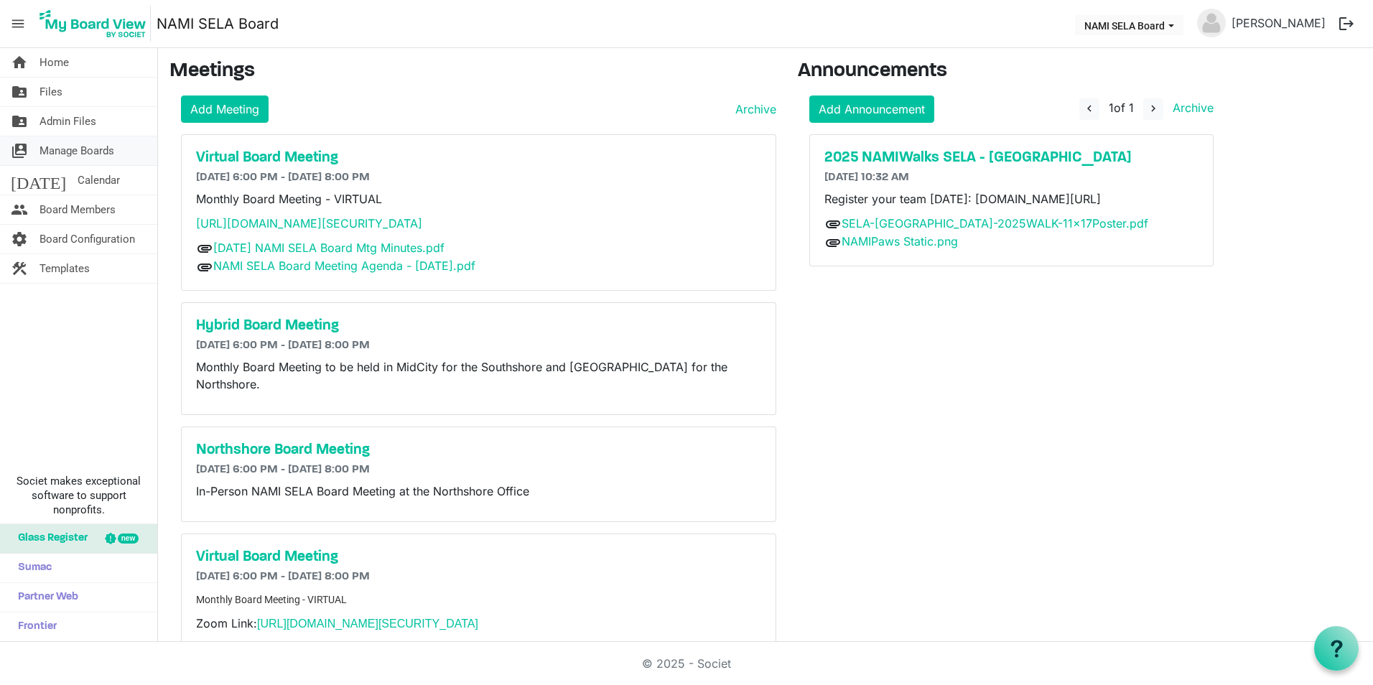
click at [40, 153] on span "Manage Boards" at bounding box center [76, 150] width 75 height 29
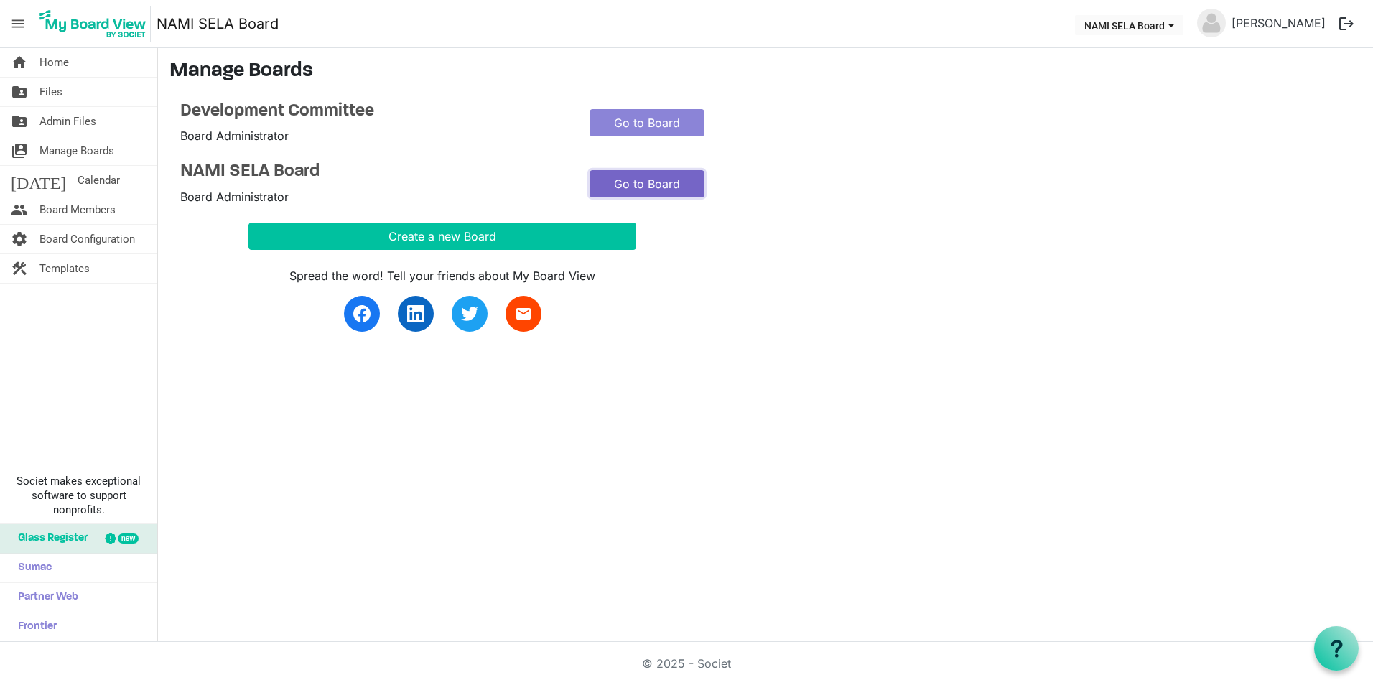
click at [644, 186] on link "Go to Board" at bounding box center [647, 183] width 115 height 27
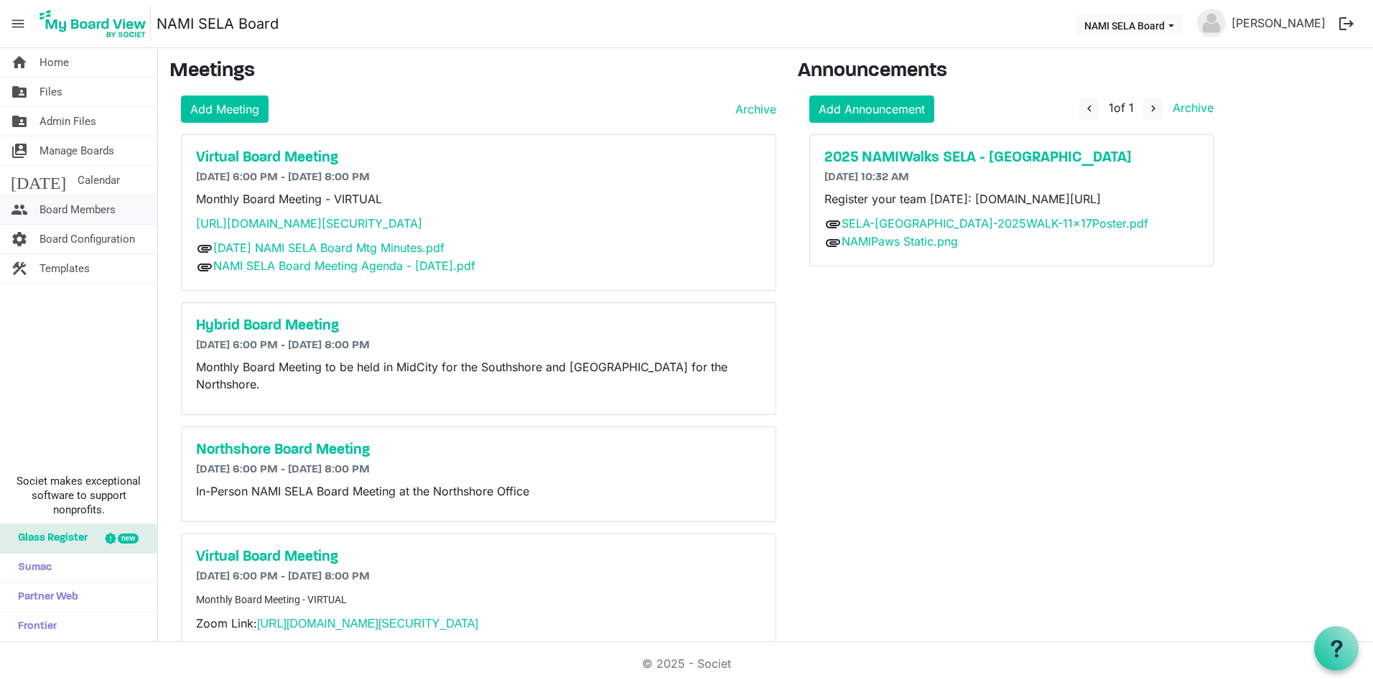
click at [96, 204] on span "Board Members" at bounding box center [77, 209] width 76 height 29
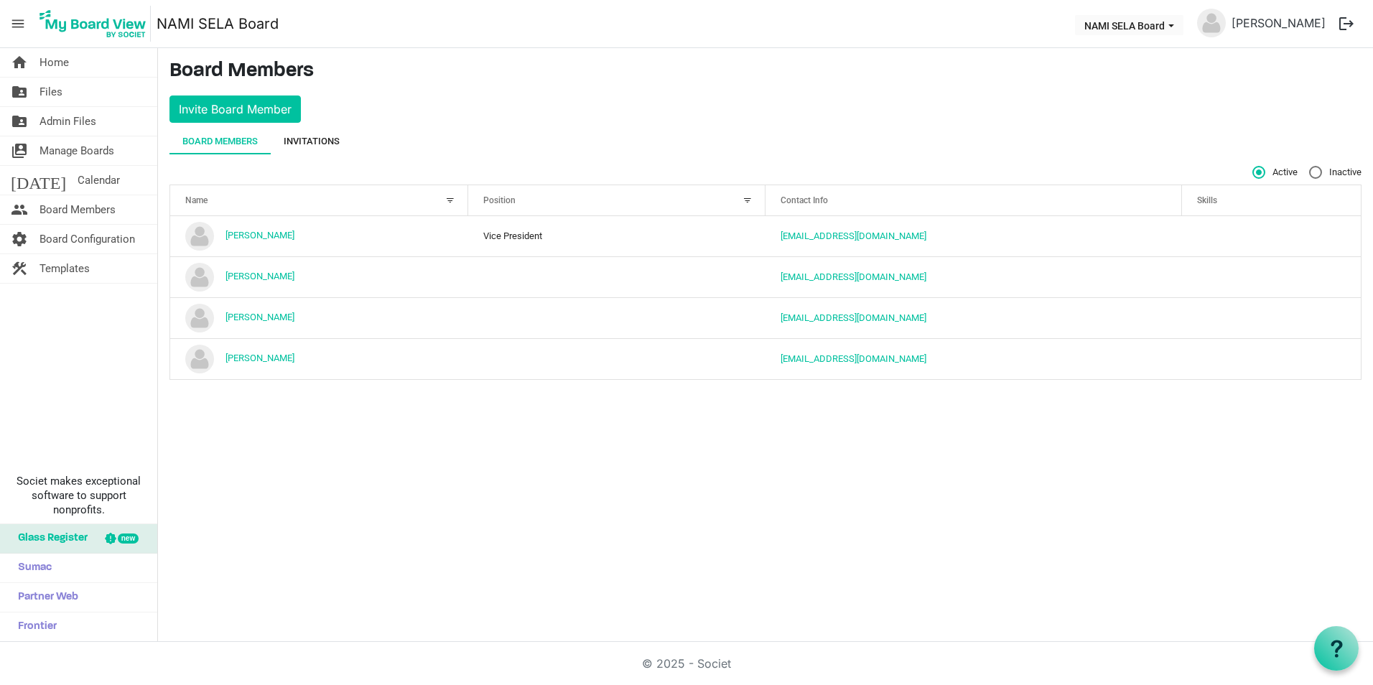
click at [315, 148] on div "Invitations" at bounding box center [312, 141] width 56 height 14
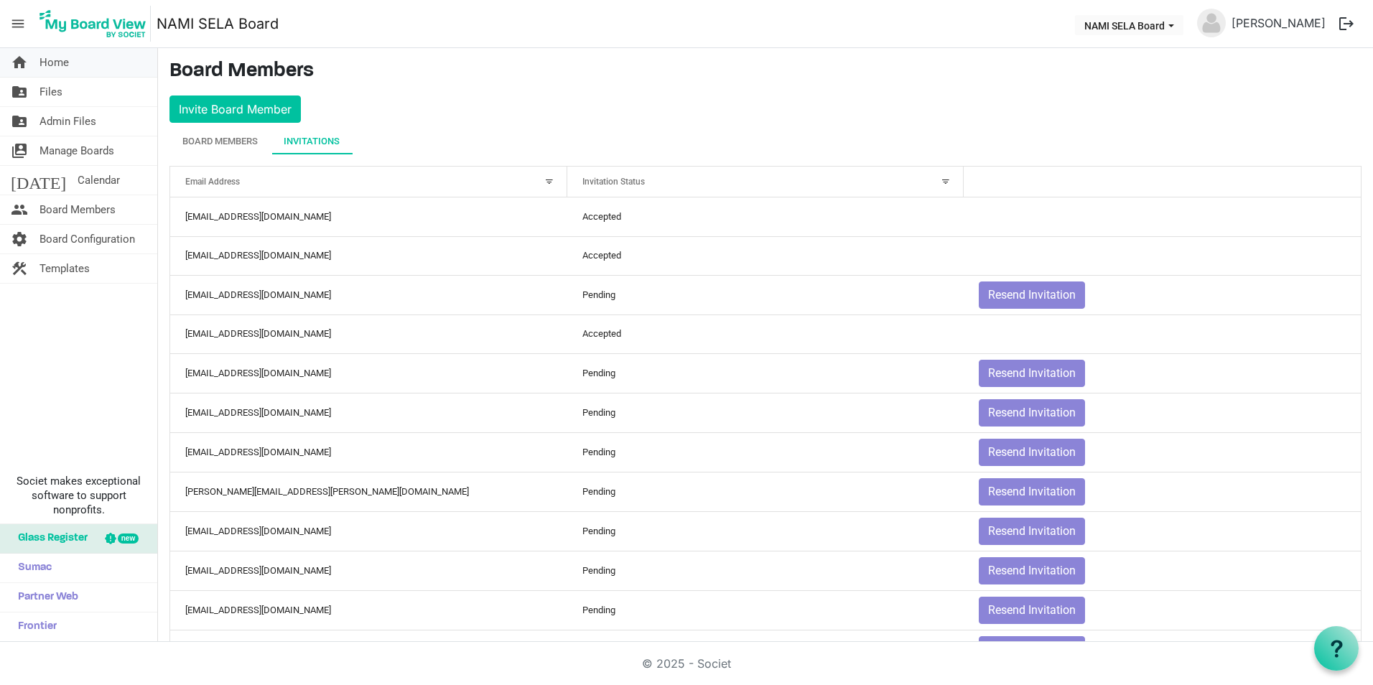
click at [68, 68] on span "Home" at bounding box center [53, 62] width 29 height 29
